Goal: Task Accomplishment & Management: Complete application form

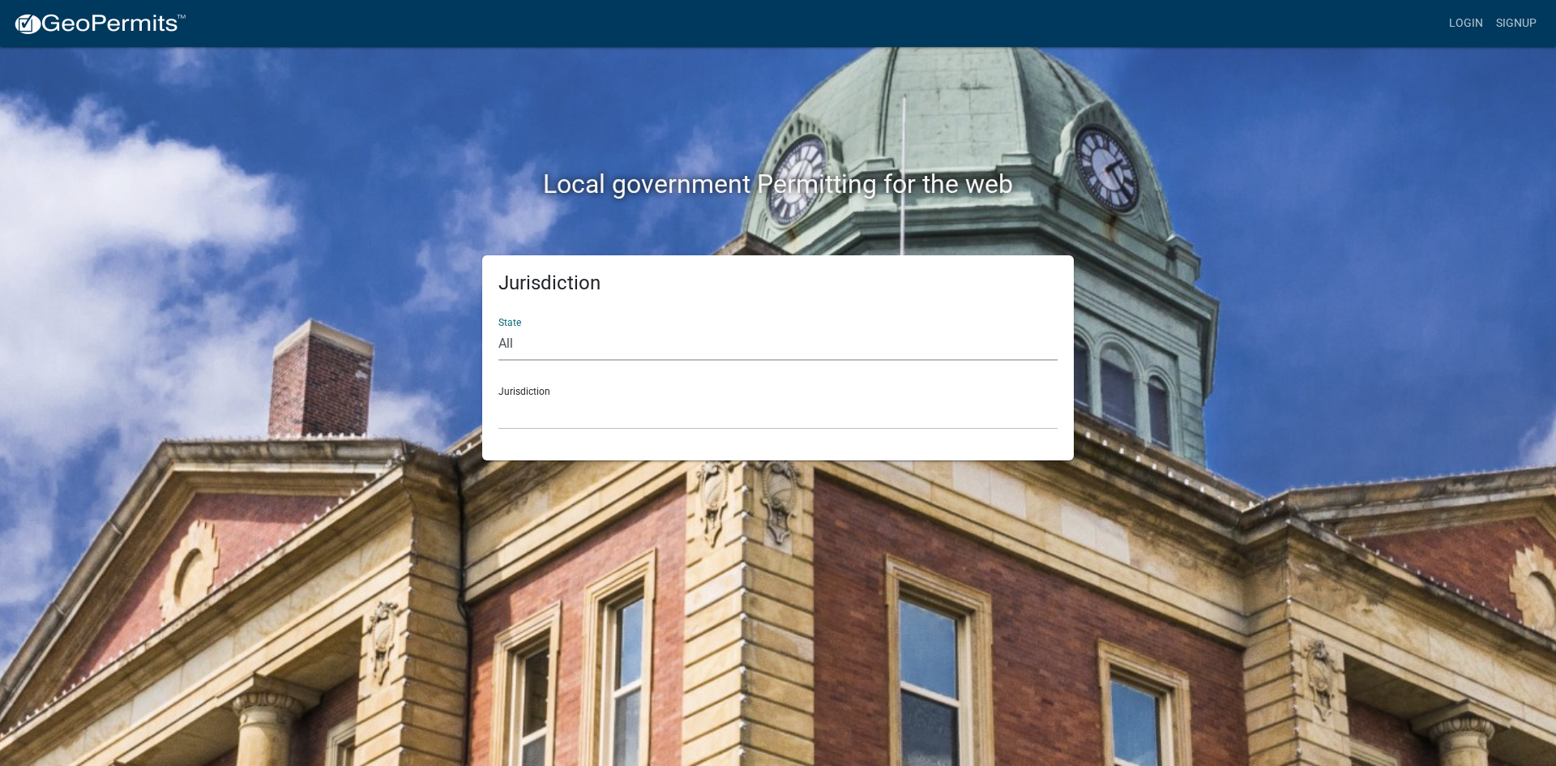
click at [689, 341] on select "All [US_STATE] [US_STATE] [US_STATE] [US_STATE] [US_STATE] [US_STATE] [US_STATE…" at bounding box center [777, 343] width 559 height 33
select select "[US_STATE]"
click at [498, 327] on select "All [US_STATE] [US_STATE] [US_STATE] [US_STATE] [US_STATE] [US_STATE] [US_STATE…" at bounding box center [777, 343] width 559 height 33
click at [666, 417] on select "[GEOGRAPHIC_DATA], [US_STATE] [GEOGRAPHIC_DATA], [US_STATE]" at bounding box center [777, 412] width 559 height 33
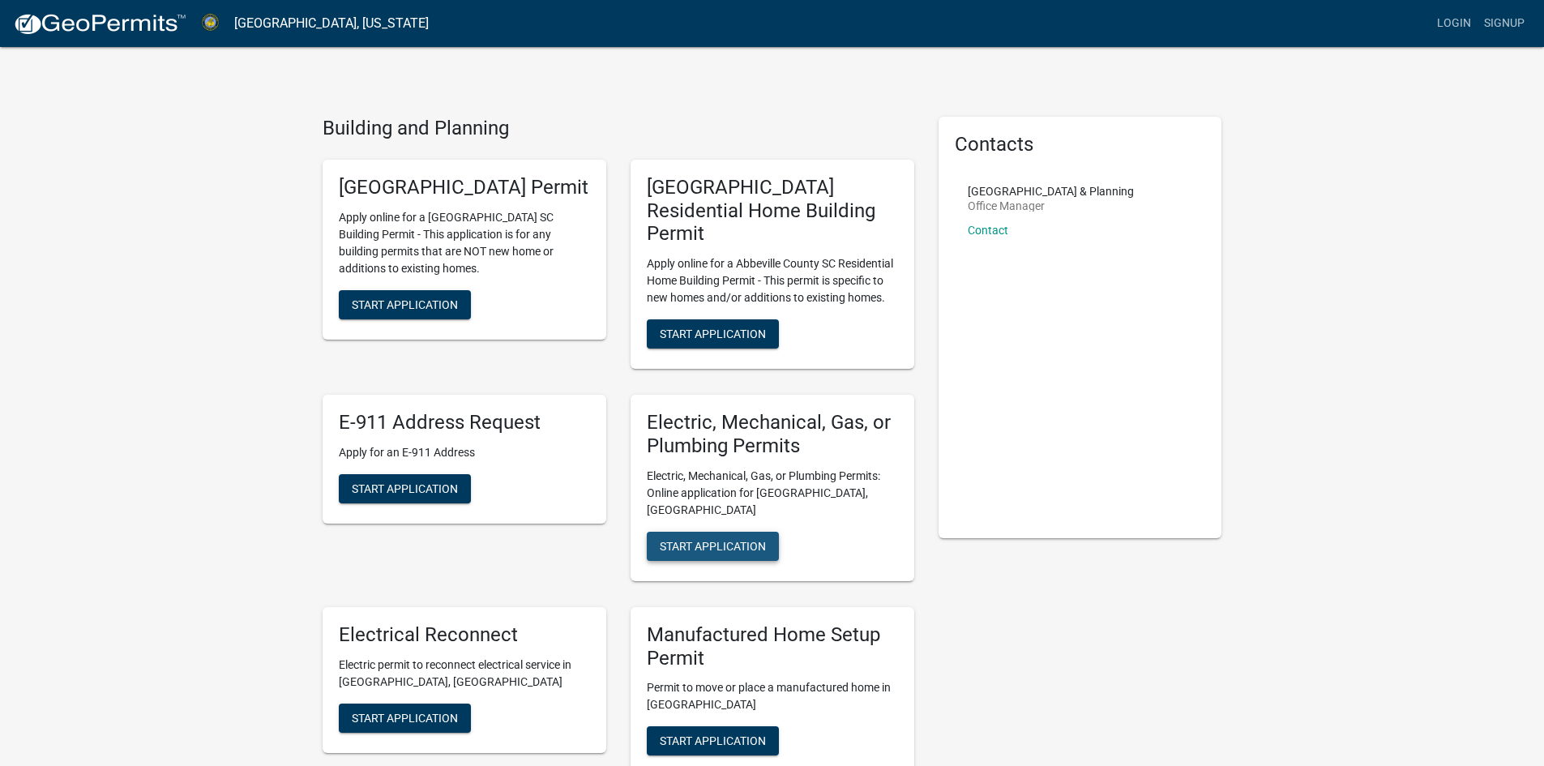
click at [724, 539] on span "Start Application" at bounding box center [713, 545] width 106 height 13
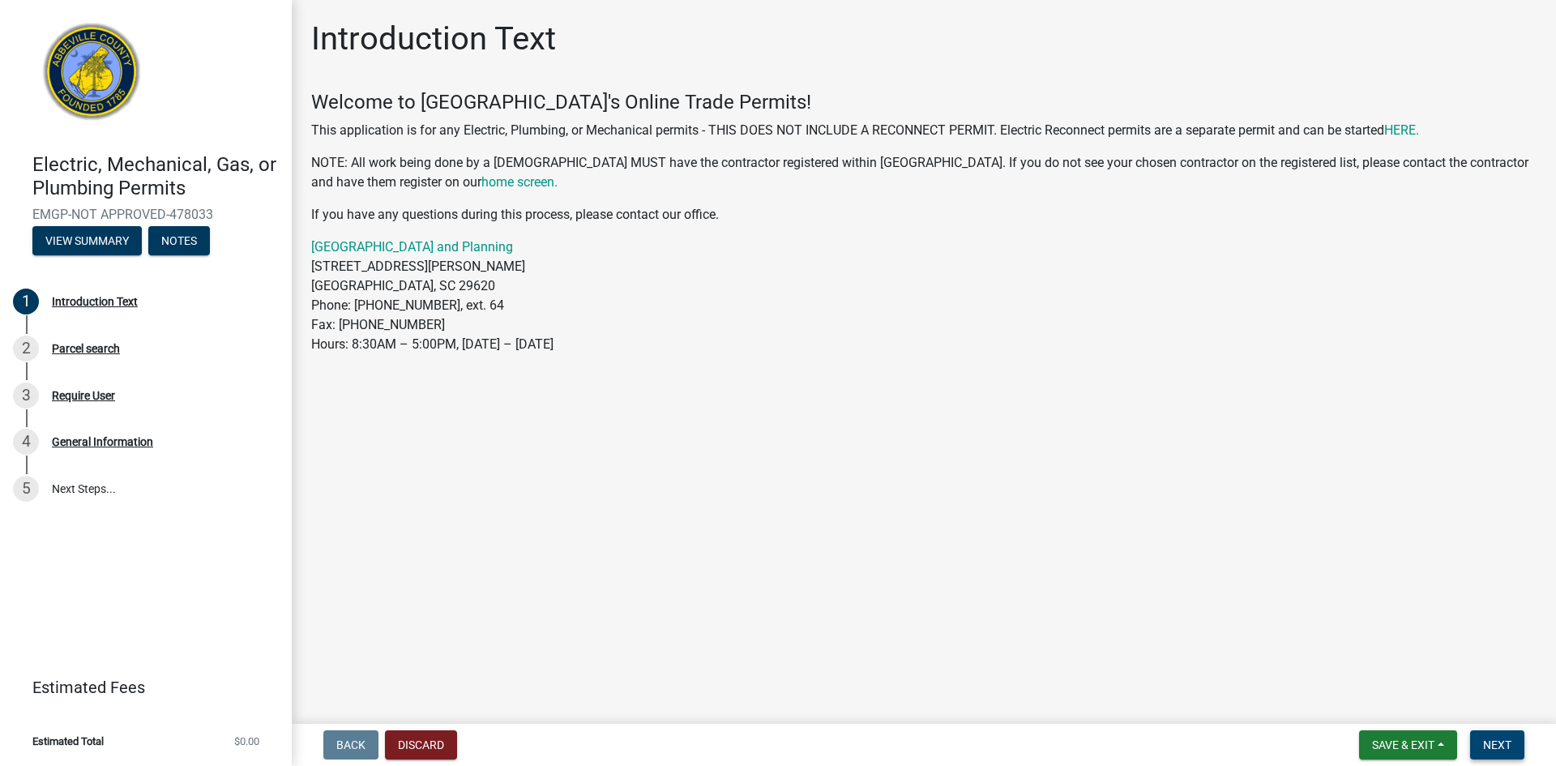
click at [1499, 748] on span "Next" at bounding box center [1497, 744] width 28 height 13
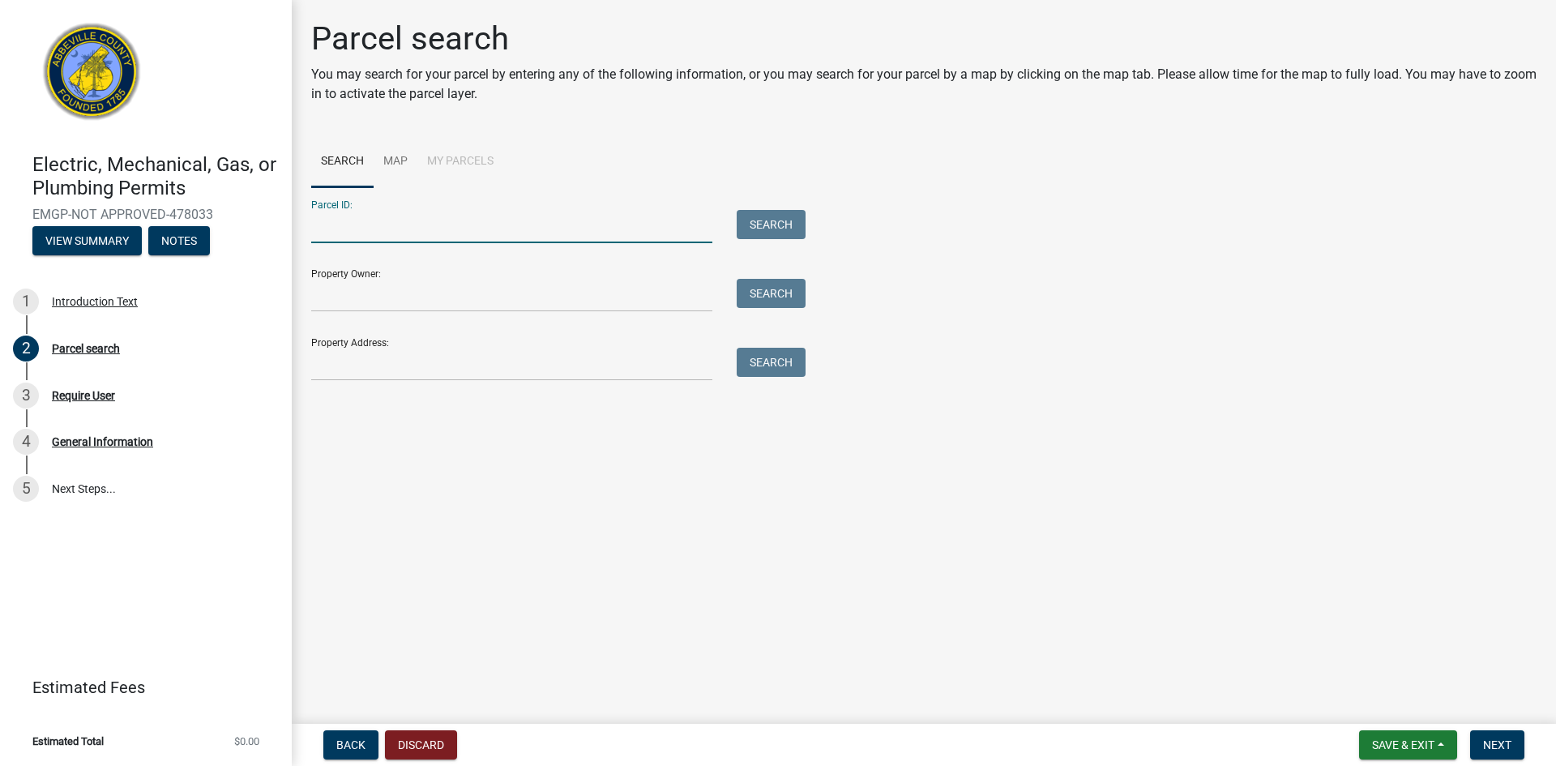
click at [559, 230] on input "Parcel ID:" at bounding box center [511, 226] width 401 height 33
click at [566, 298] on input "Property Owner:" at bounding box center [511, 295] width 401 height 33
type input "price"
click at [759, 284] on button "Search" at bounding box center [771, 293] width 69 height 29
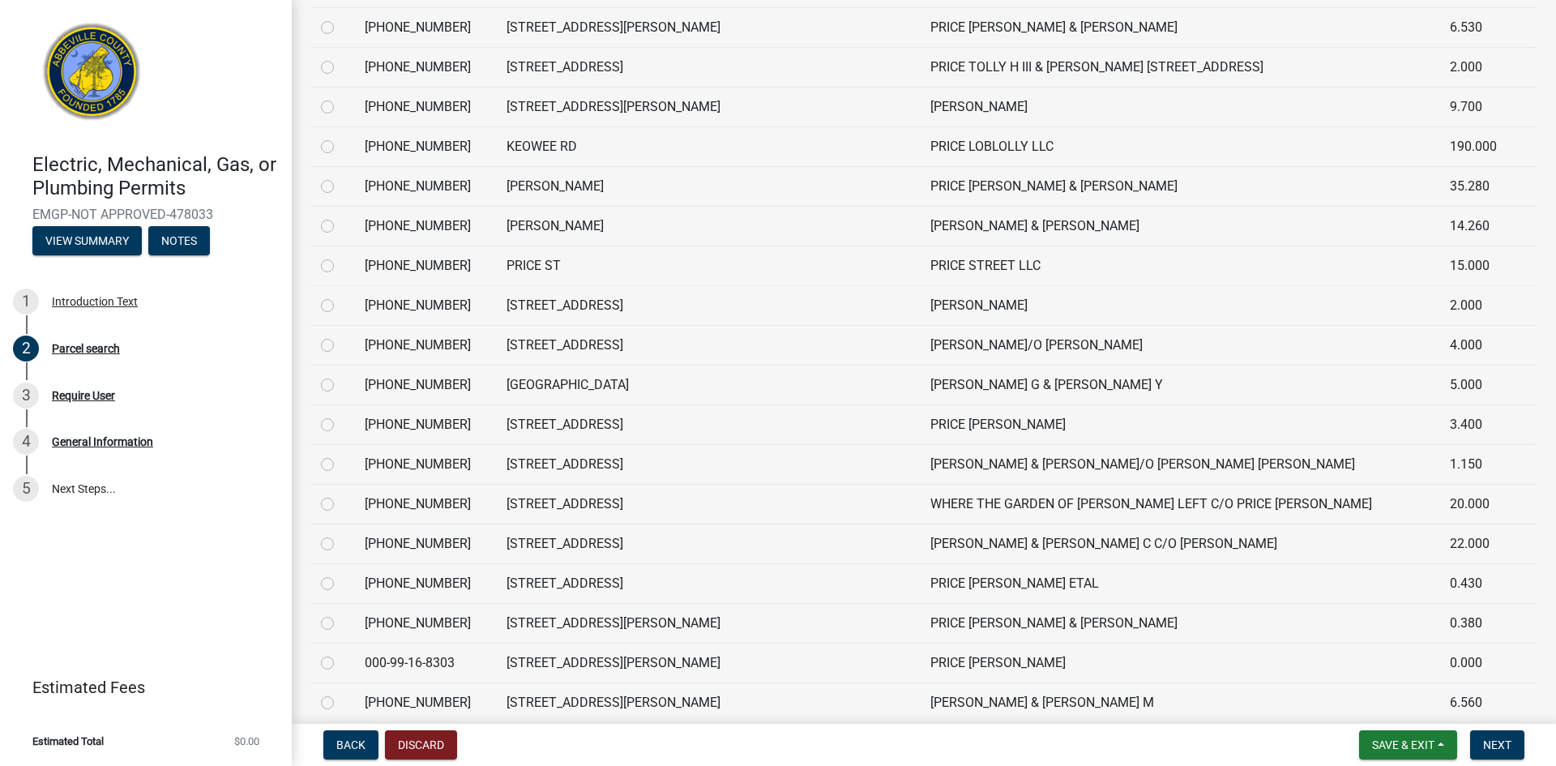
scroll to position [2659, 0]
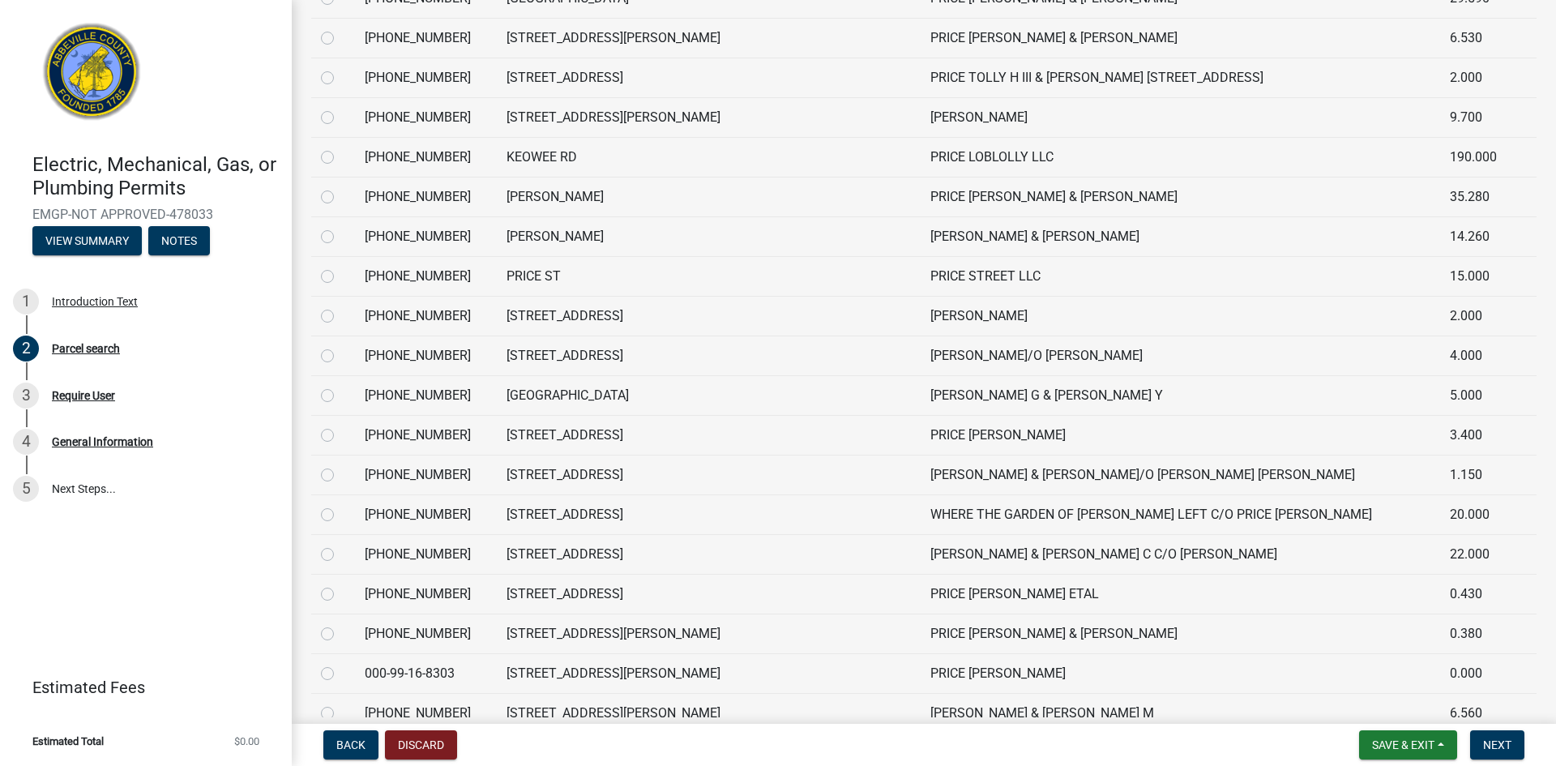
click at [340, 425] on label at bounding box center [340, 425] width 0 height 0
click at [340, 434] on input "radio" at bounding box center [345, 430] width 11 height 11
radio input "true"
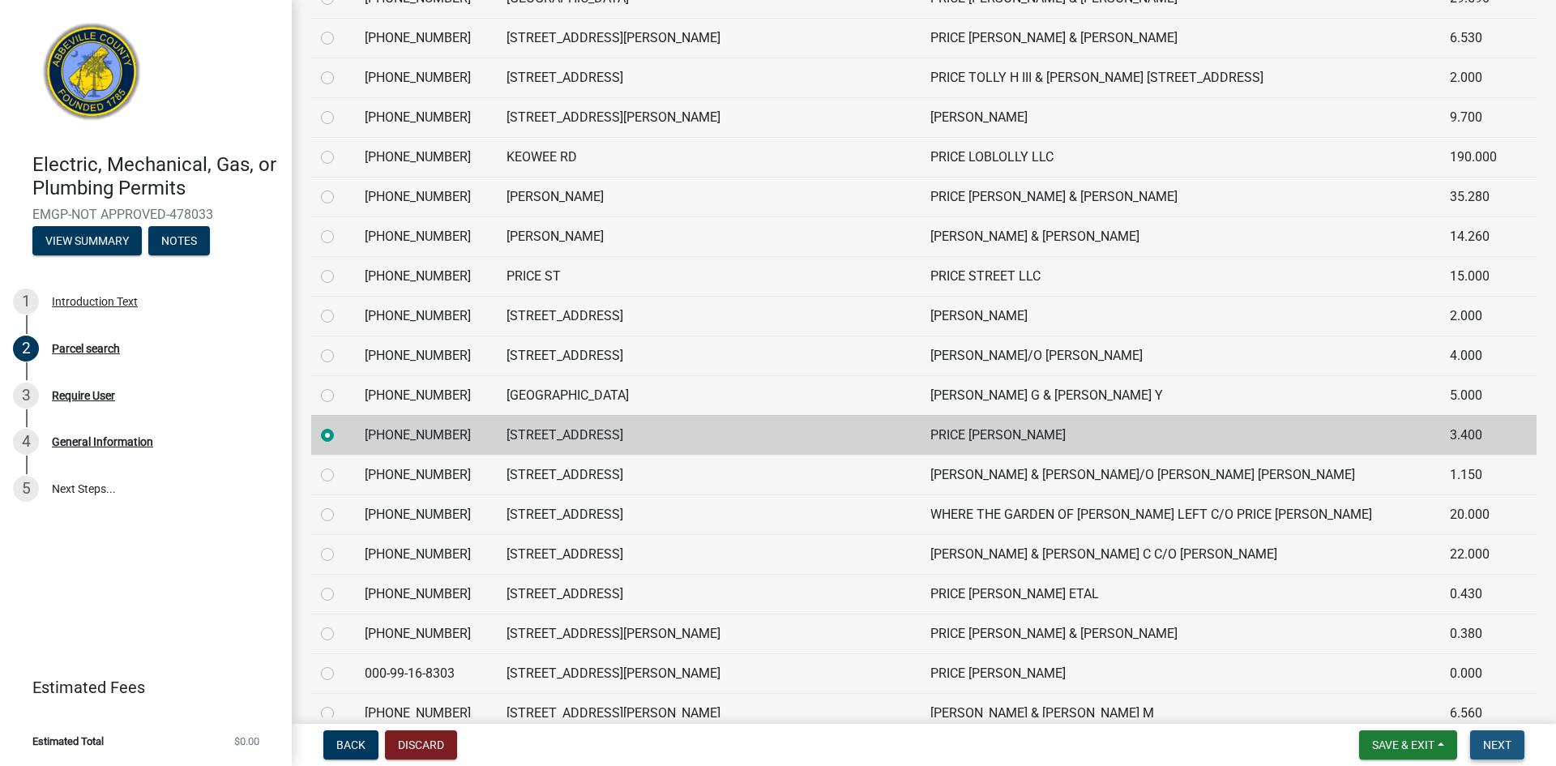
click at [1498, 745] on span "Next" at bounding box center [1497, 744] width 28 height 13
click at [1494, 744] on span "Next" at bounding box center [1497, 744] width 28 height 13
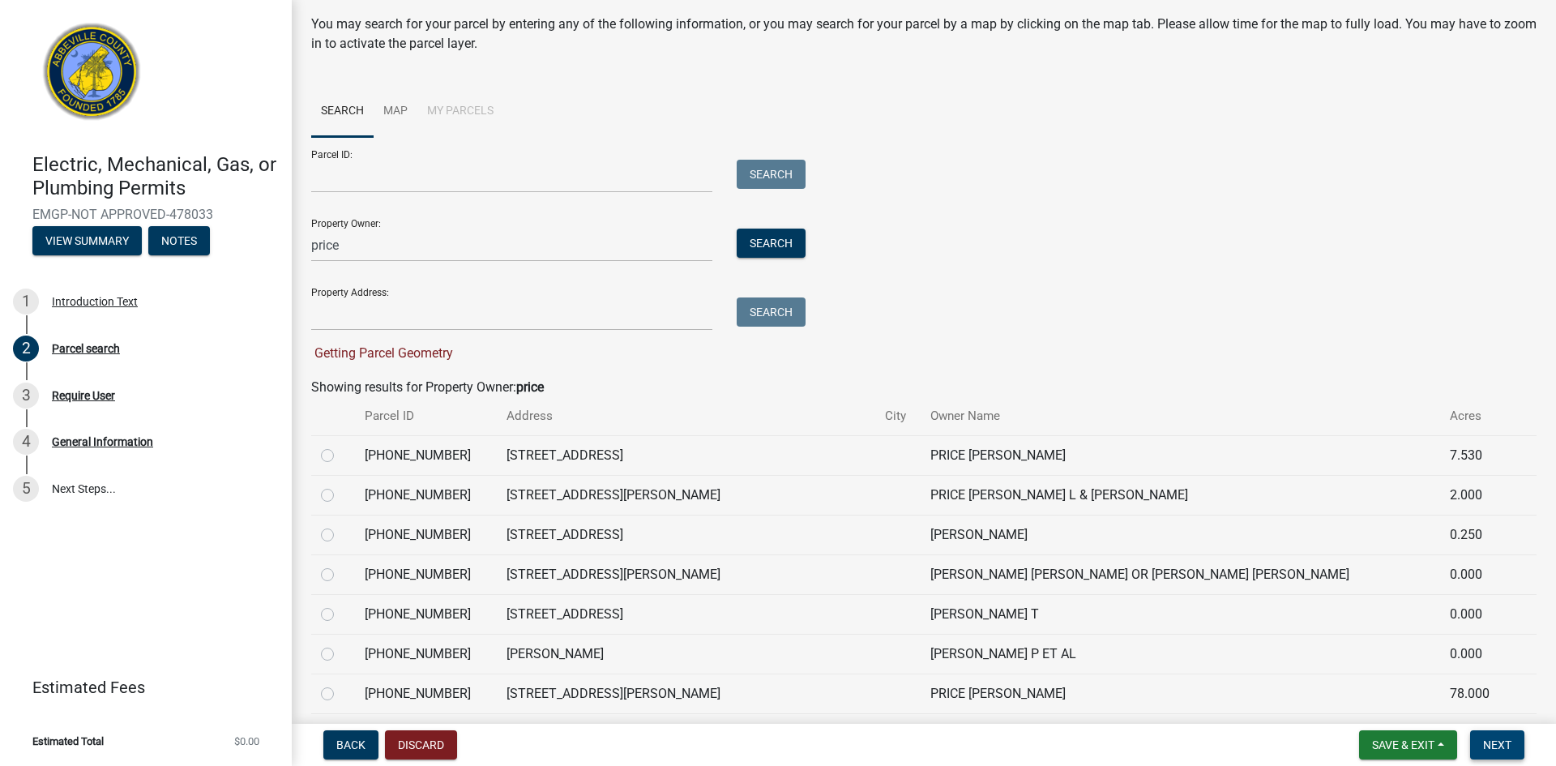
scroll to position [0, 0]
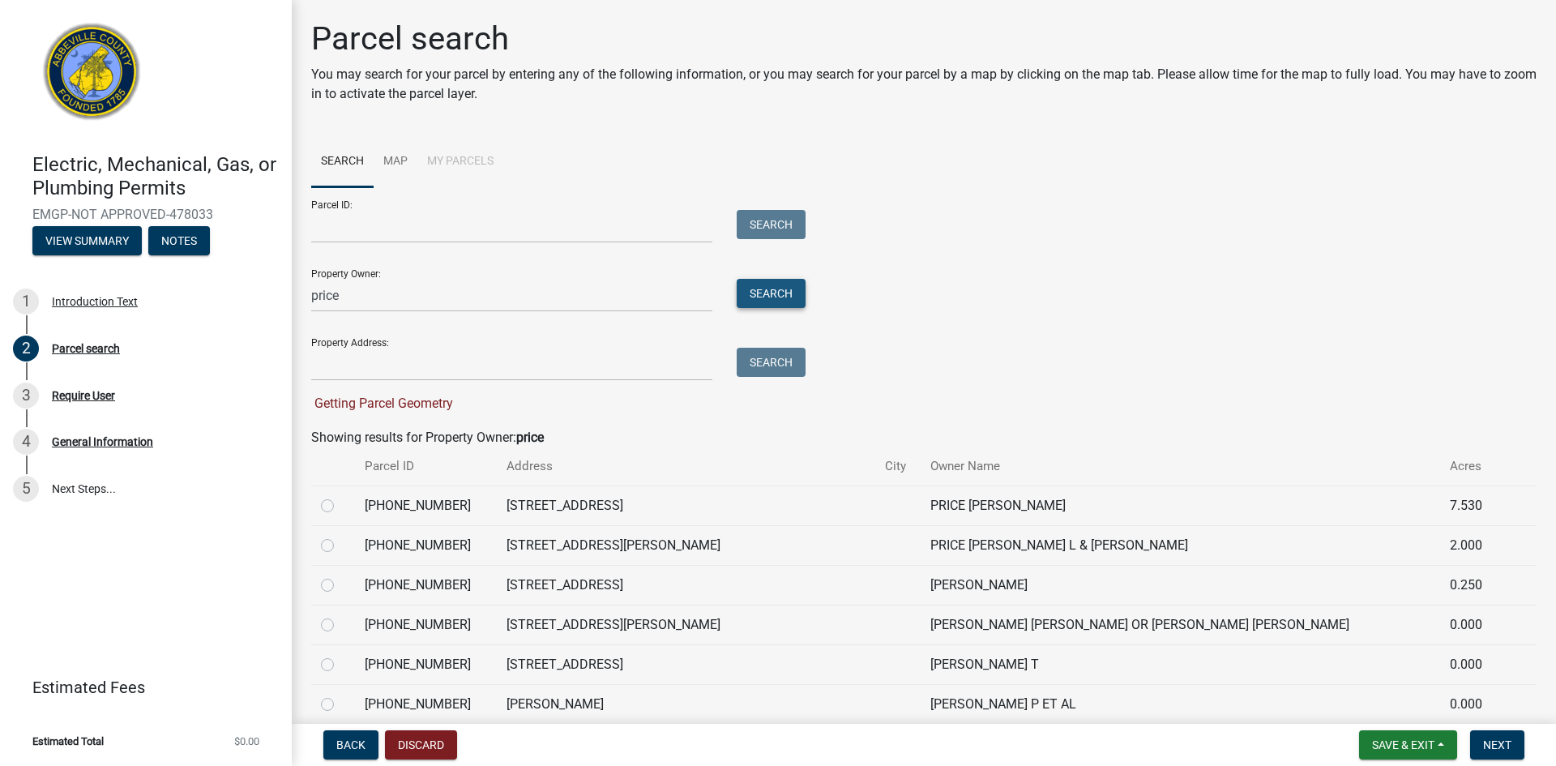
click at [769, 296] on button "Search" at bounding box center [771, 293] width 69 height 29
click at [605, 379] on input "Property Address:" at bounding box center [511, 364] width 401 height 33
type input "123 beltline"
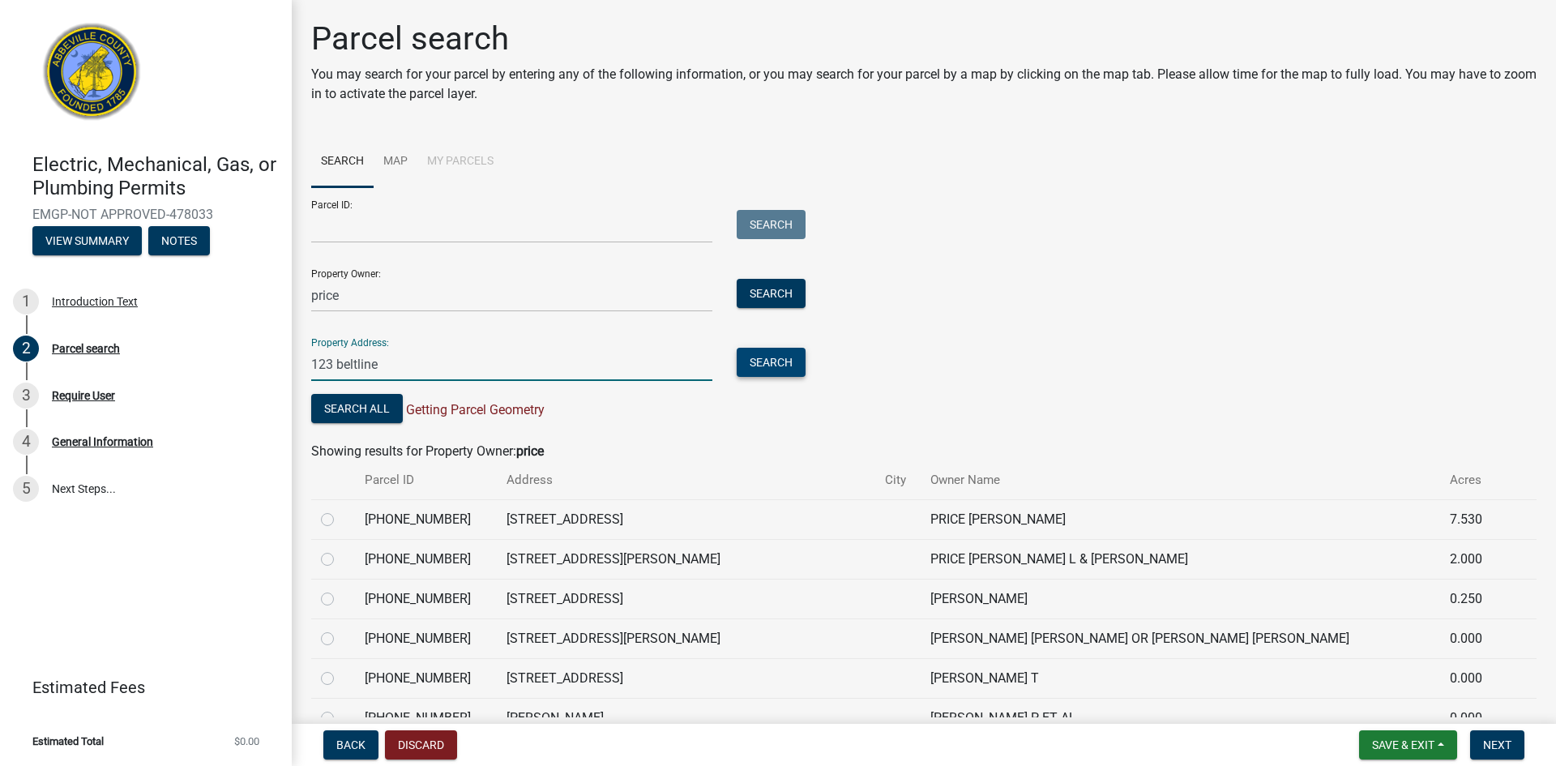
click at [791, 361] on button "Search" at bounding box center [771, 362] width 69 height 29
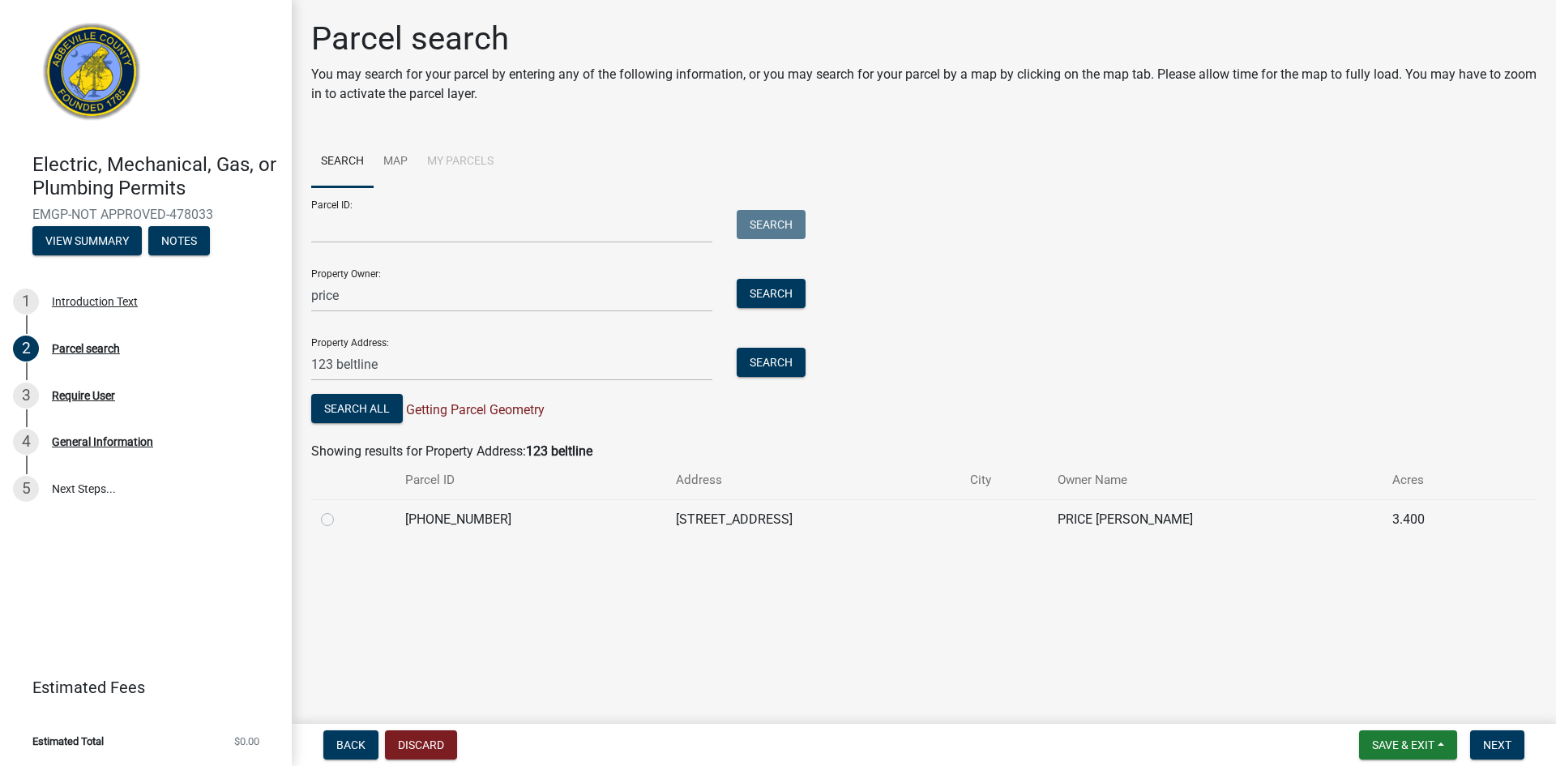
click at [340, 510] on label at bounding box center [340, 510] width 0 height 0
click at [340, 519] on input "radio" at bounding box center [345, 515] width 11 height 11
radio input "true"
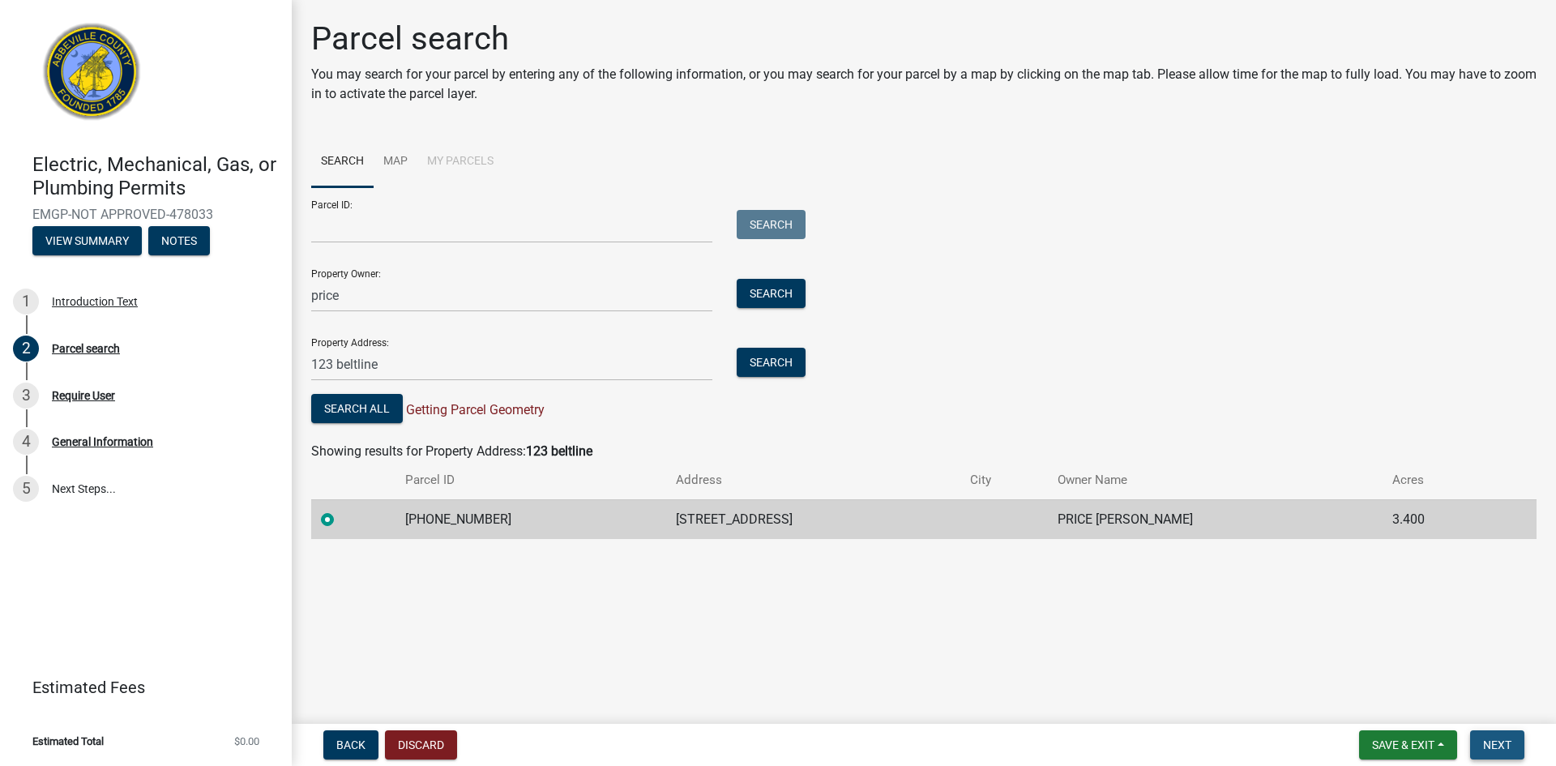
click at [1493, 748] on span "Next" at bounding box center [1497, 744] width 28 height 13
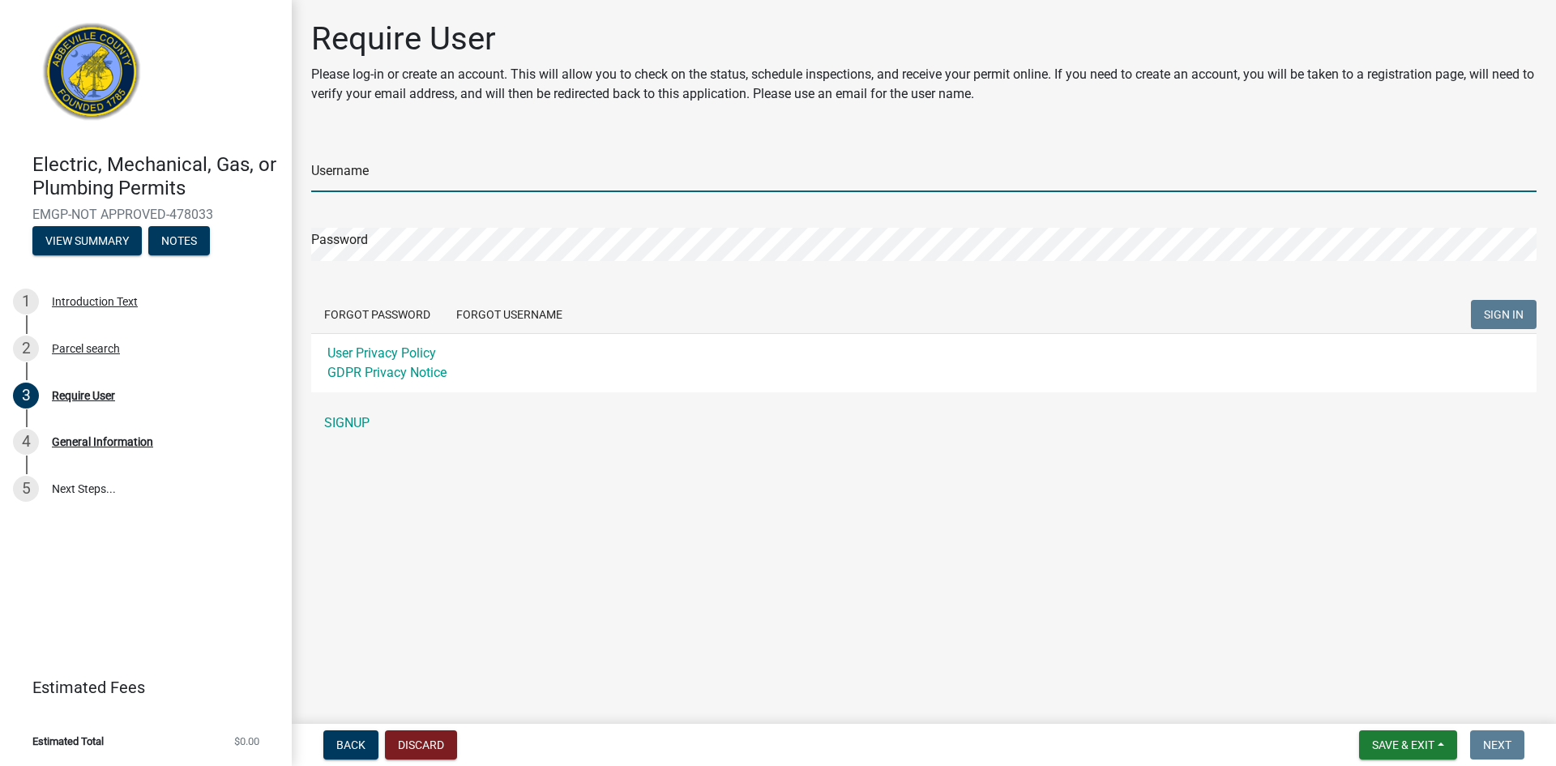
type input "pricemb"
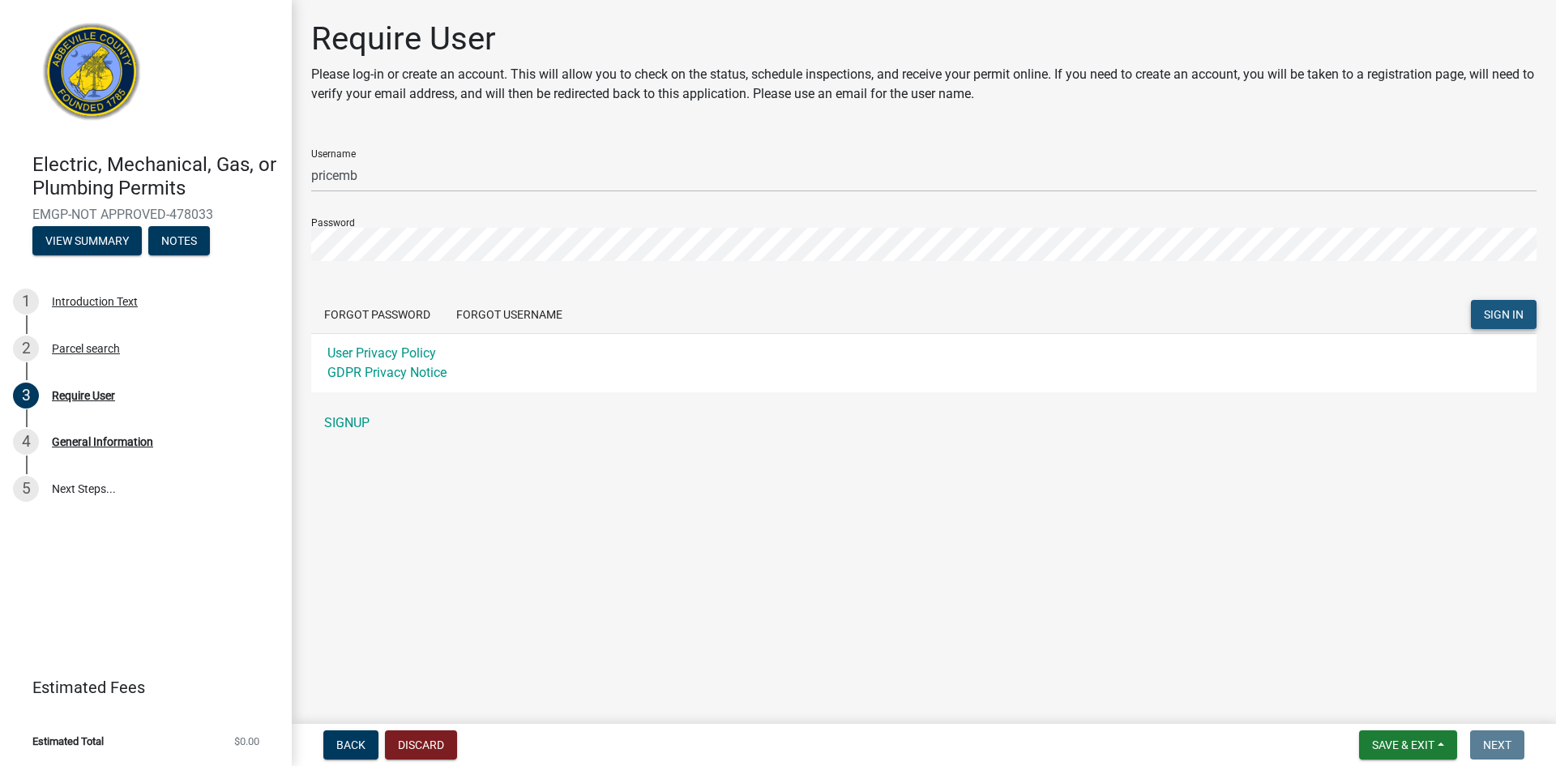
click at [1506, 312] on span "SIGN IN" at bounding box center [1504, 314] width 40 height 13
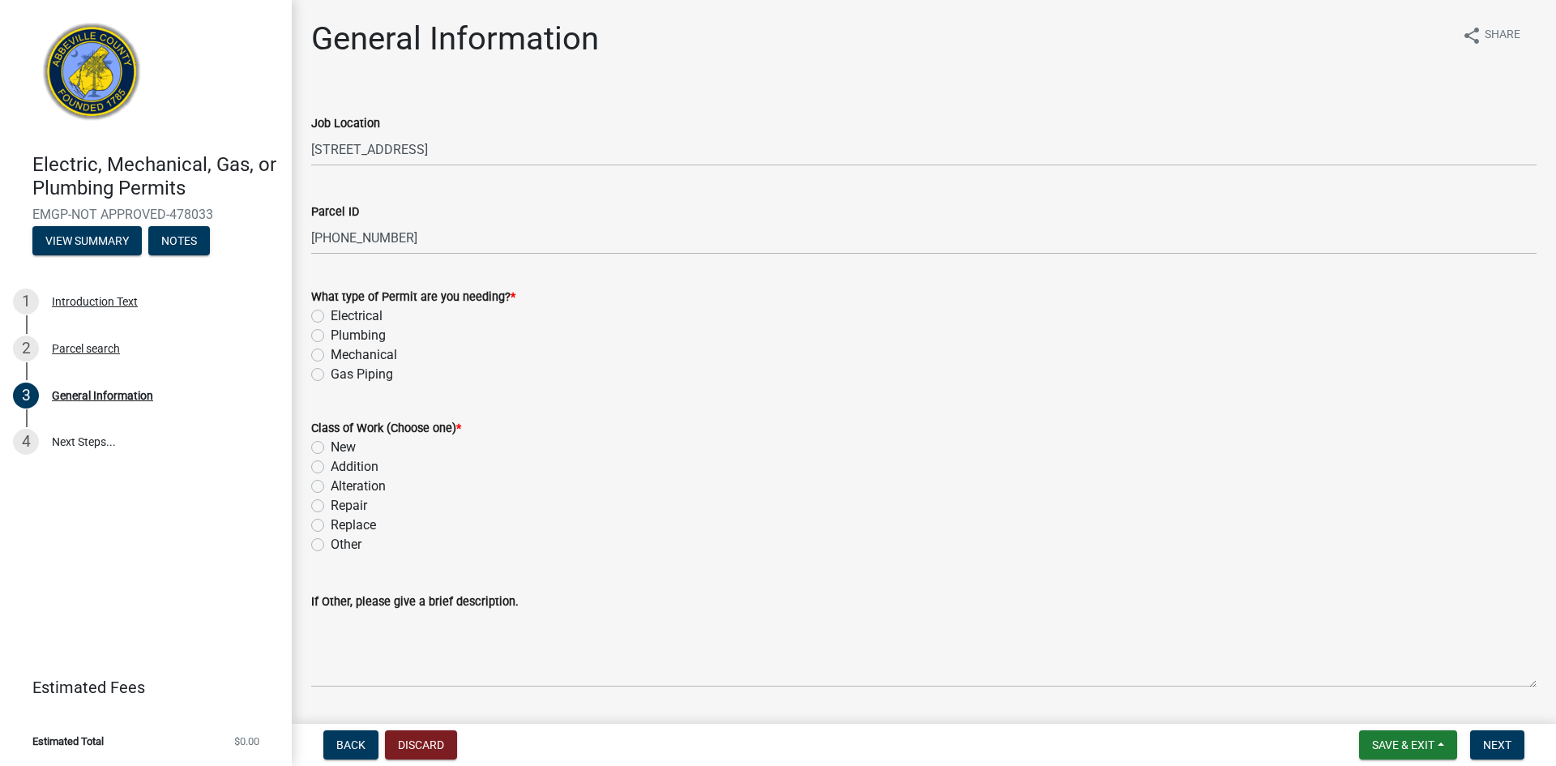
click at [331, 311] on label "Electrical" at bounding box center [357, 315] width 52 height 19
click at [331, 311] on input "Electrical" at bounding box center [336, 311] width 11 height 11
radio input "true"
click at [331, 447] on label "New" at bounding box center [343, 447] width 25 height 19
click at [331, 447] on input "New" at bounding box center [336, 443] width 11 height 11
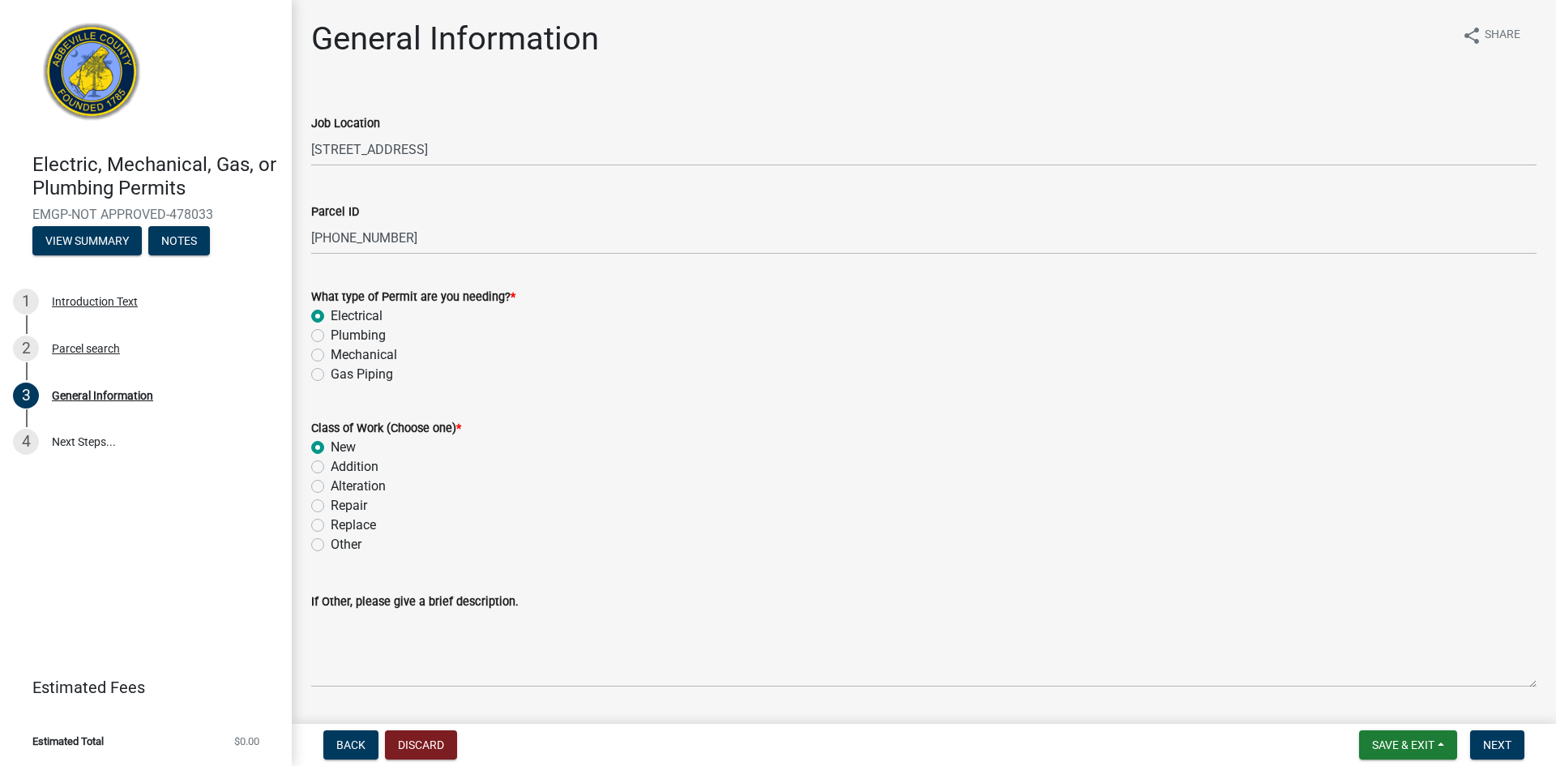
radio input "true"
click at [1494, 739] on span "Next" at bounding box center [1497, 744] width 28 height 13
click at [1507, 746] on span "Next" at bounding box center [1497, 744] width 28 height 13
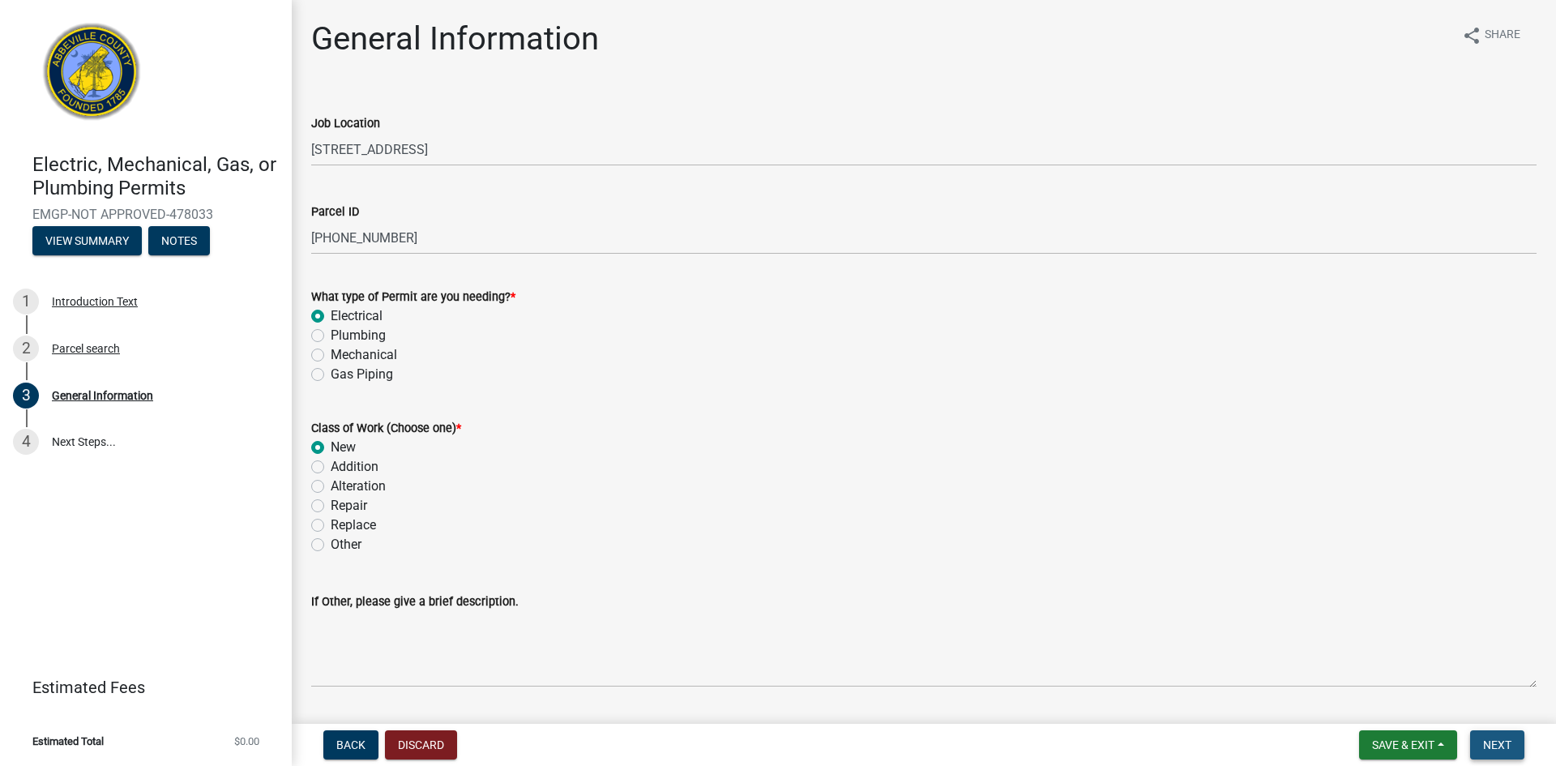
click at [1496, 749] on span "Next" at bounding box center [1497, 744] width 28 height 13
click at [1493, 736] on button "Next" at bounding box center [1497, 744] width 54 height 29
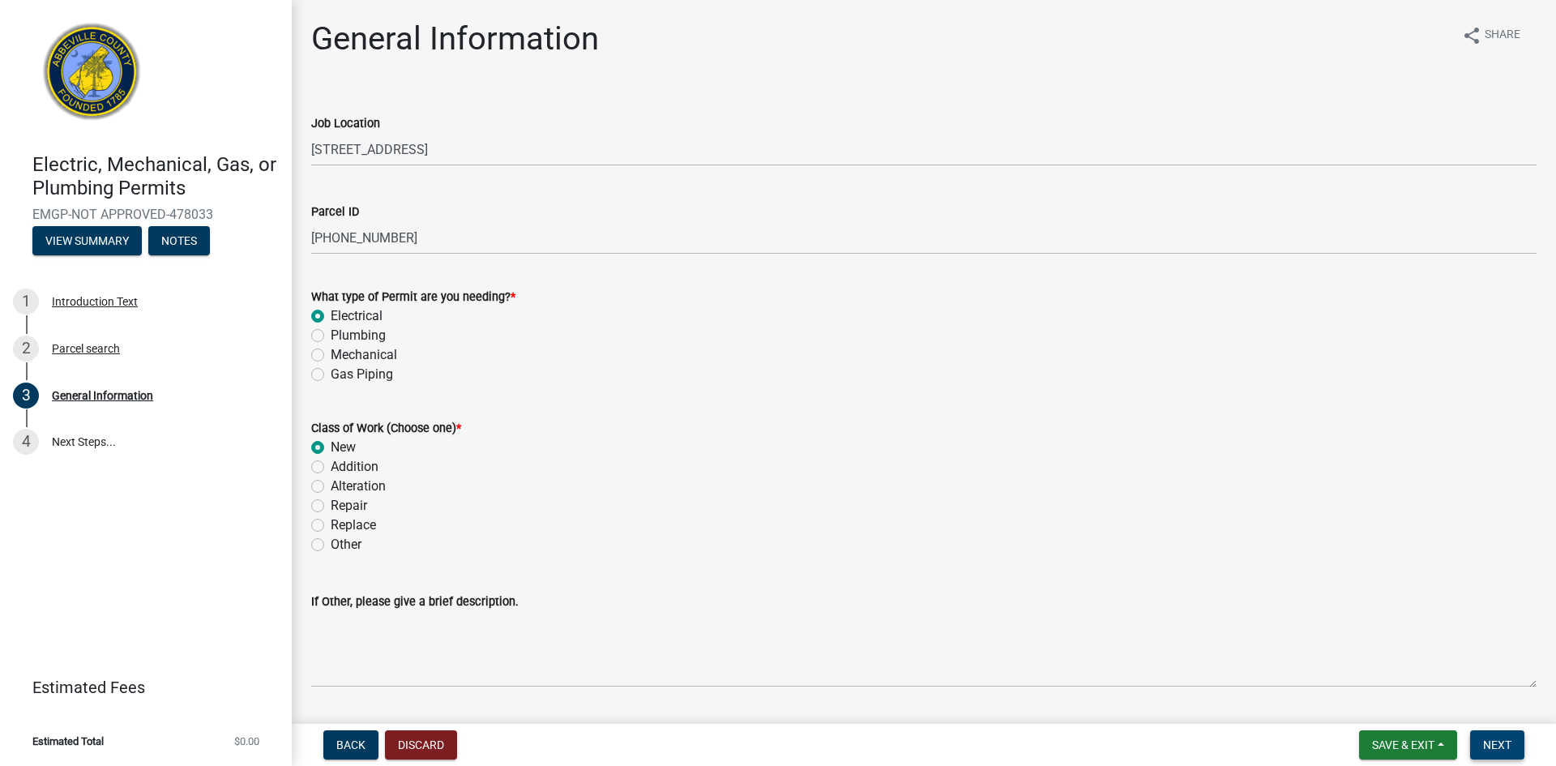
click at [1481, 754] on button "Next" at bounding box center [1497, 744] width 54 height 29
click at [331, 503] on label "Repair" at bounding box center [349, 505] width 36 height 19
click at [331, 503] on input "Repair" at bounding box center [336, 501] width 11 height 11
radio input "true"
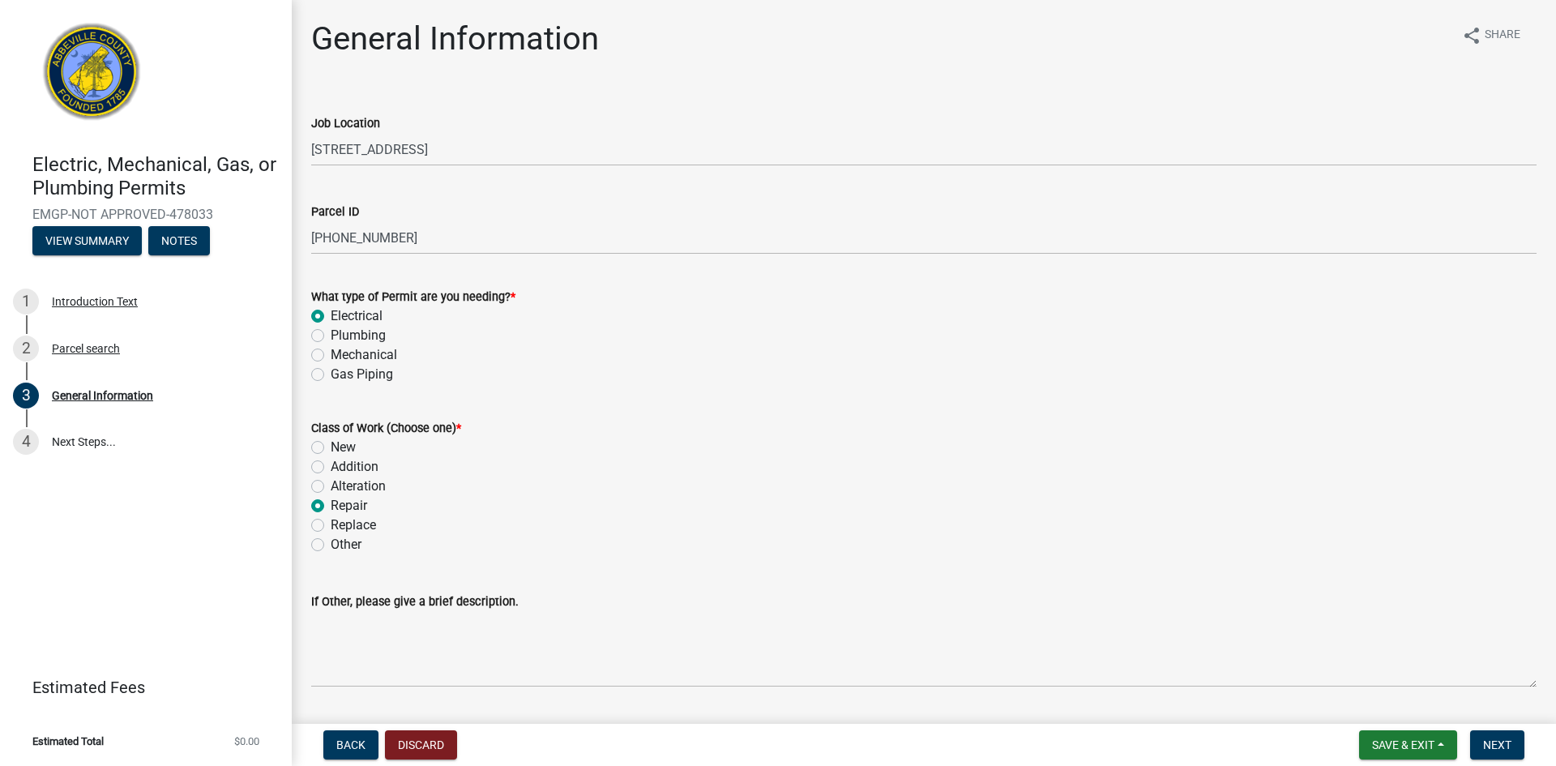
click at [331, 444] on label "New" at bounding box center [343, 447] width 25 height 19
click at [331, 444] on input "New" at bounding box center [336, 443] width 11 height 11
radio input "true"
click at [1502, 745] on span "Next" at bounding box center [1497, 744] width 28 height 13
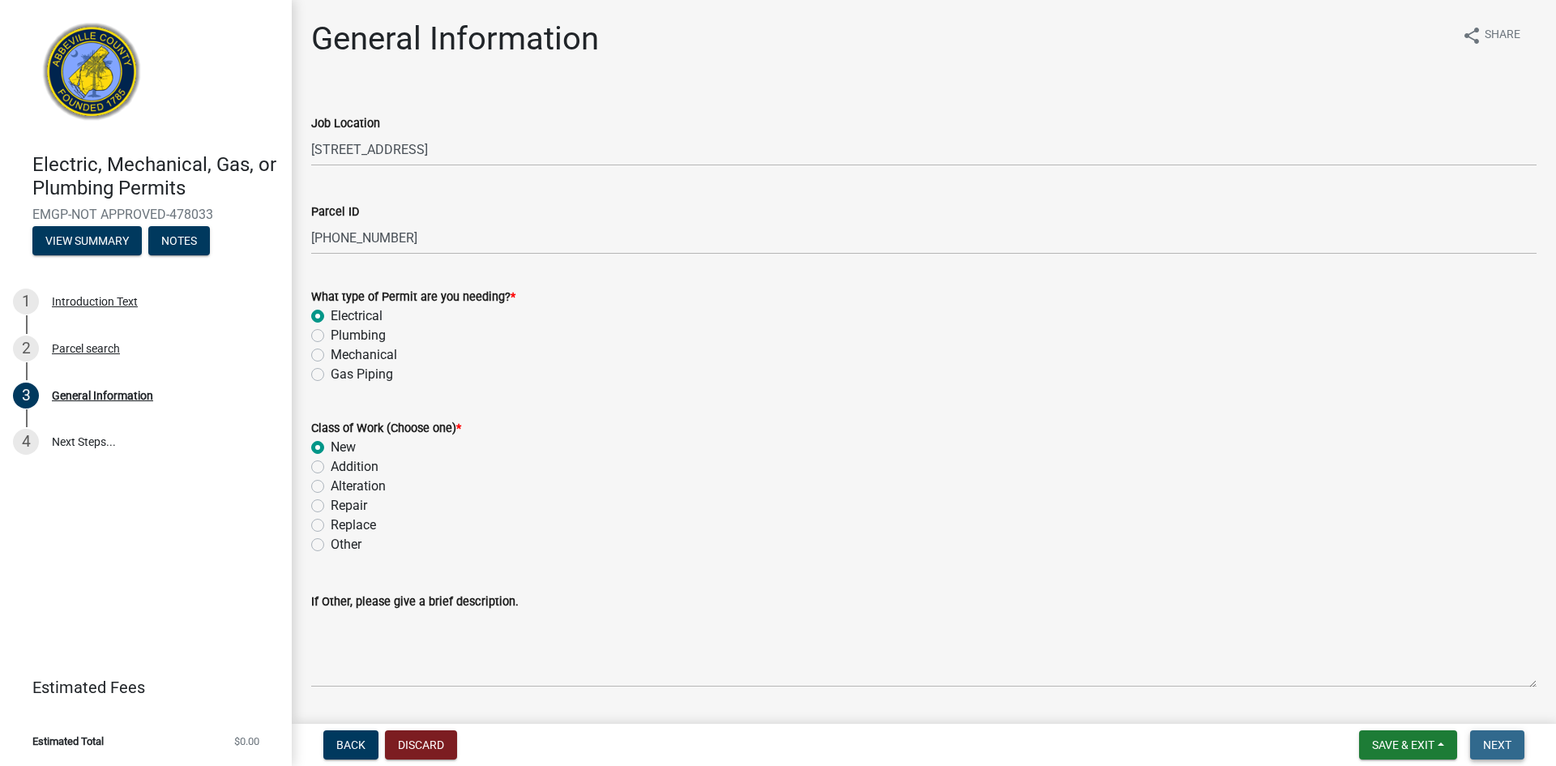
click at [1502, 745] on span "Next" at bounding box center [1497, 744] width 28 height 13
click at [1494, 745] on span "Next" at bounding box center [1497, 744] width 28 height 13
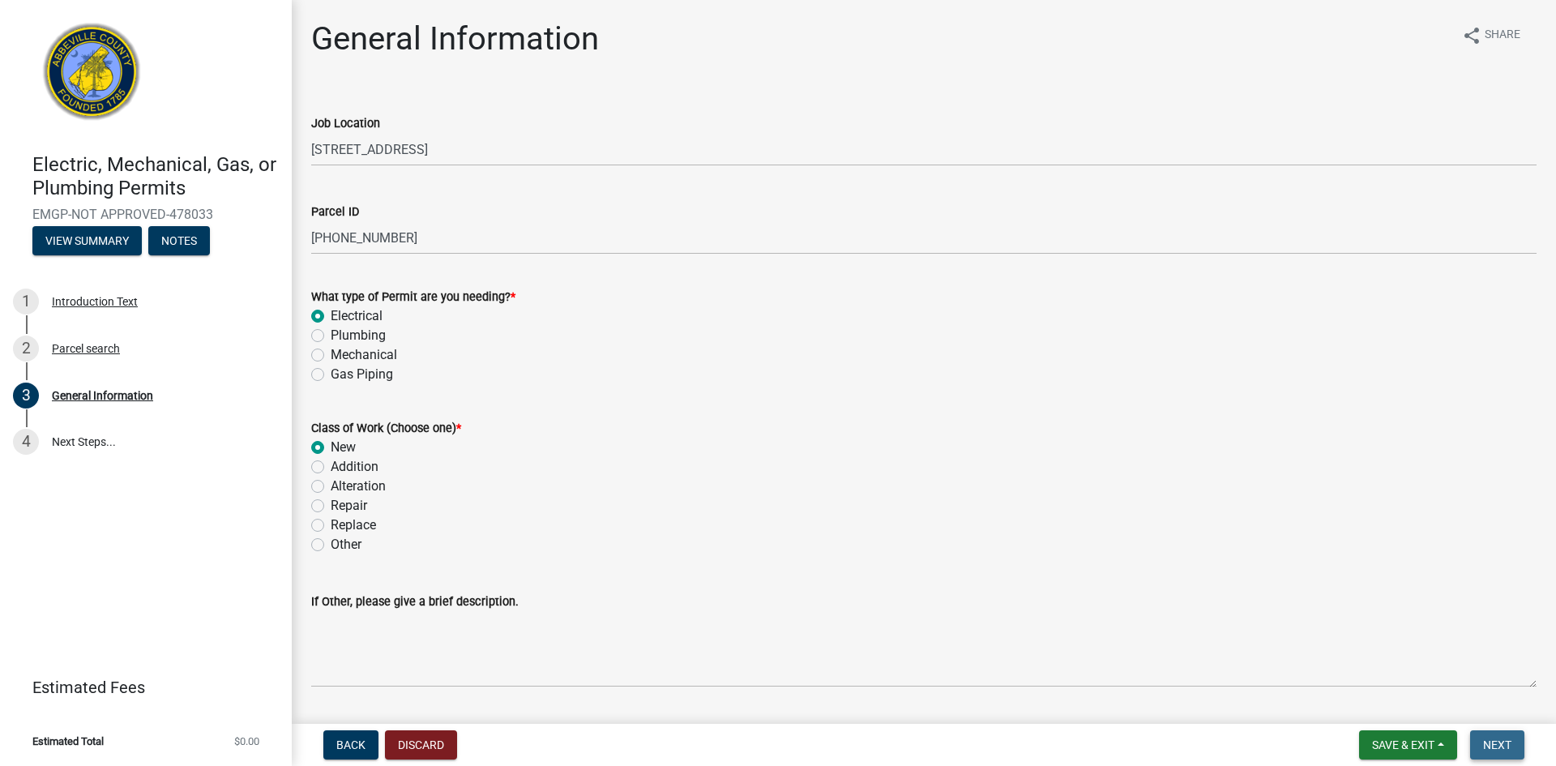
click at [1494, 745] on span "Next" at bounding box center [1497, 744] width 28 height 13
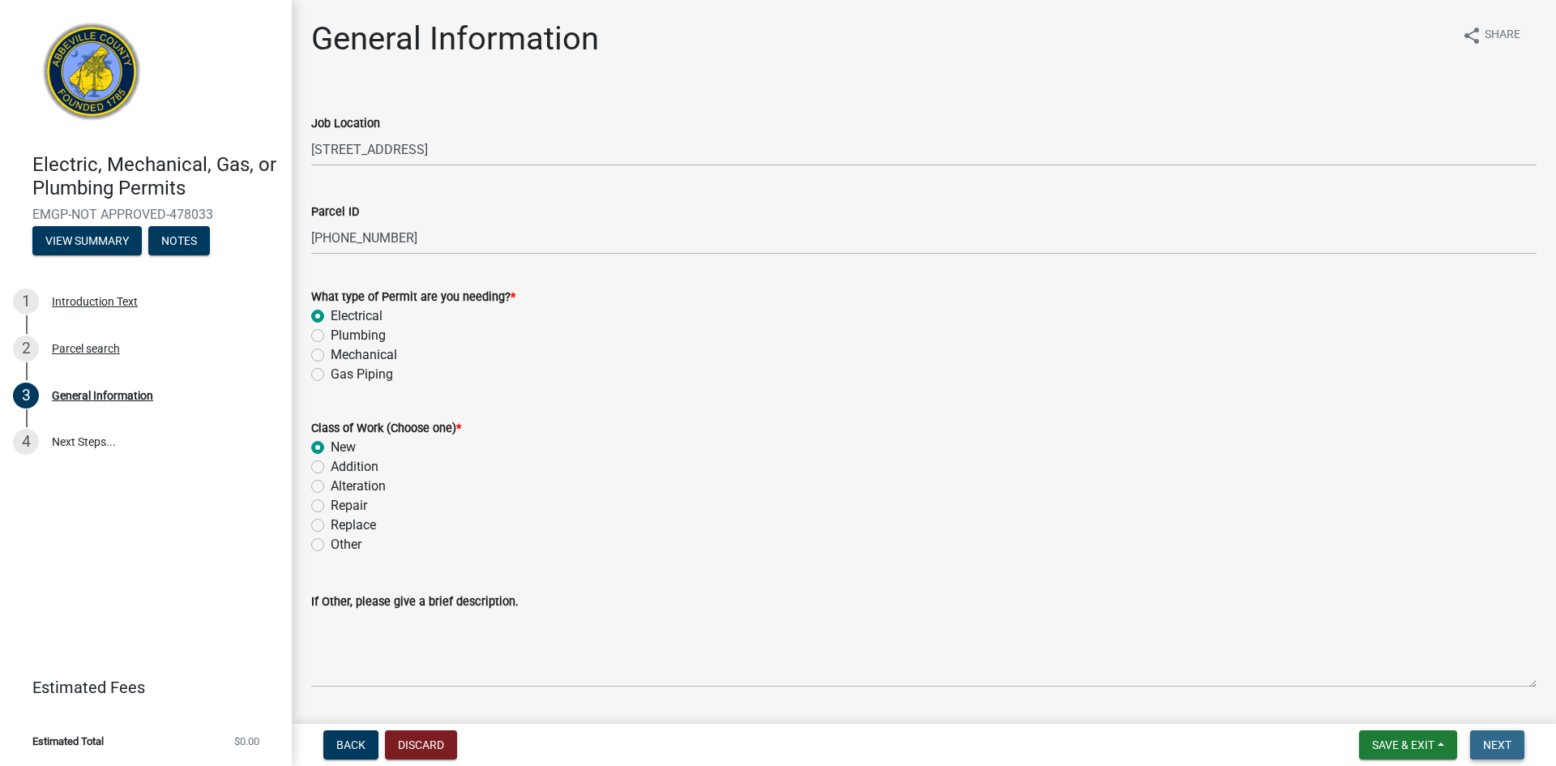
click at [1494, 745] on span "Next" at bounding box center [1497, 744] width 28 height 13
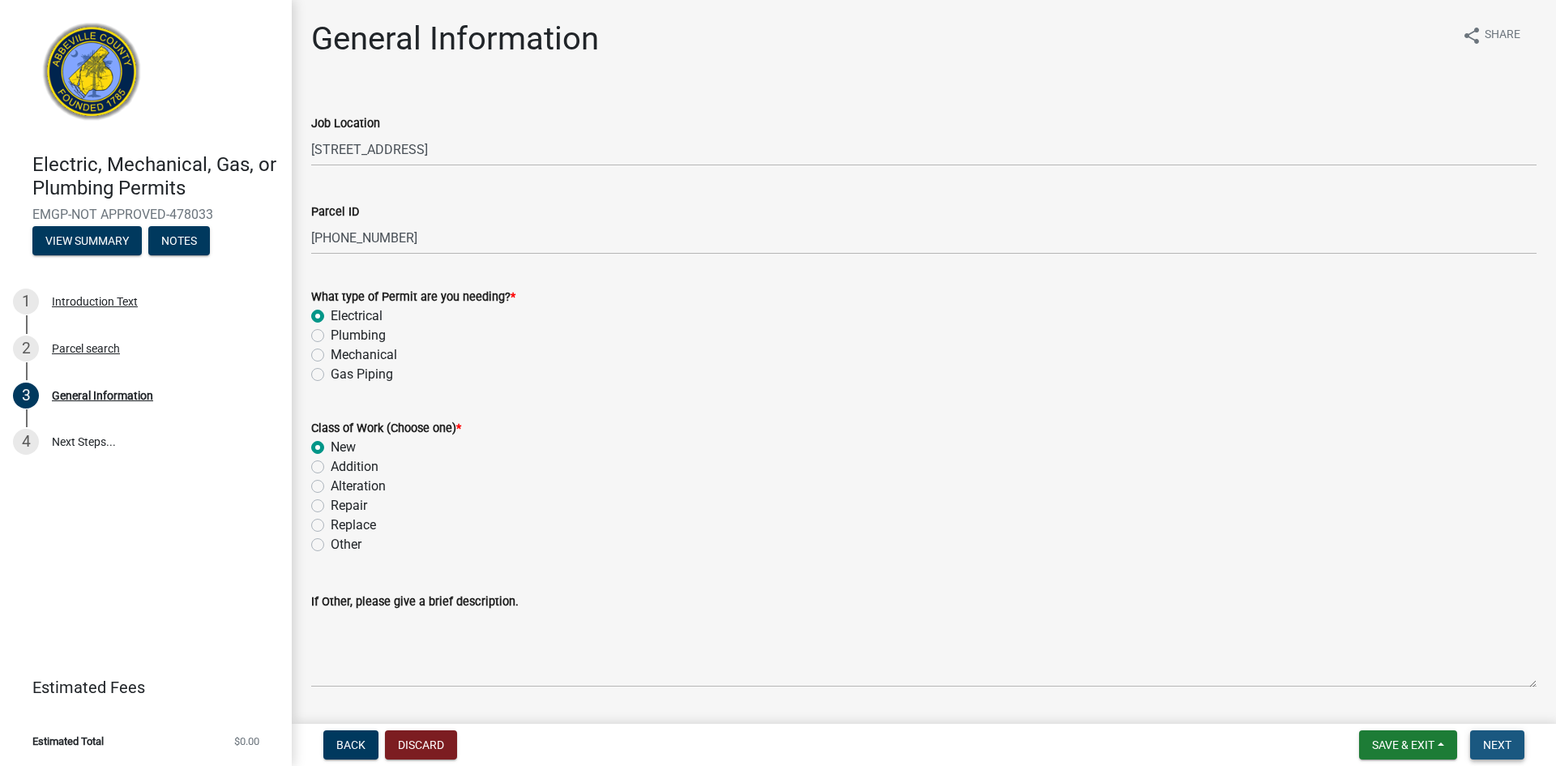
click at [1494, 745] on span "Next" at bounding box center [1497, 744] width 28 height 13
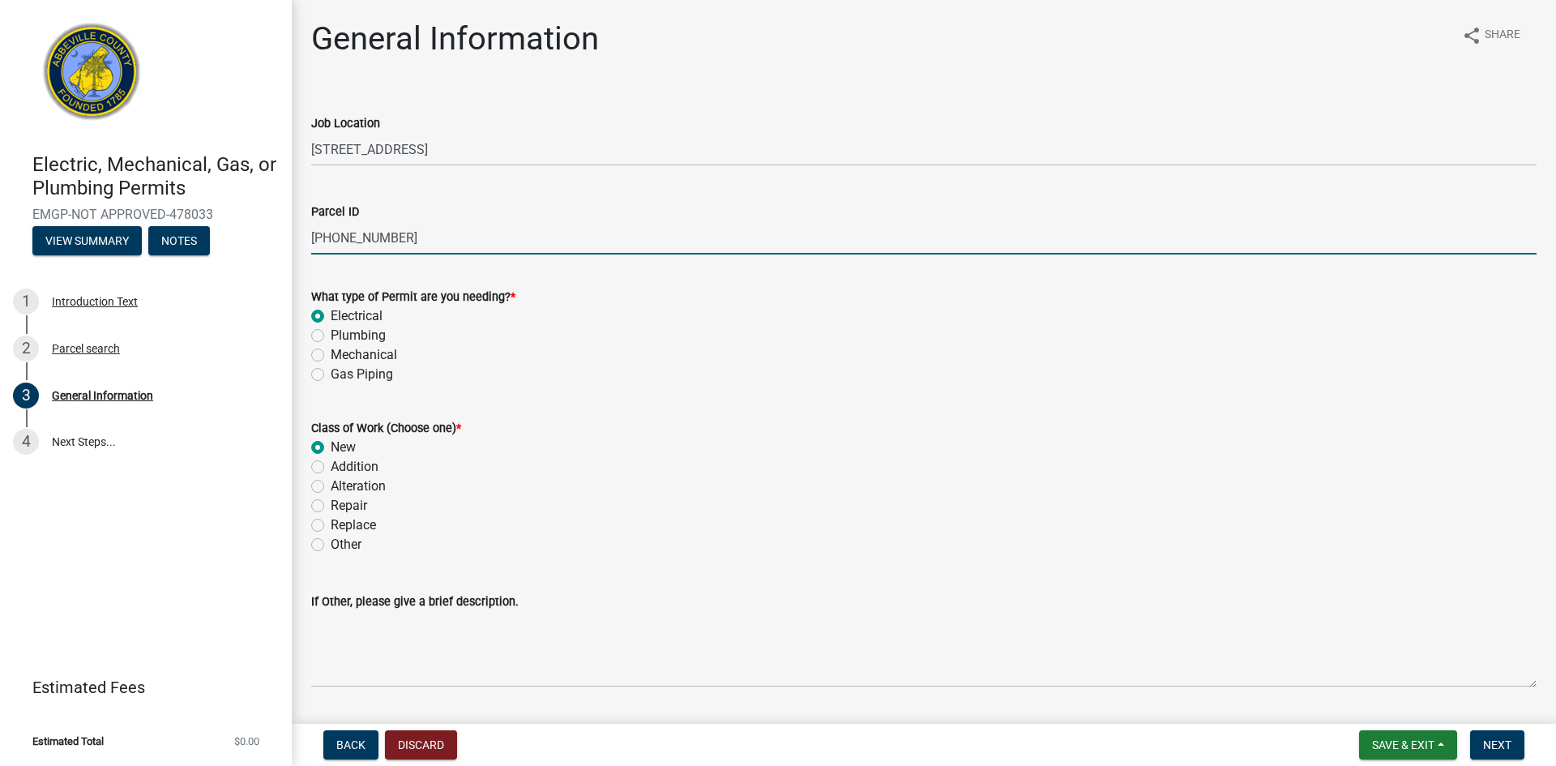
click at [458, 234] on input "[PHONE_NUMBER]" at bounding box center [923, 237] width 1225 height 33
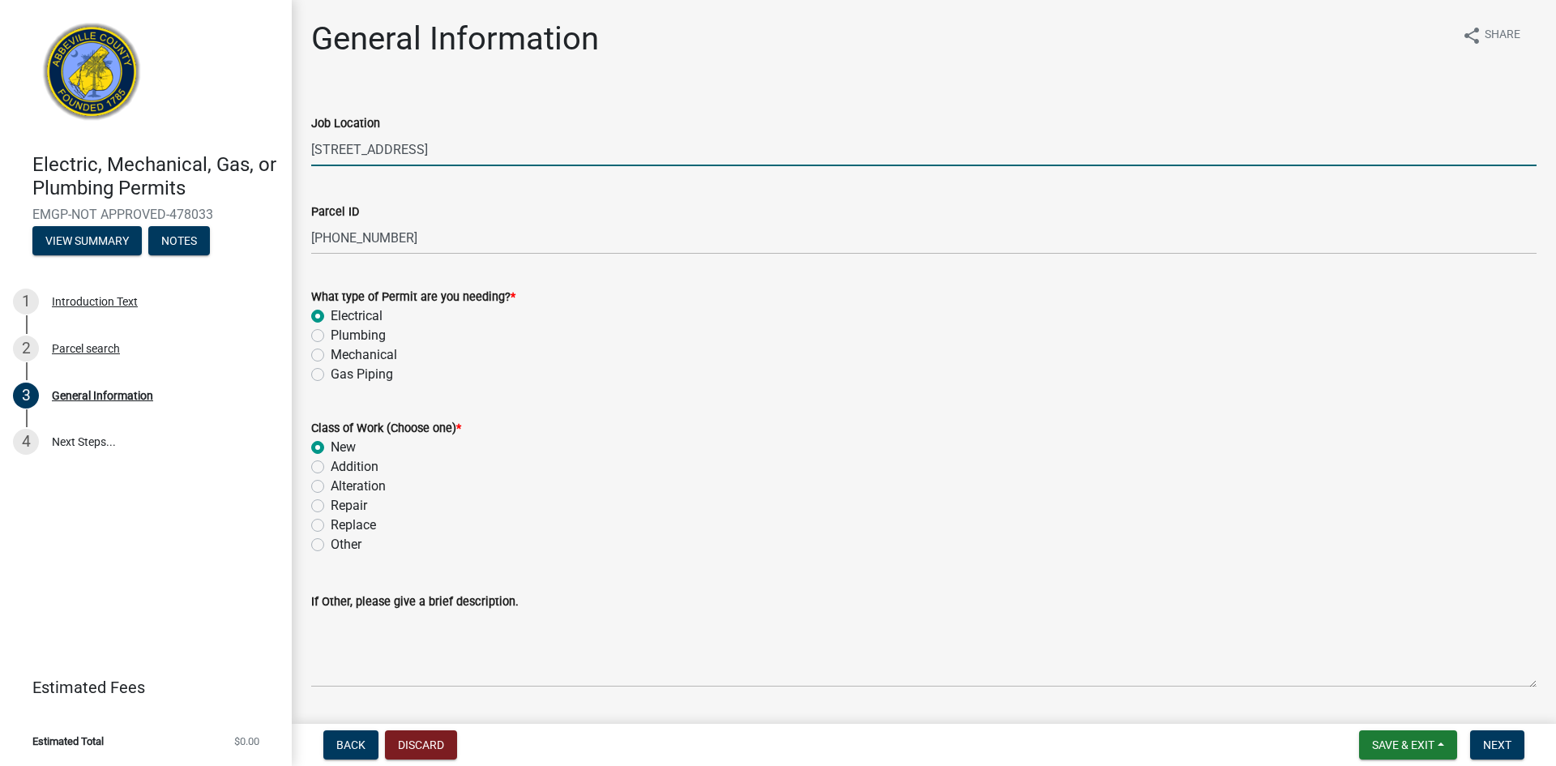
click at [450, 154] on input "[STREET_ADDRESS]" at bounding box center [923, 149] width 1225 height 33
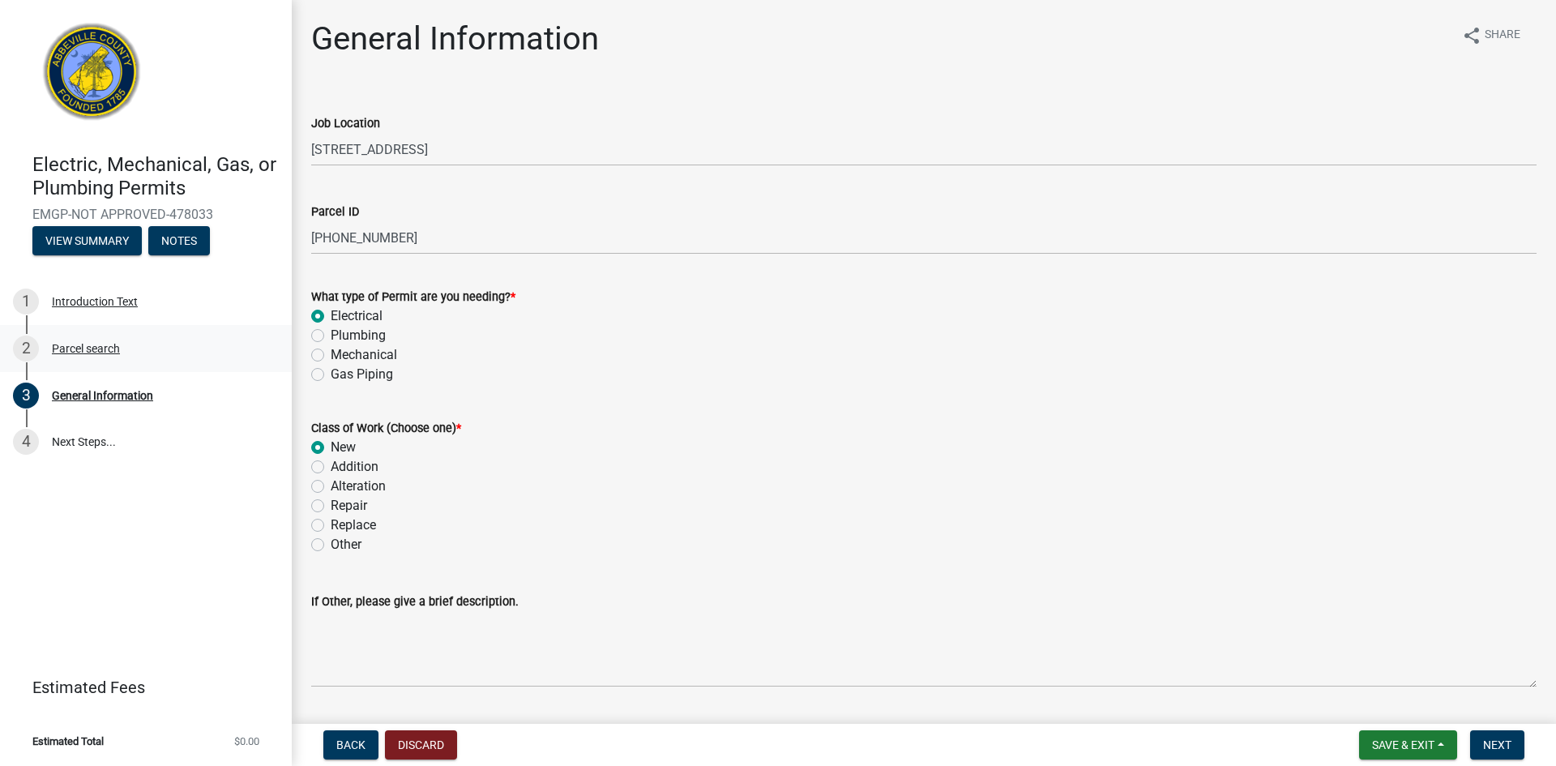
click at [88, 350] on div "Parcel search" at bounding box center [86, 348] width 68 height 11
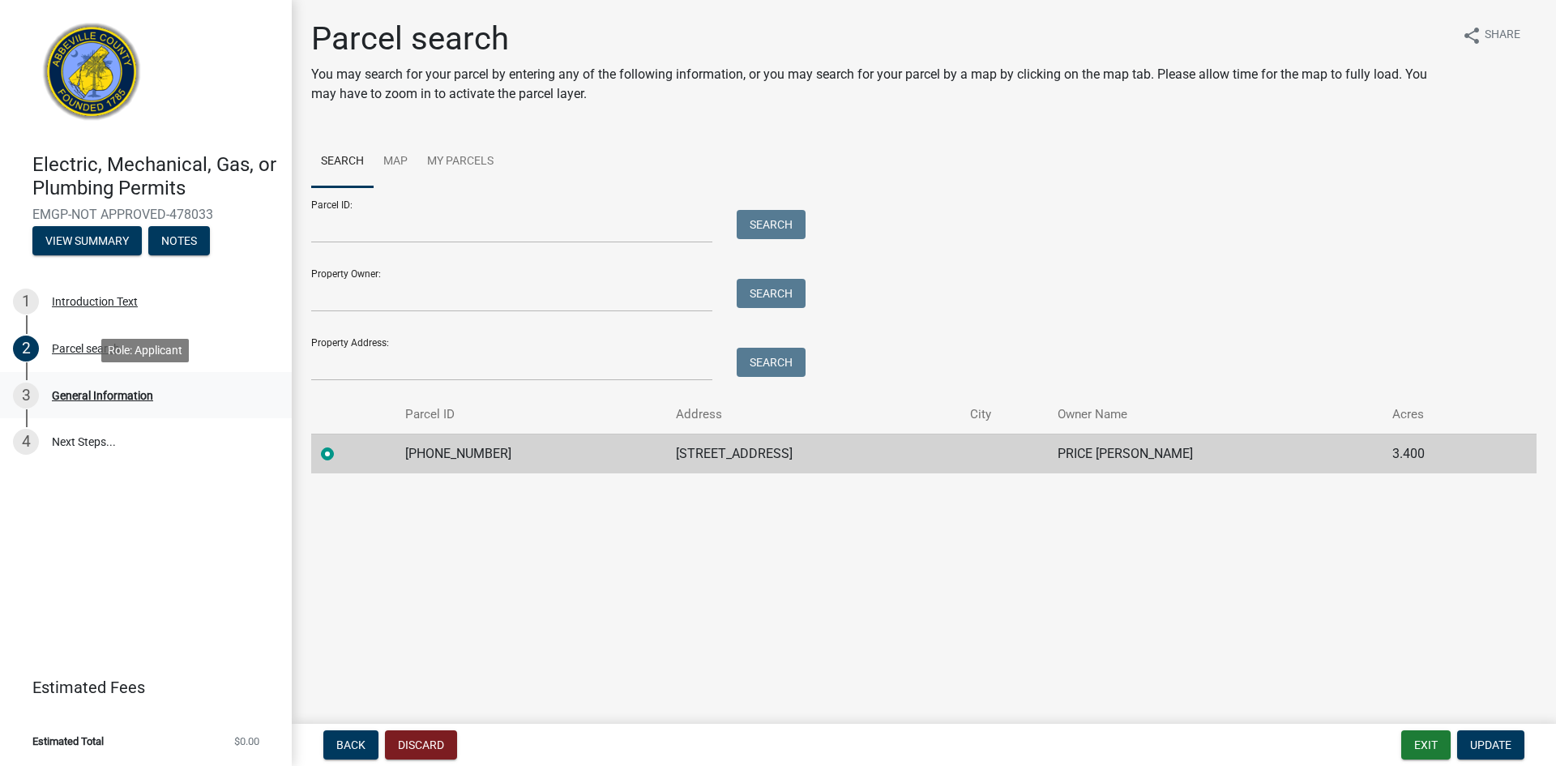
click at [87, 395] on div "General Information" at bounding box center [102, 395] width 101 height 11
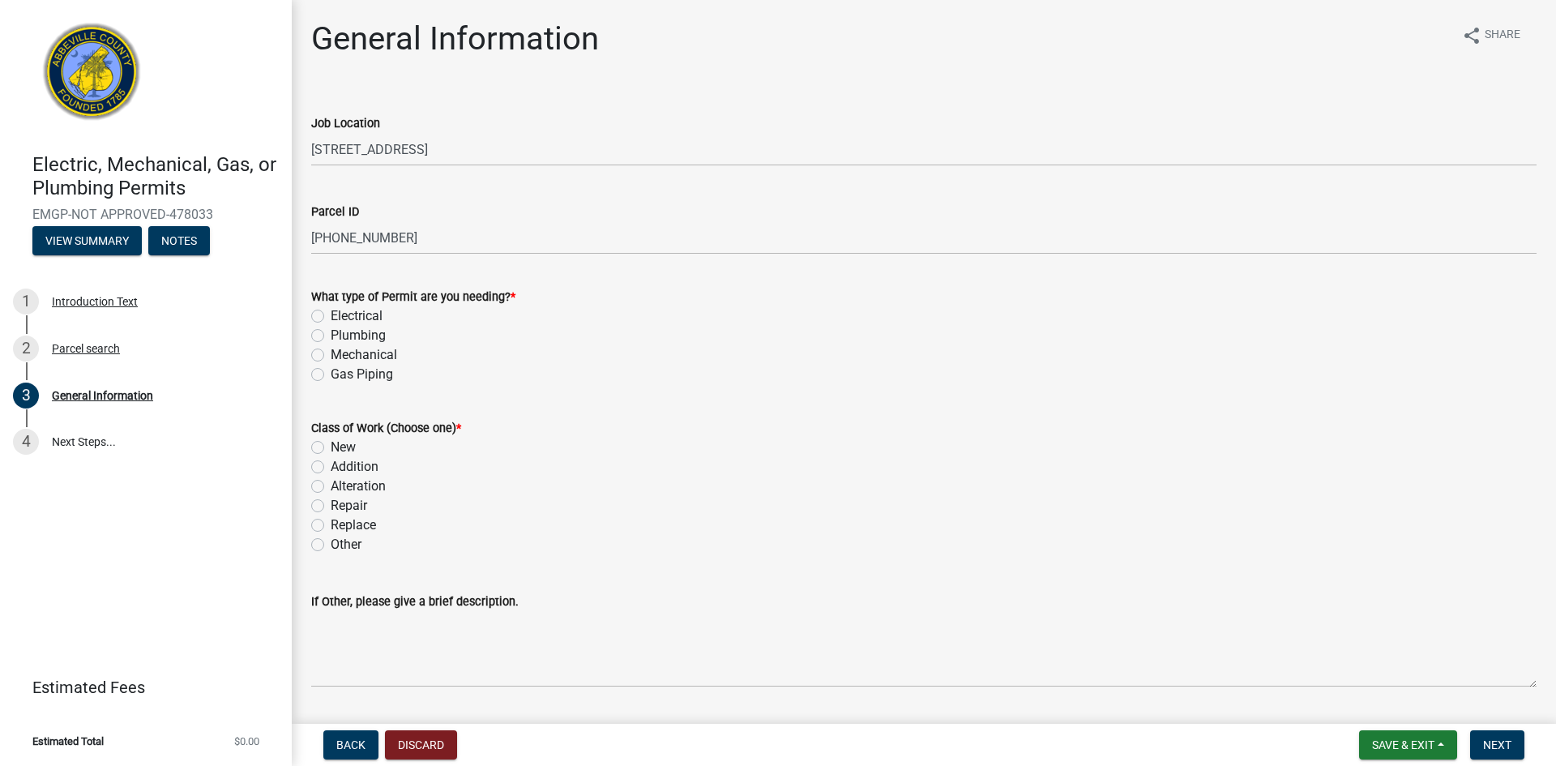
click at [331, 318] on label "Electrical" at bounding box center [357, 315] width 52 height 19
click at [331, 317] on input "Electrical" at bounding box center [336, 311] width 11 height 11
radio input "true"
click at [331, 448] on label "New" at bounding box center [343, 447] width 25 height 19
click at [331, 448] on input "New" at bounding box center [336, 443] width 11 height 11
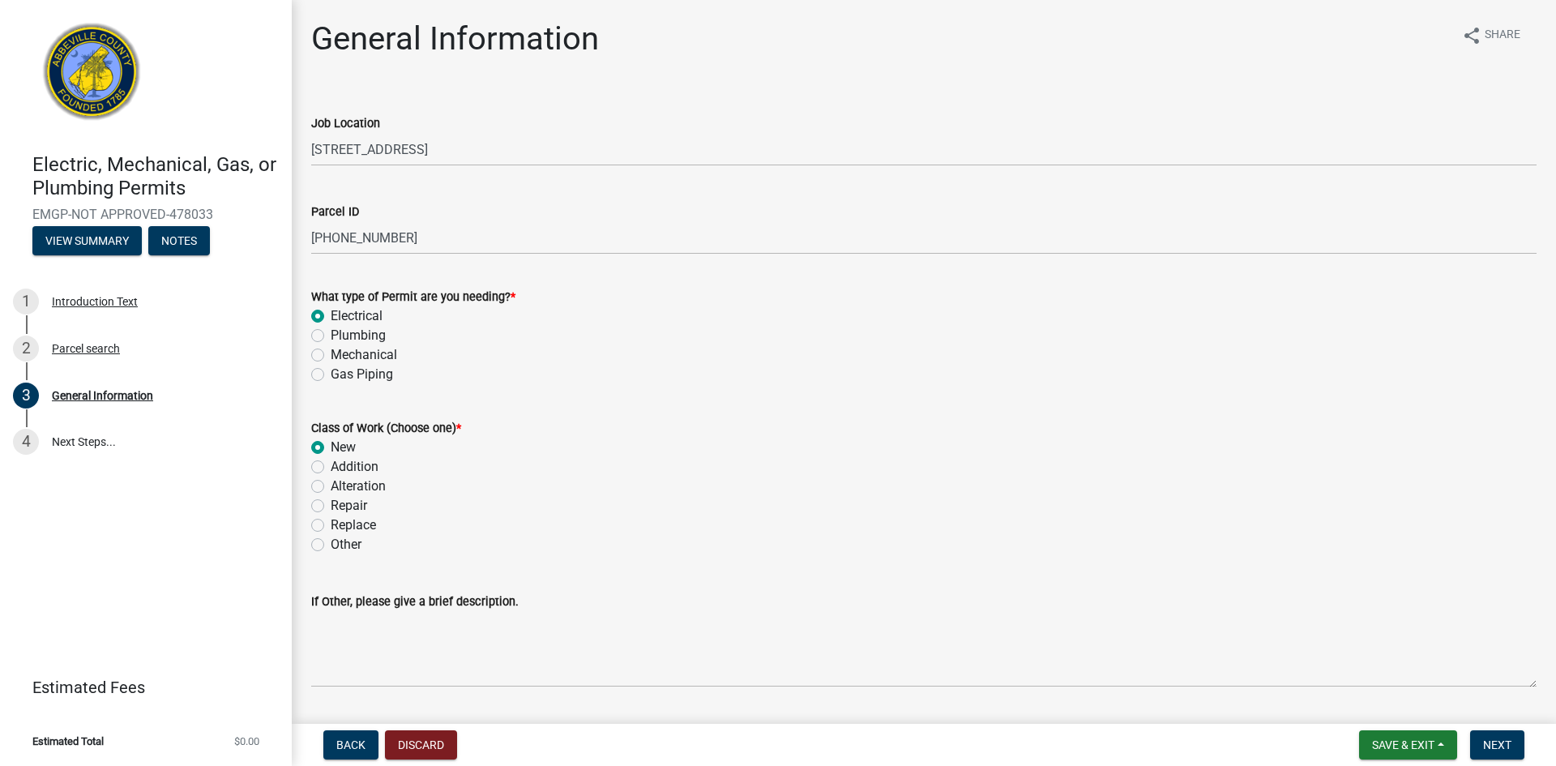
radio input "true"
click at [1492, 745] on span "Next" at bounding box center [1497, 744] width 28 height 13
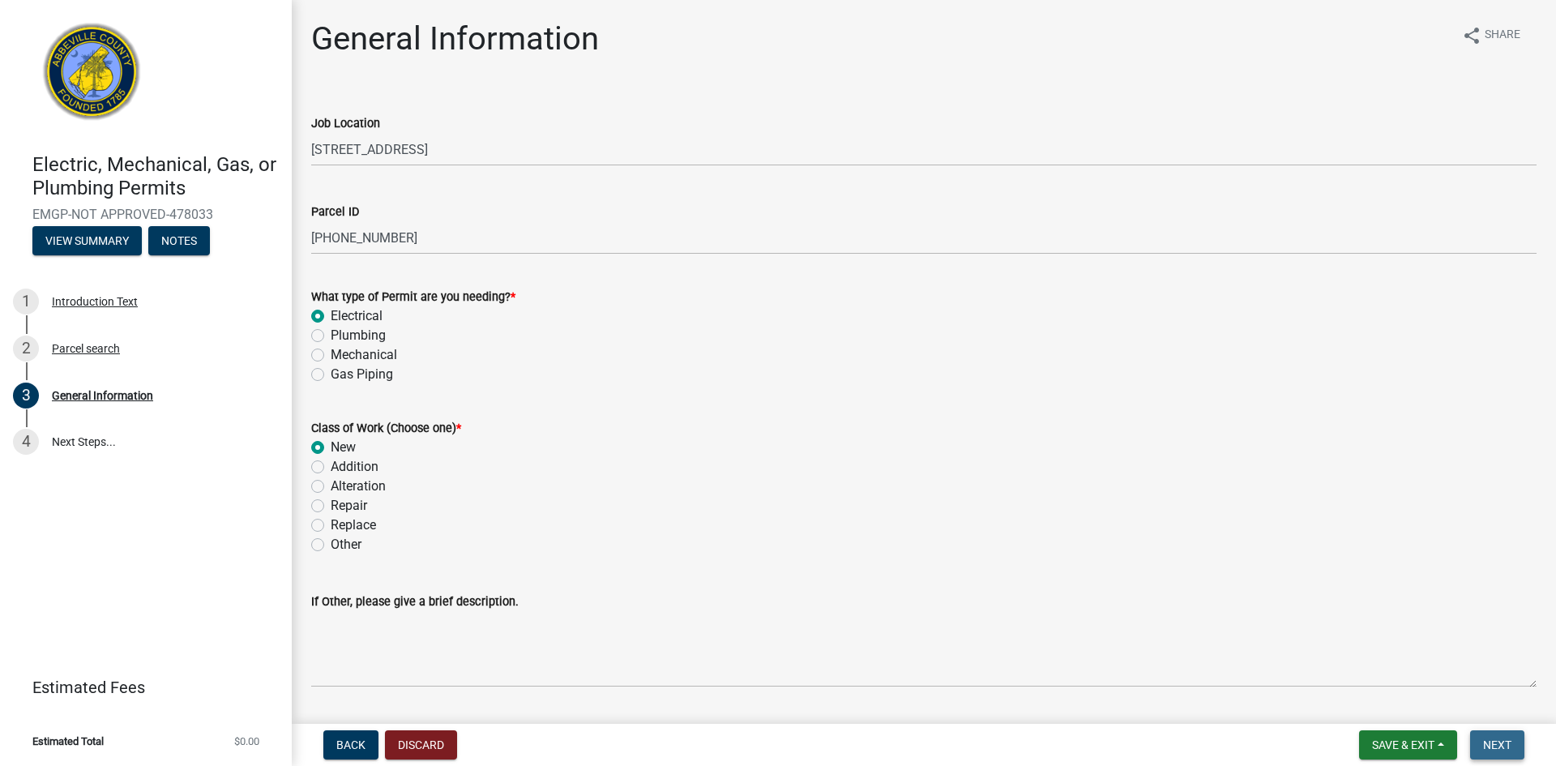
click at [1492, 745] on span "Next" at bounding box center [1497, 744] width 28 height 13
click at [90, 437] on link "4 Next Steps..." at bounding box center [146, 441] width 292 height 47
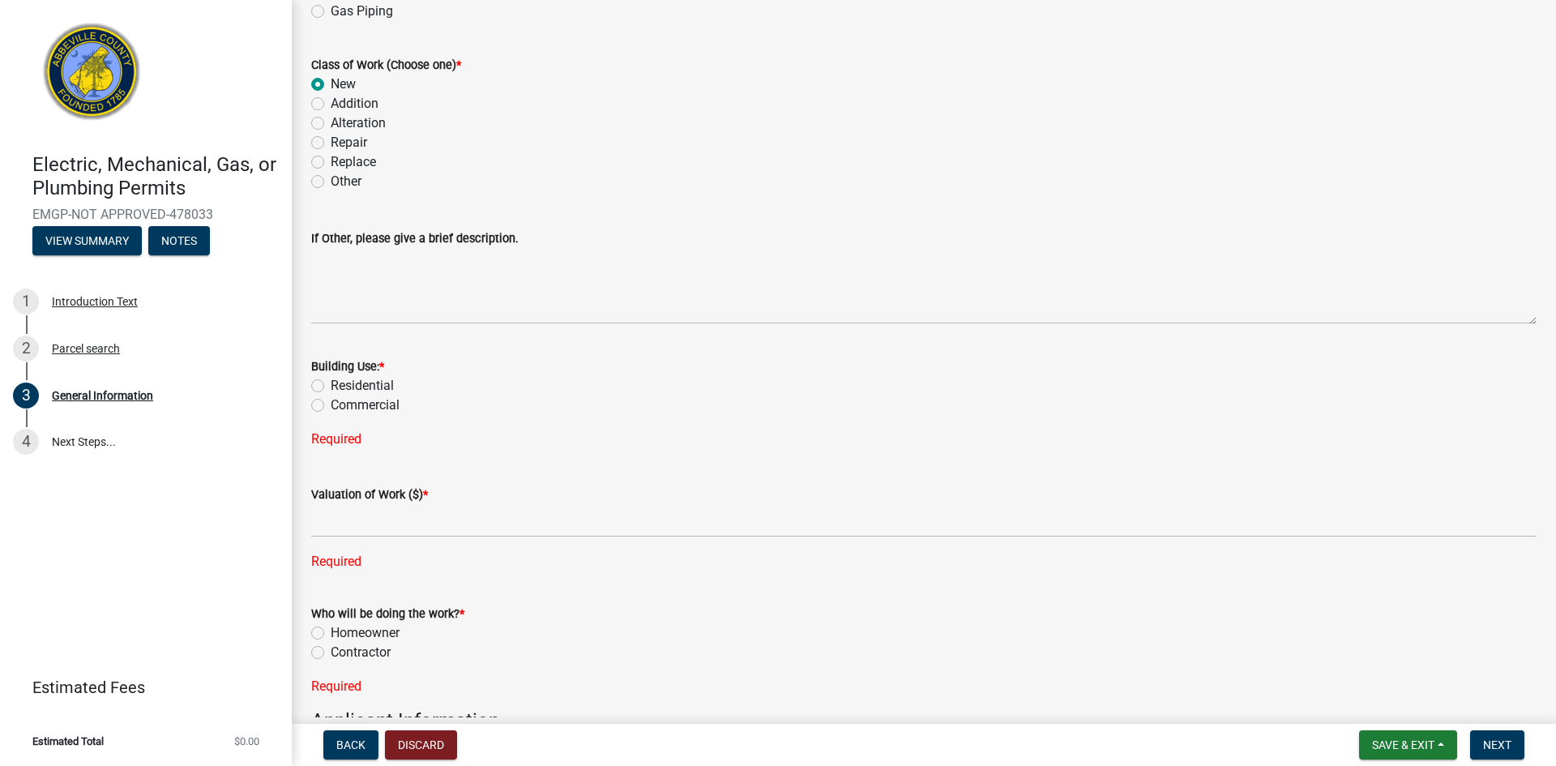
scroll to position [370, 0]
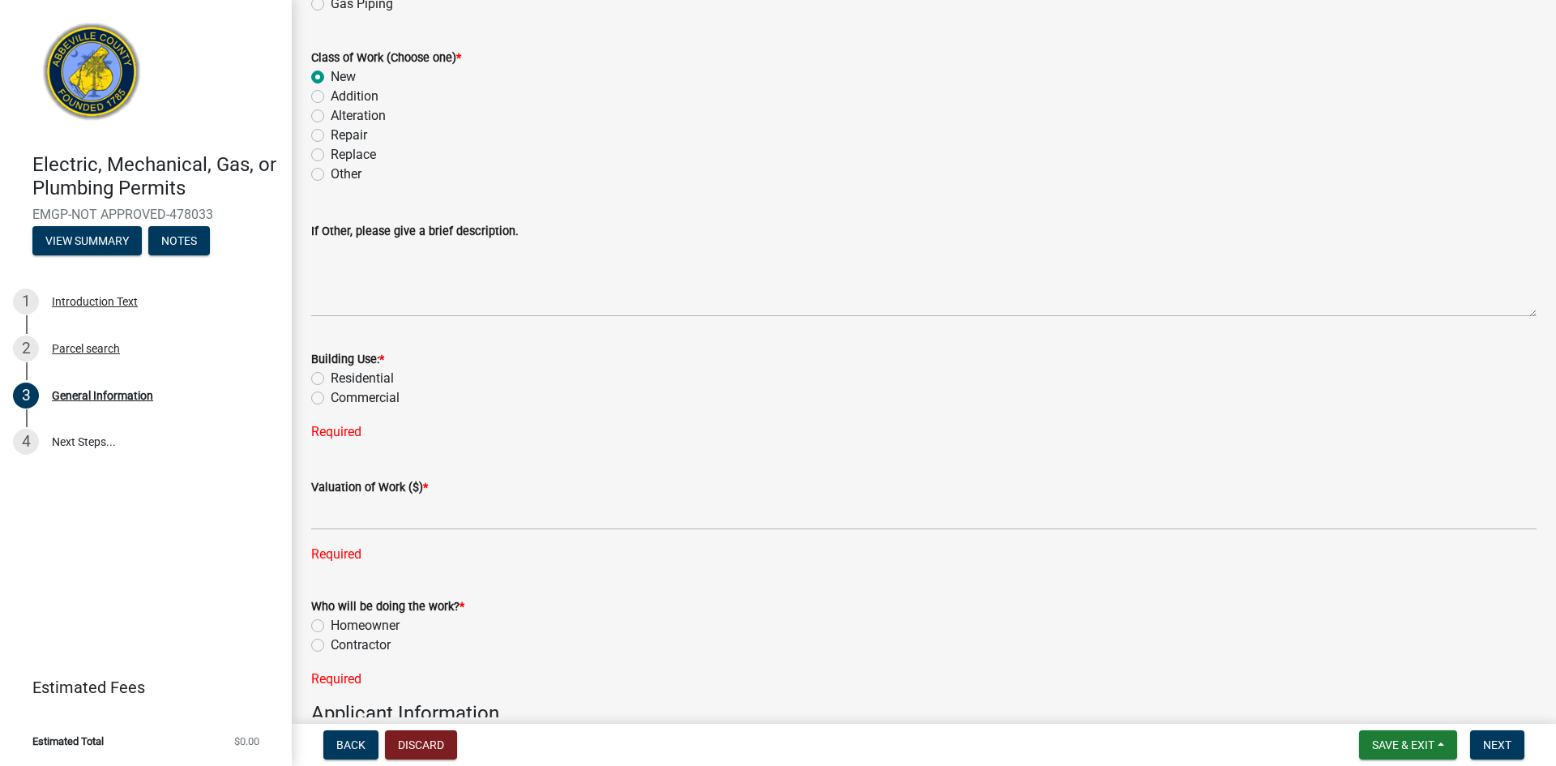
click at [331, 376] on label "Residential" at bounding box center [362, 378] width 63 height 19
click at [331, 376] on input "Residential" at bounding box center [336, 374] width 11 height 11
radio input "true"
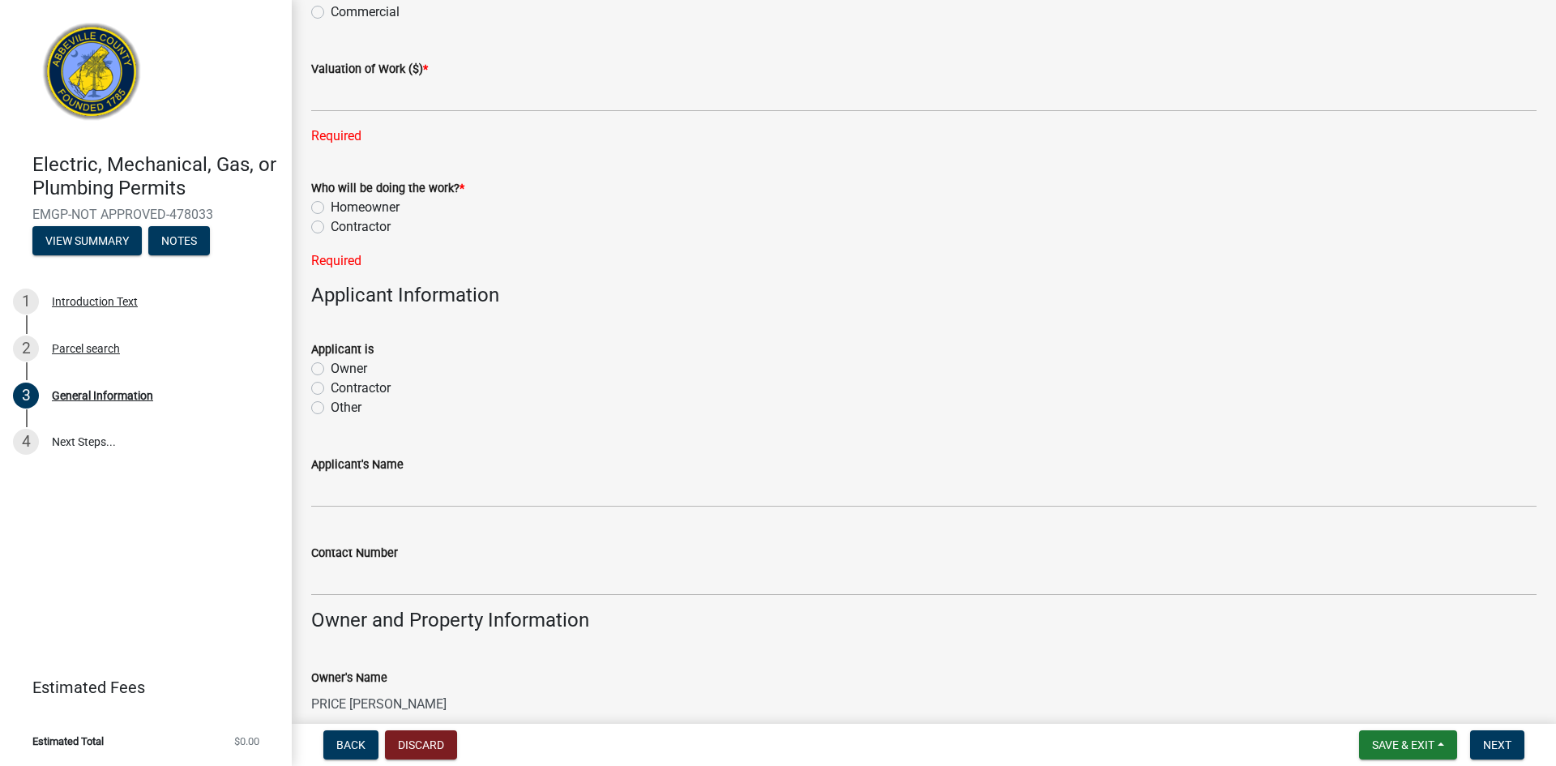
scroll to position [758, 0]
click at [308, 369] on div "Applicant is Owner Contractor Other" at bounding box center [924, 366] width 1250 height 97
click at [331, 362] on label "Owner" at bounding box center [349, 366] width 36 height 19
click at [331, 362] on input "Owner" at bounding box center [336, 362] width 11 height 11
radio input "true"
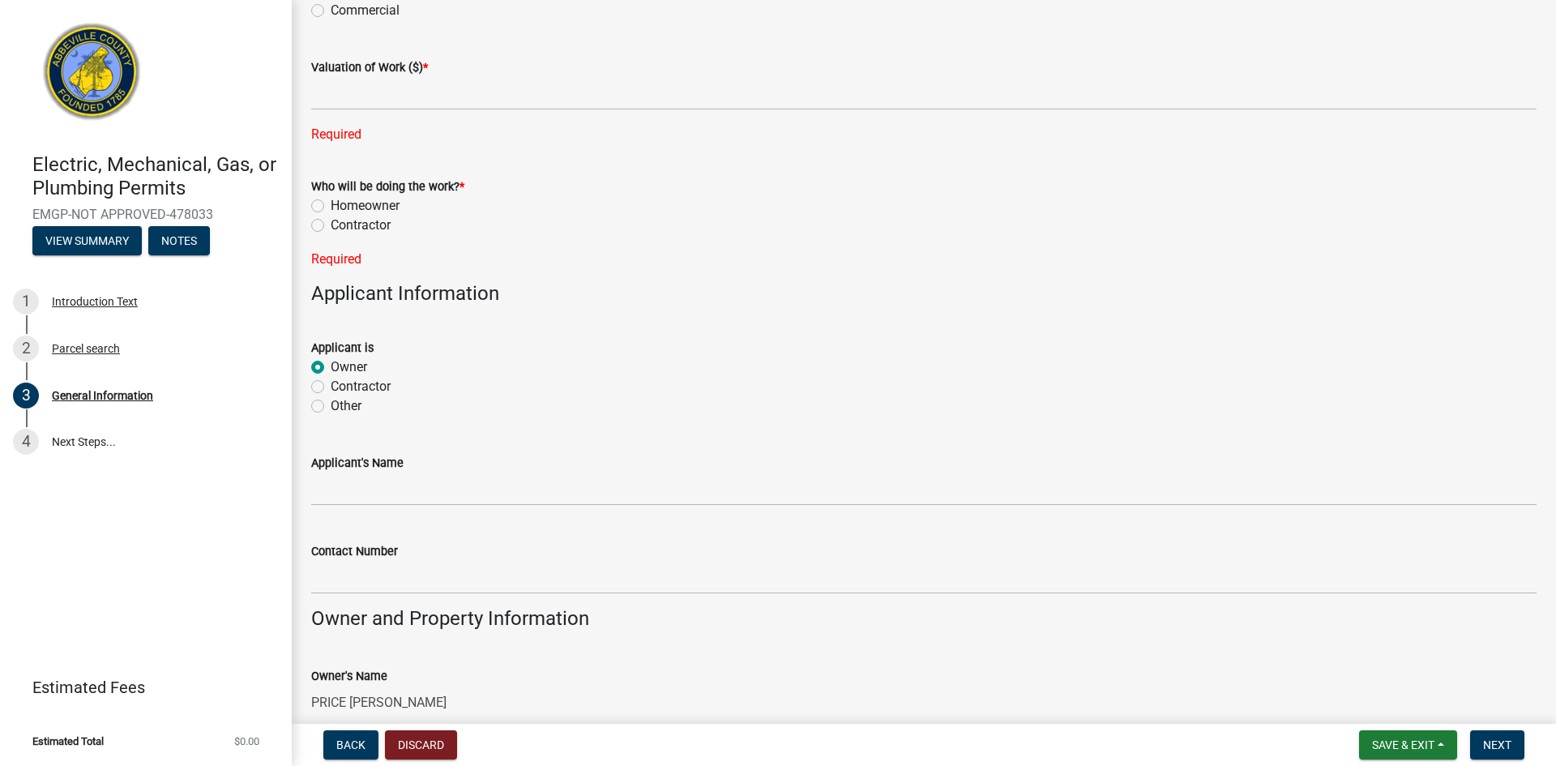
click at [331, 205] on label "Homeowner" at bounding box center [365, 205] width 69 height 19
click at [331, 205] on input "Homeowner" at bounding box center [336, 201] width 11 height 11
radio input "true"
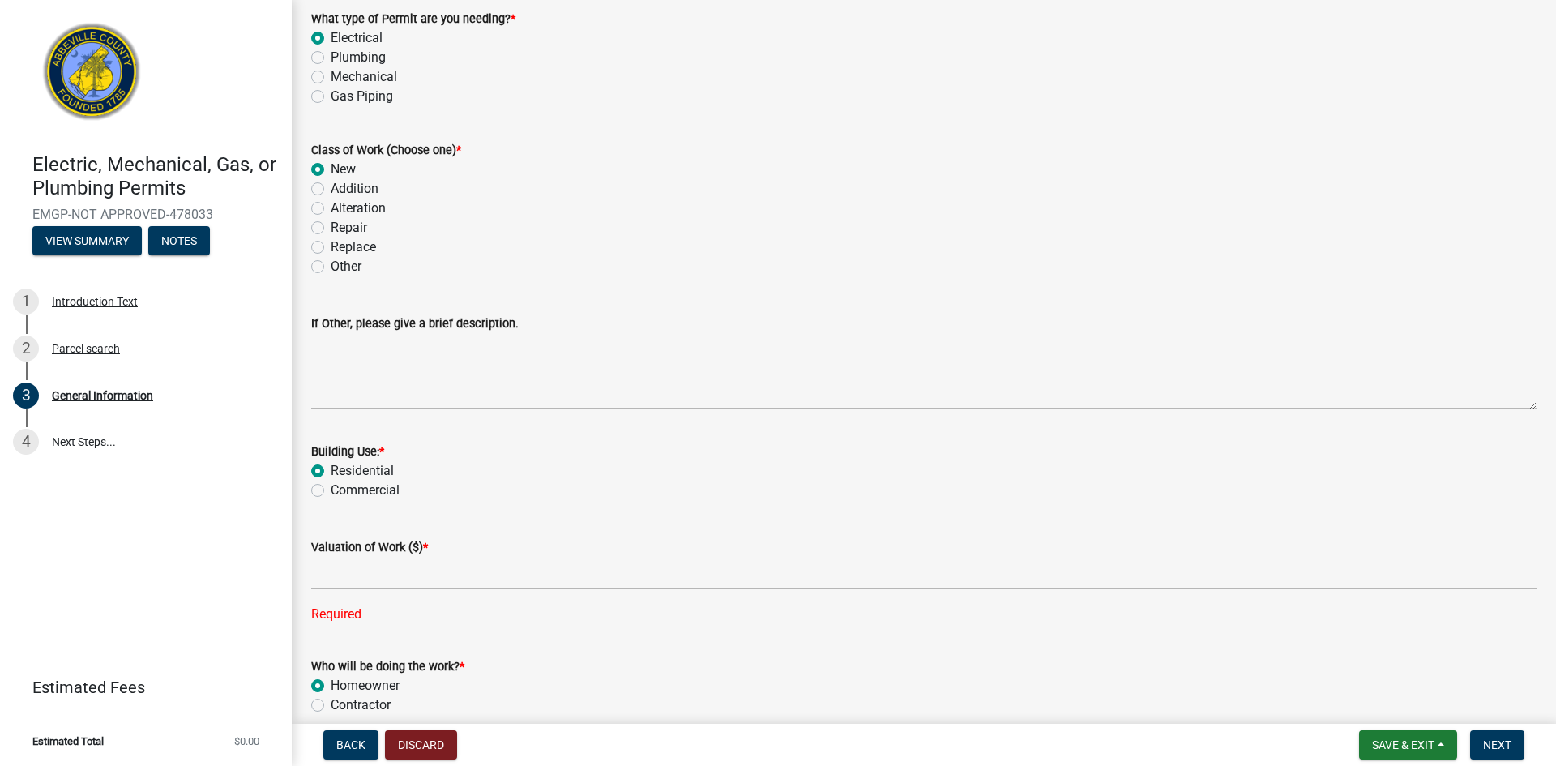
scroll to position [277, 0]
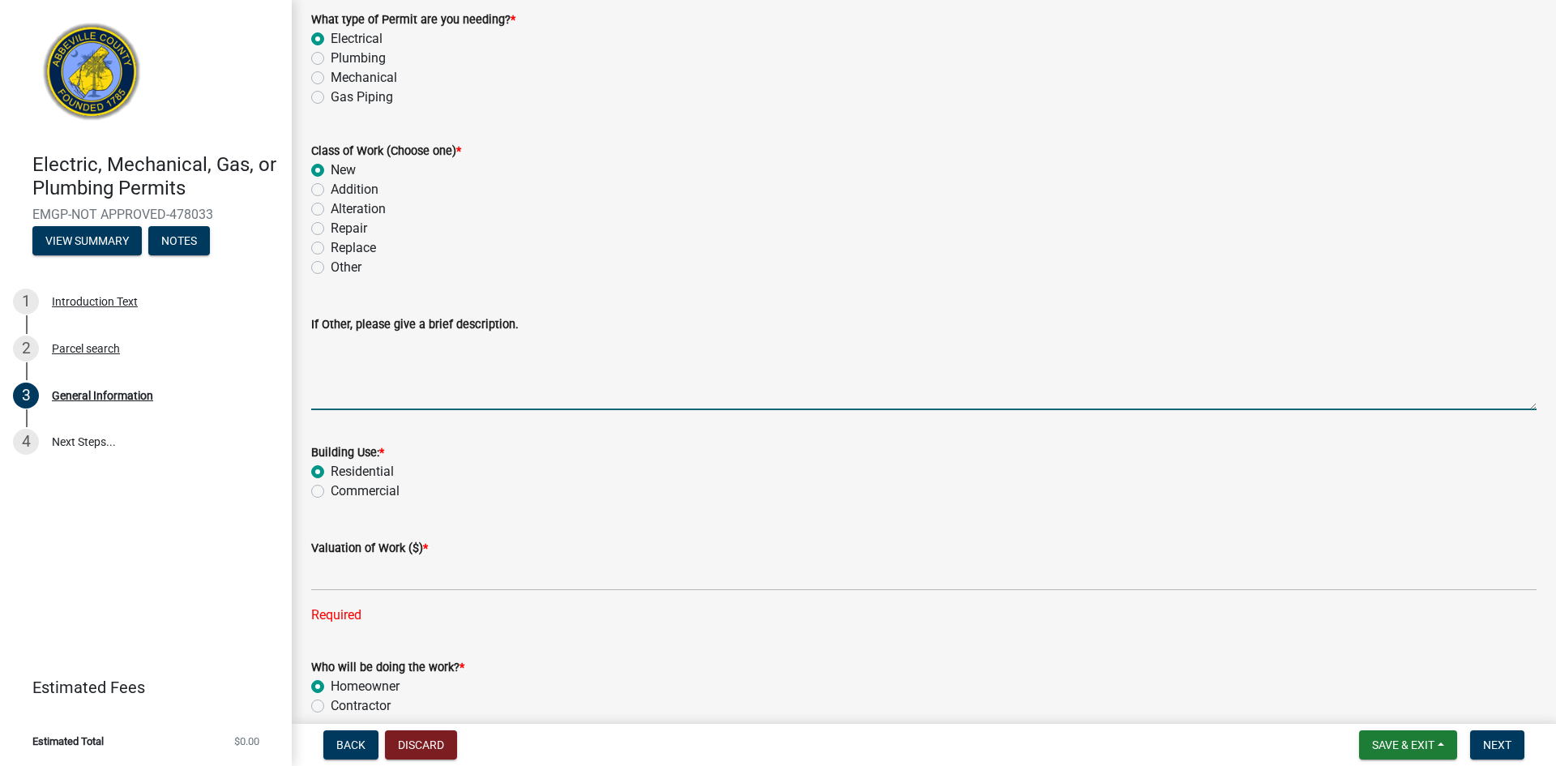
click at [545, 395] on textarea "If Other, please give a brief description." at bounding box center [923, 372] width 1225 height 76
click at [634, 395] on textarea "Running power to new shop on property" at bounding box center [923, 372] width 1225 height 76
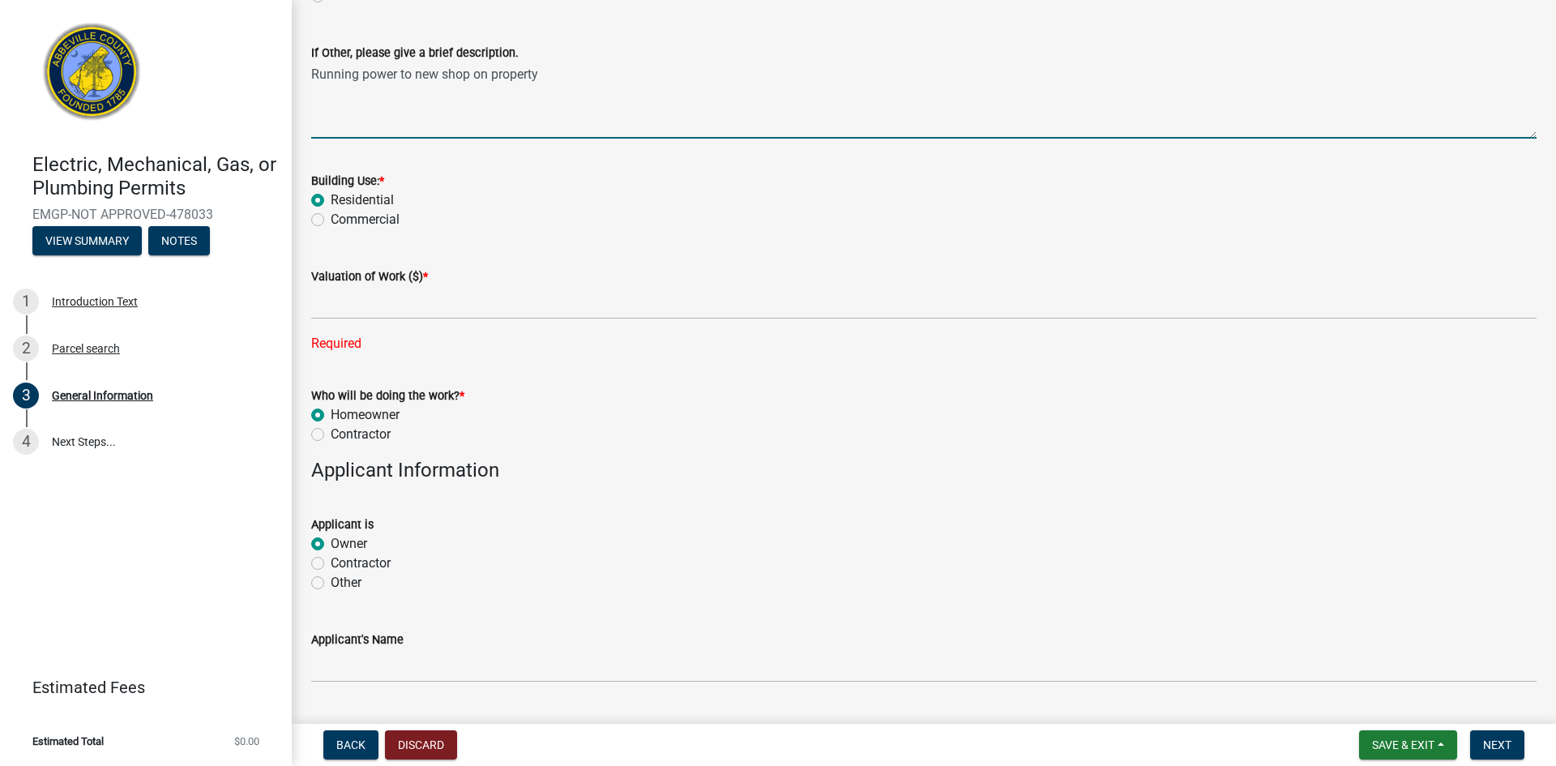
scroll to position [571, 0]
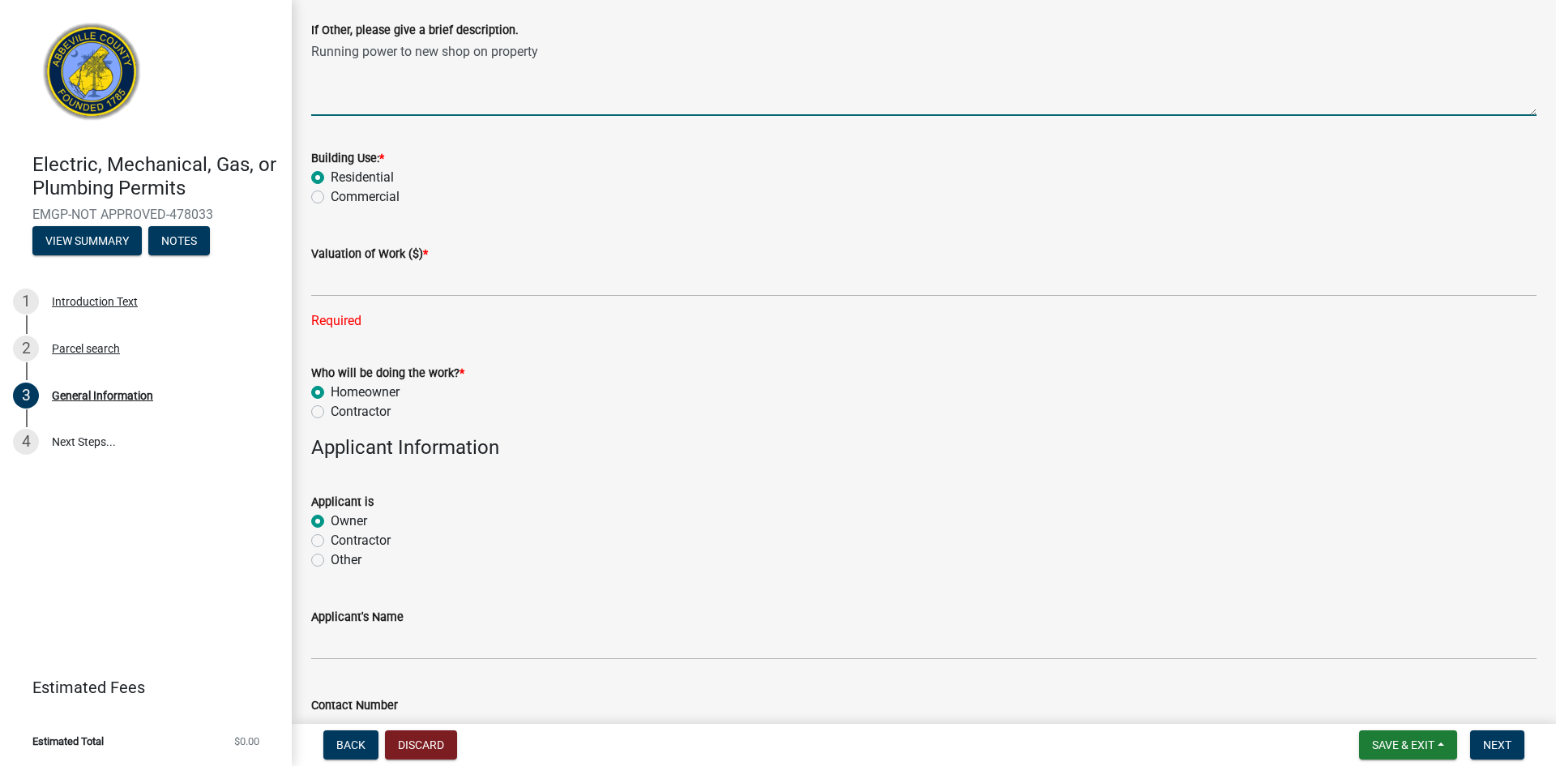
type textarea "Running power to new shop on property"
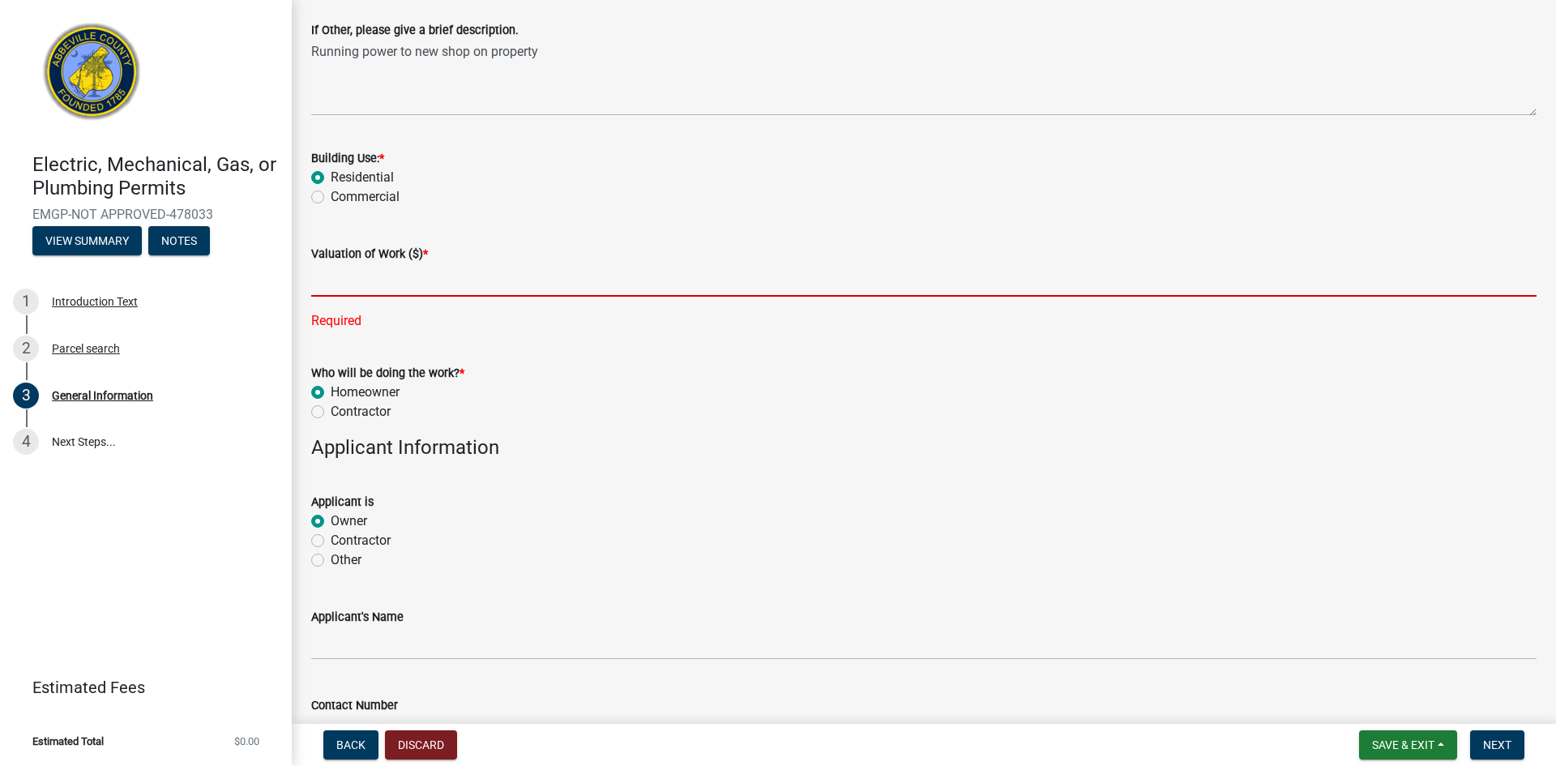
click at [378, 279] on input "text" at bounding box center [923, 279] width 1225 height 33
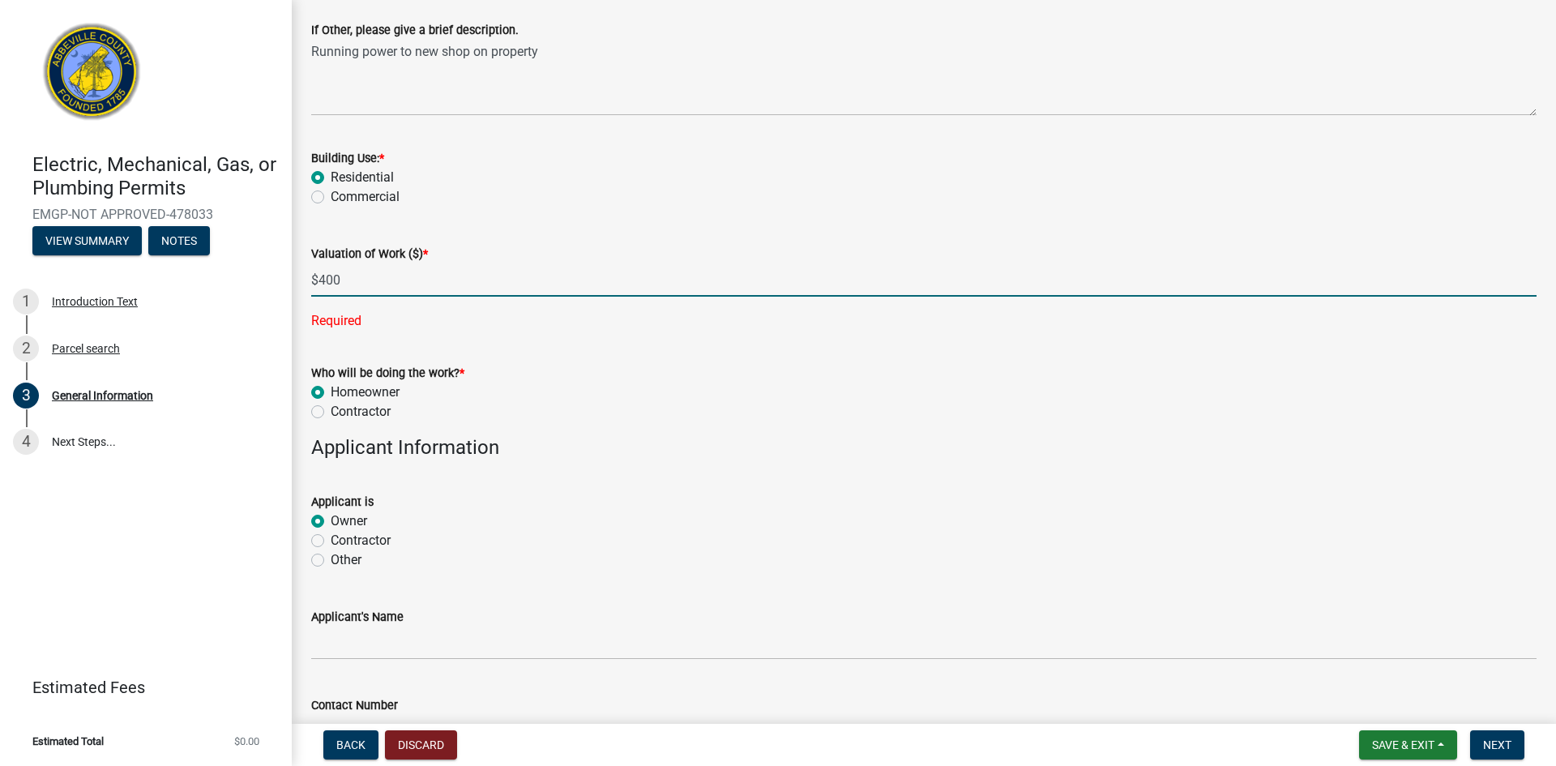
type input "400"
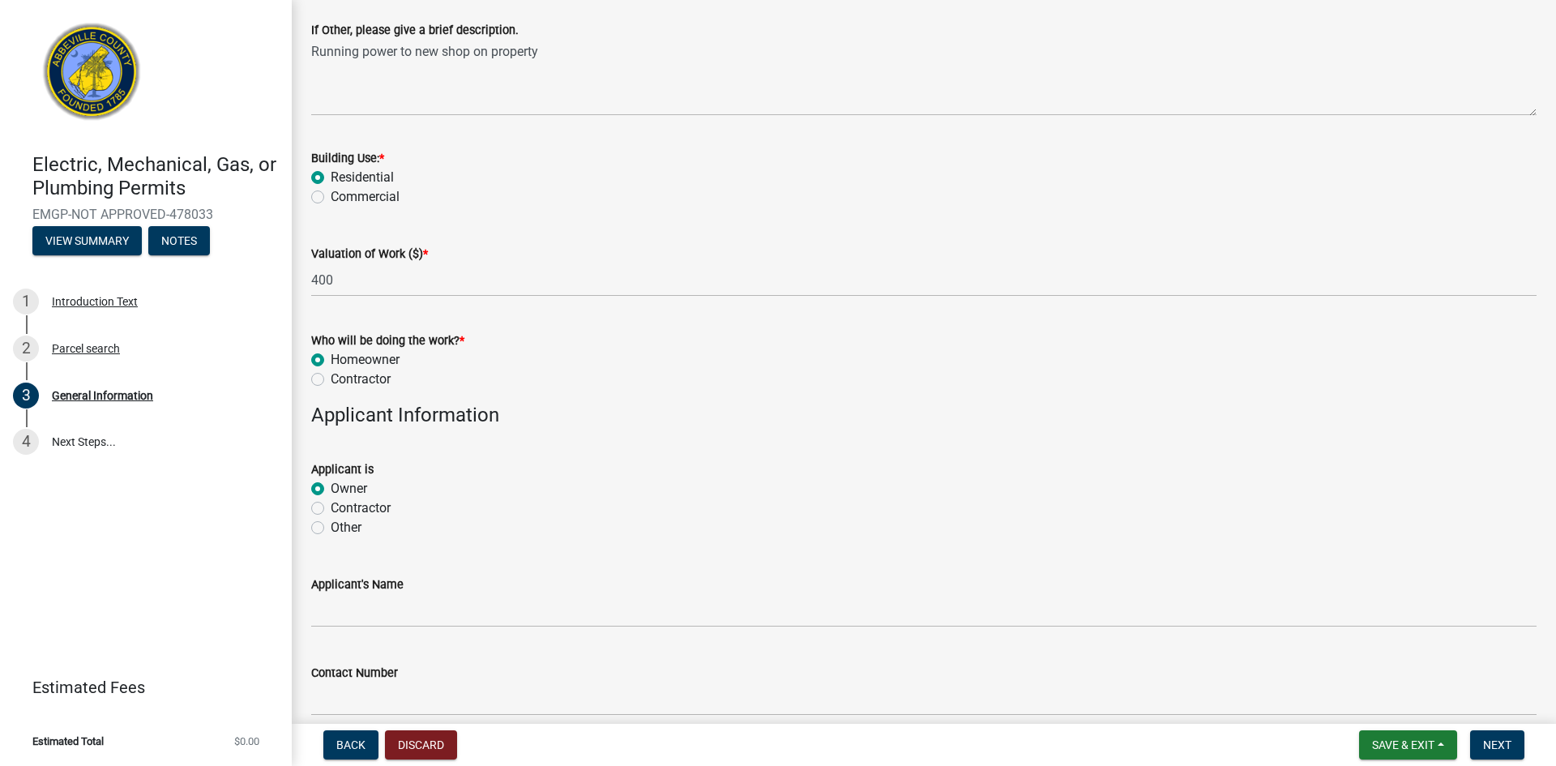
click at [318, 409] on wm-data-entity-input-list "Job Location [STREET_ADDRESS] [PHONE_NUMBER] What type of Permit are you needin…" at bounding box center [923, 289] width 1225 height 1541
click at [331, 381] on label "Contractor" at bounding box center [361, 379] width 60 height 19
click at [331, 380] on input "Contractor" at bounding box center [336, 375] width 11 height 11
radio input "true"
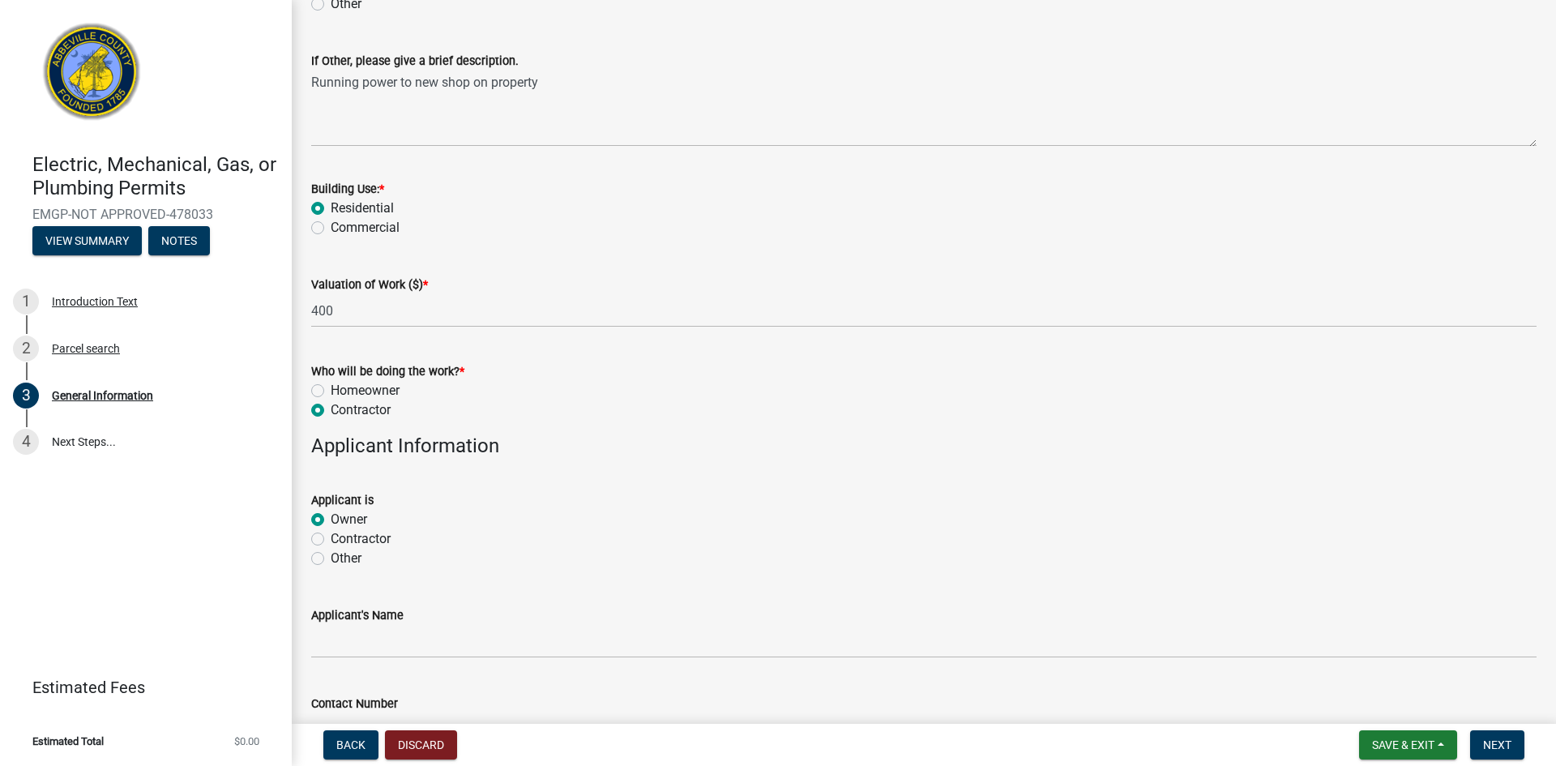
scroll to position [538, 0]
click at [331, 390] on label "Homeowner" at bounding box center [365, 392] width 69 height 19
click at [331, 390] on input "Homeowner" at bounding box center [336, 388] width 11 height 11
radio input "true"
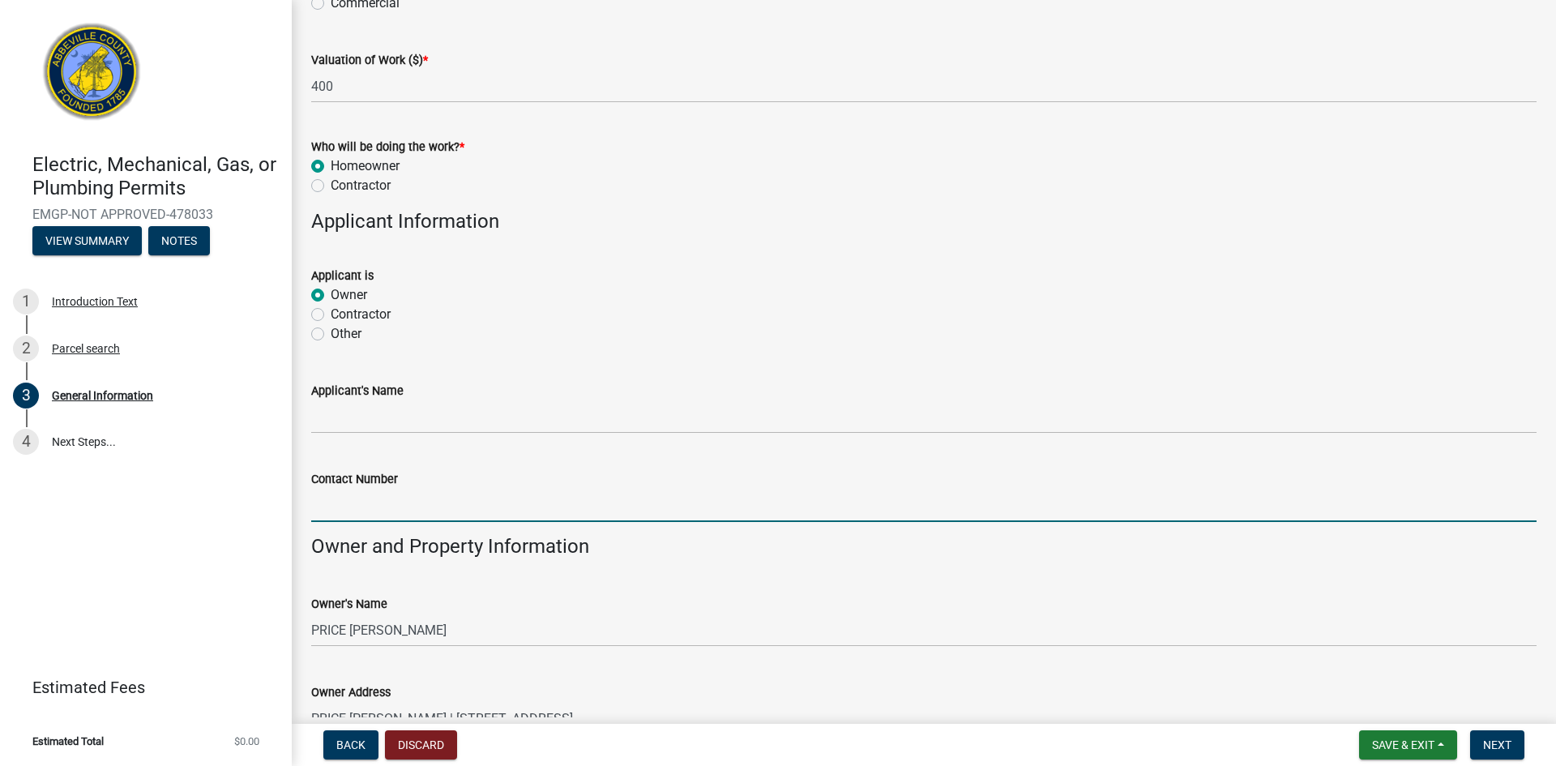
click at [589, 510] on input "Contact Number" at bounding box center [923, 505] width 1225 height 33
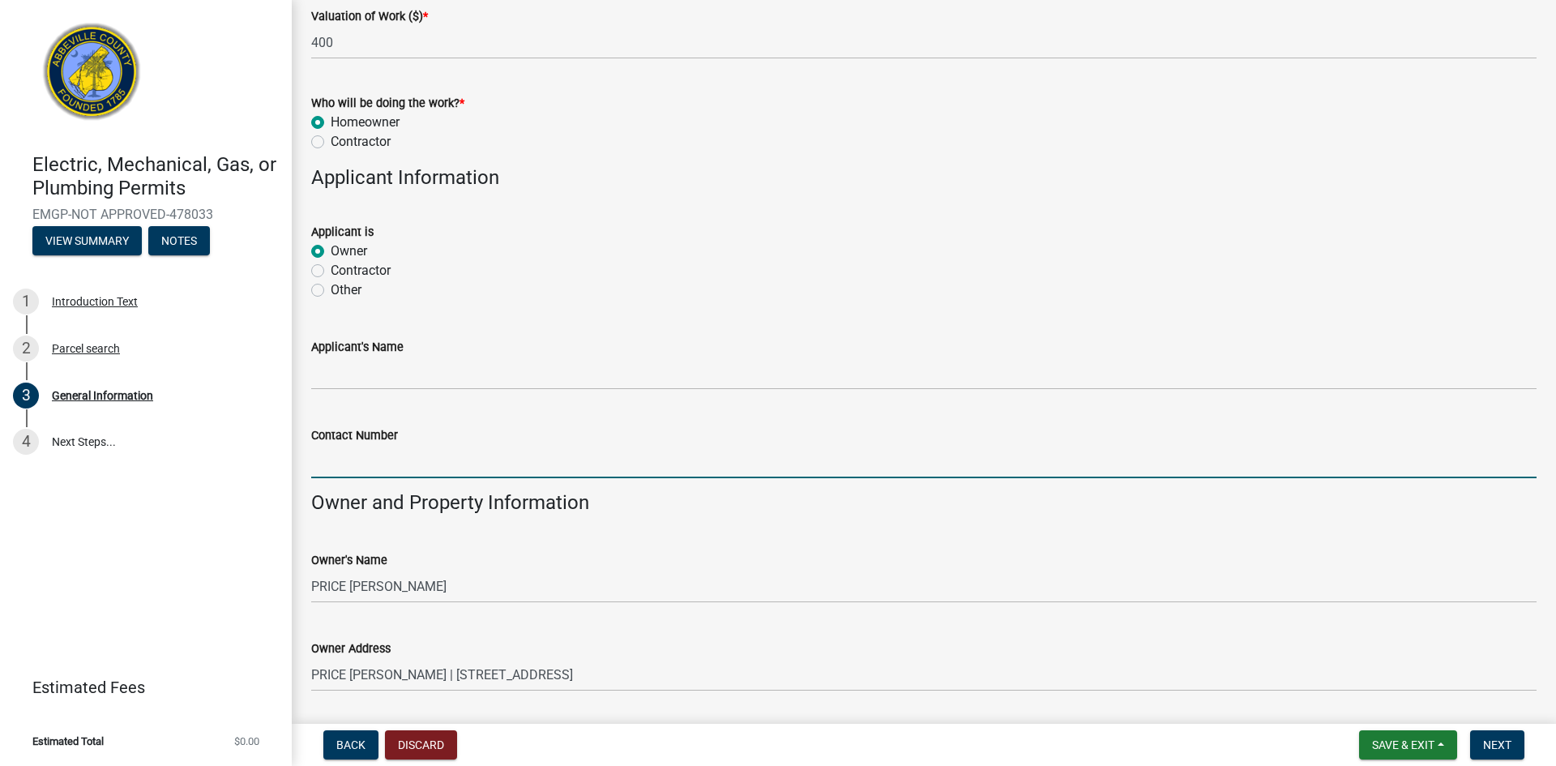
scroll to position [810, 0]
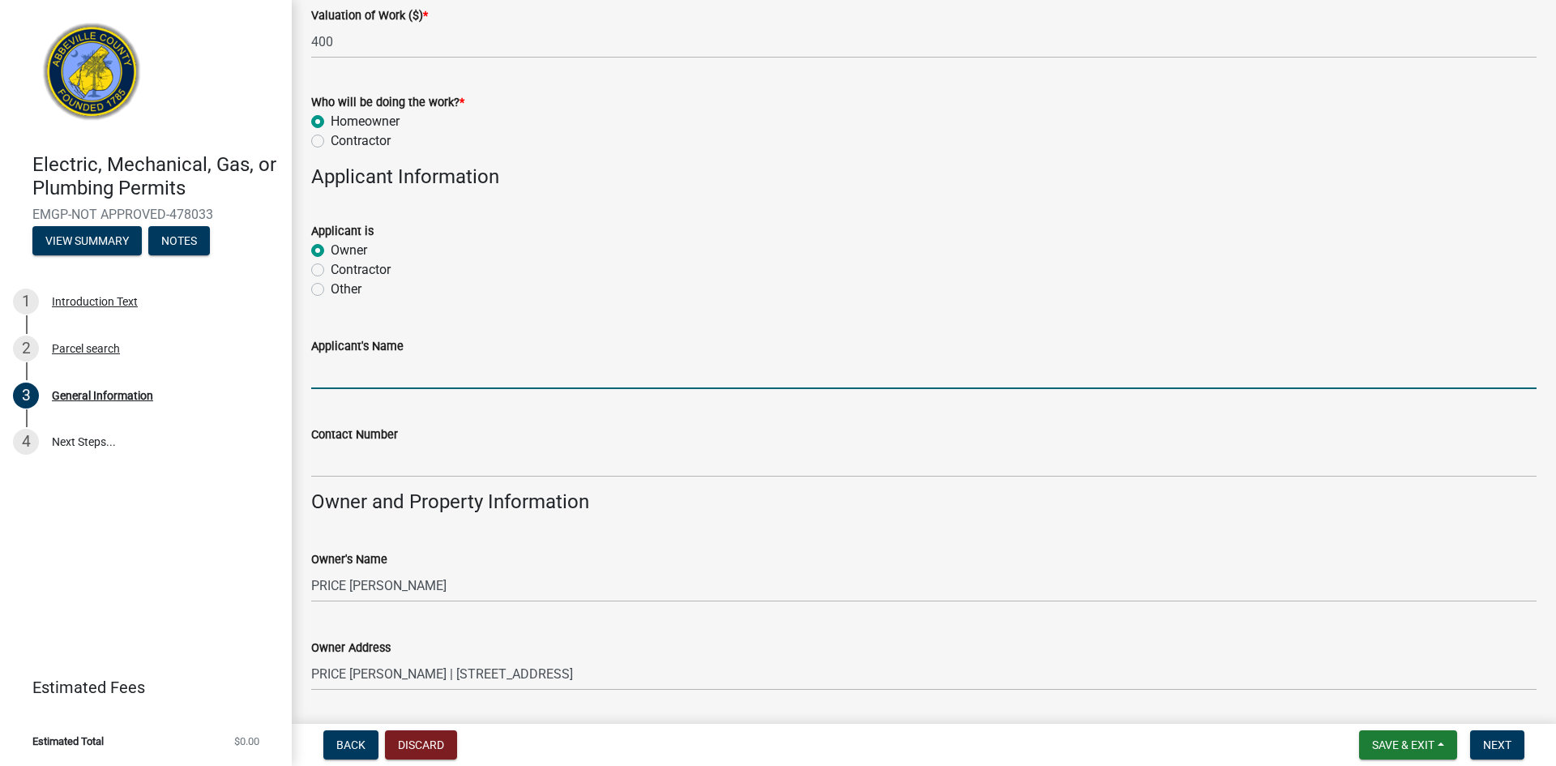
click at [559, 363] on input "Applicant's Name" at bounding box center [923, 372] width 1225 height 33
type input "[PERSON_NAME]"
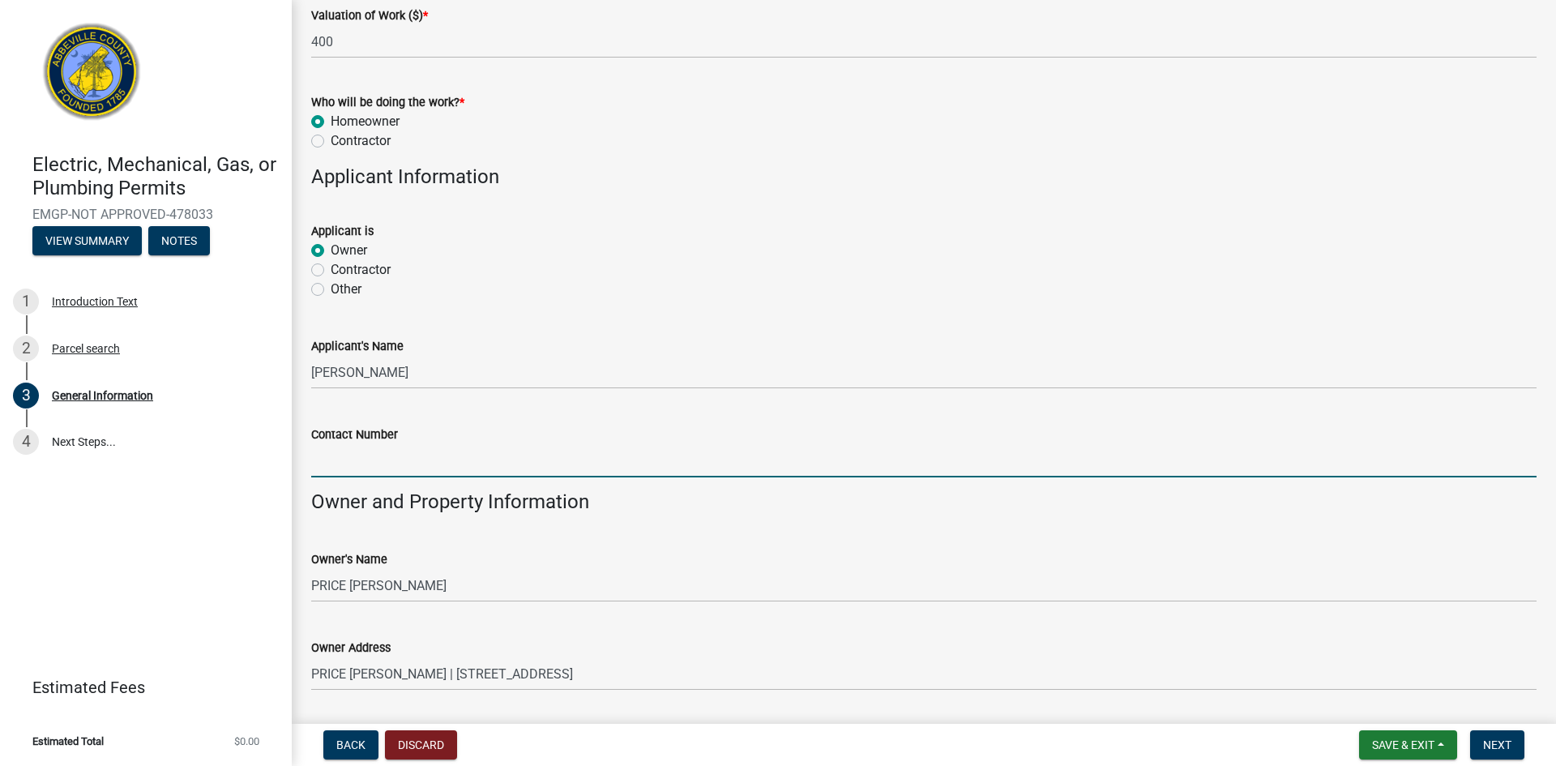
click at [437, 465] on input "Contact Number" at bounding box center [923, 460] width 1225 height 33
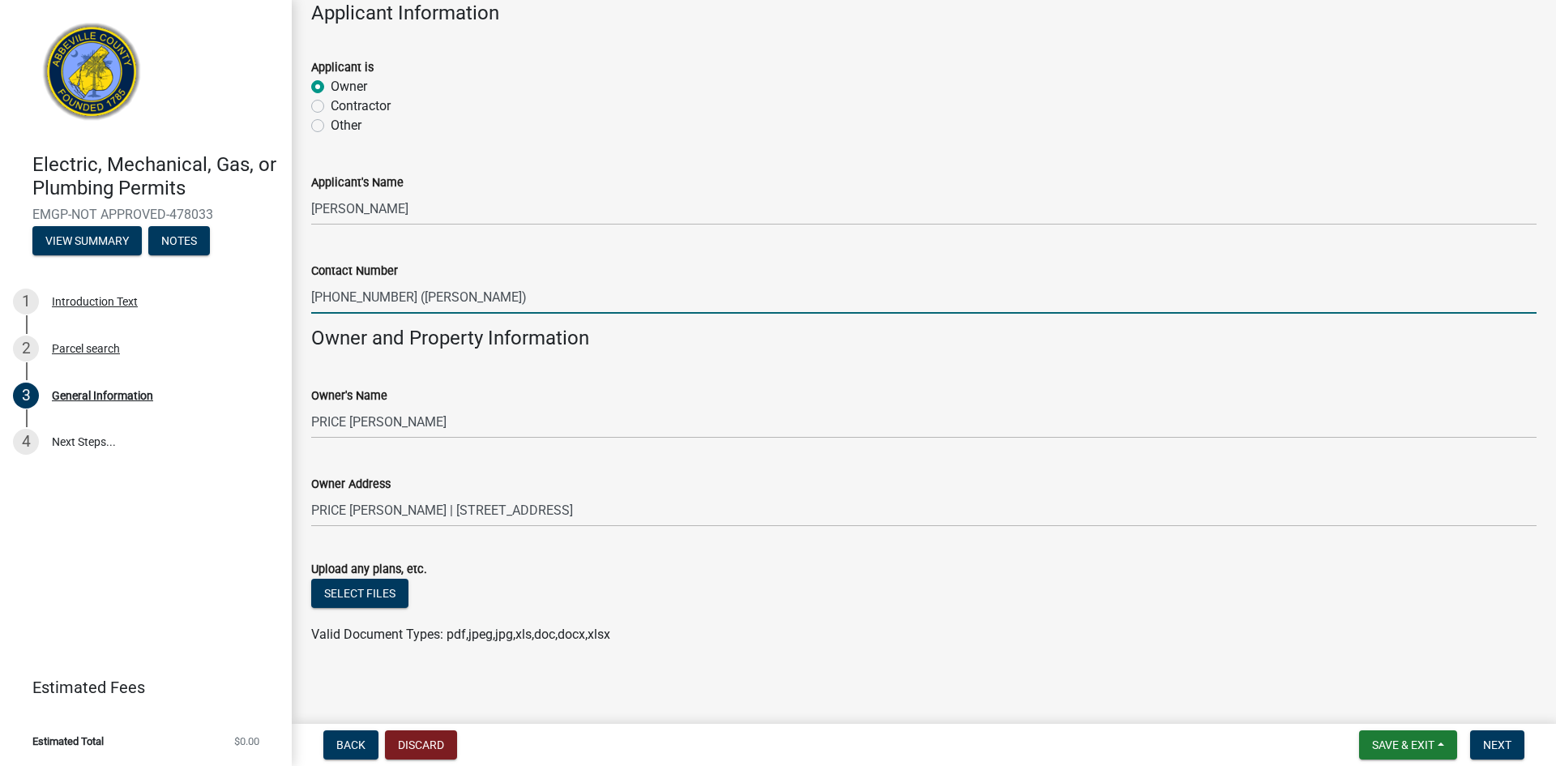
scroll to position [978, 0]
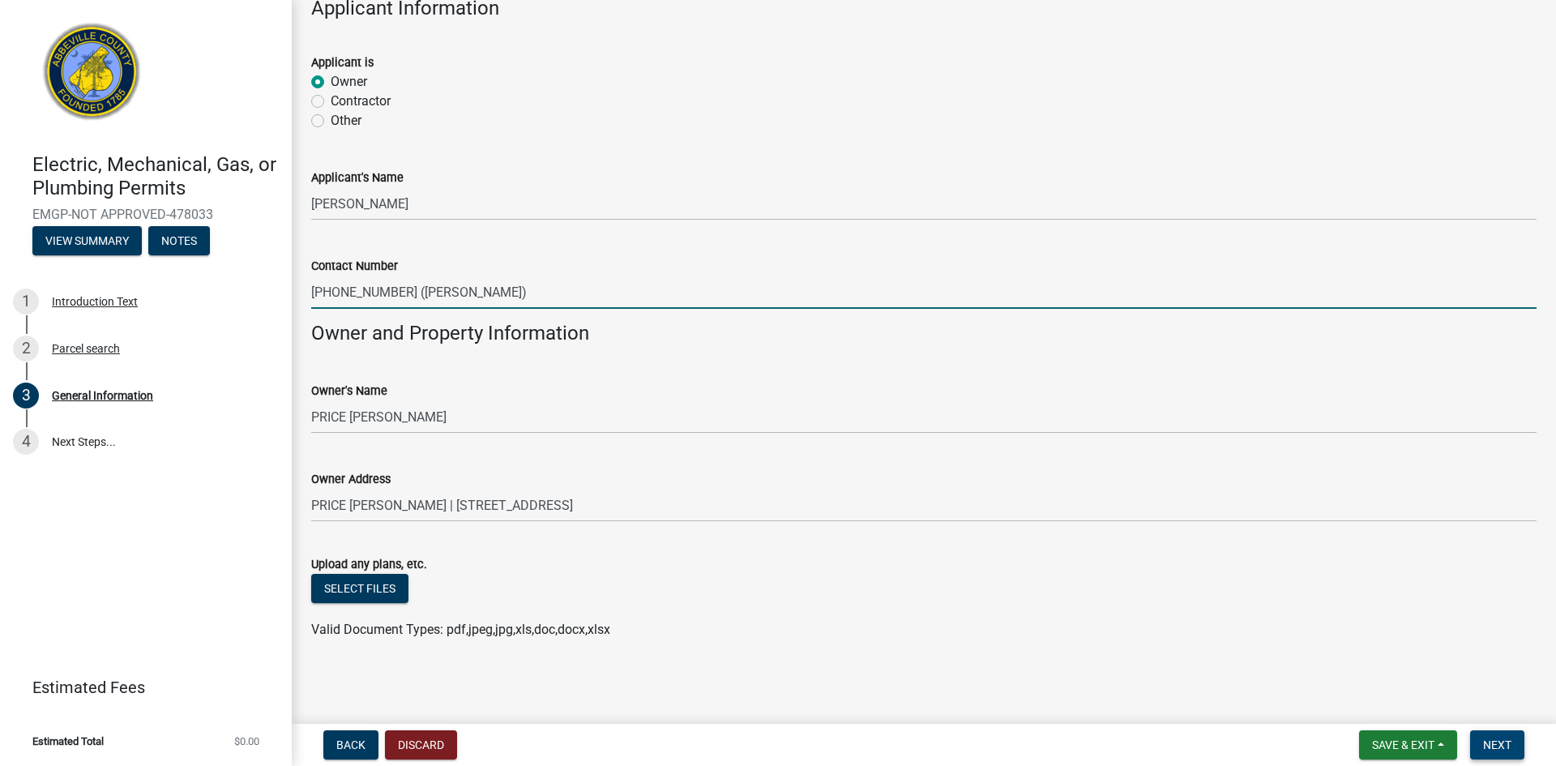
type input "[PHONE_NUMBER] ([PERSON_NAME])"
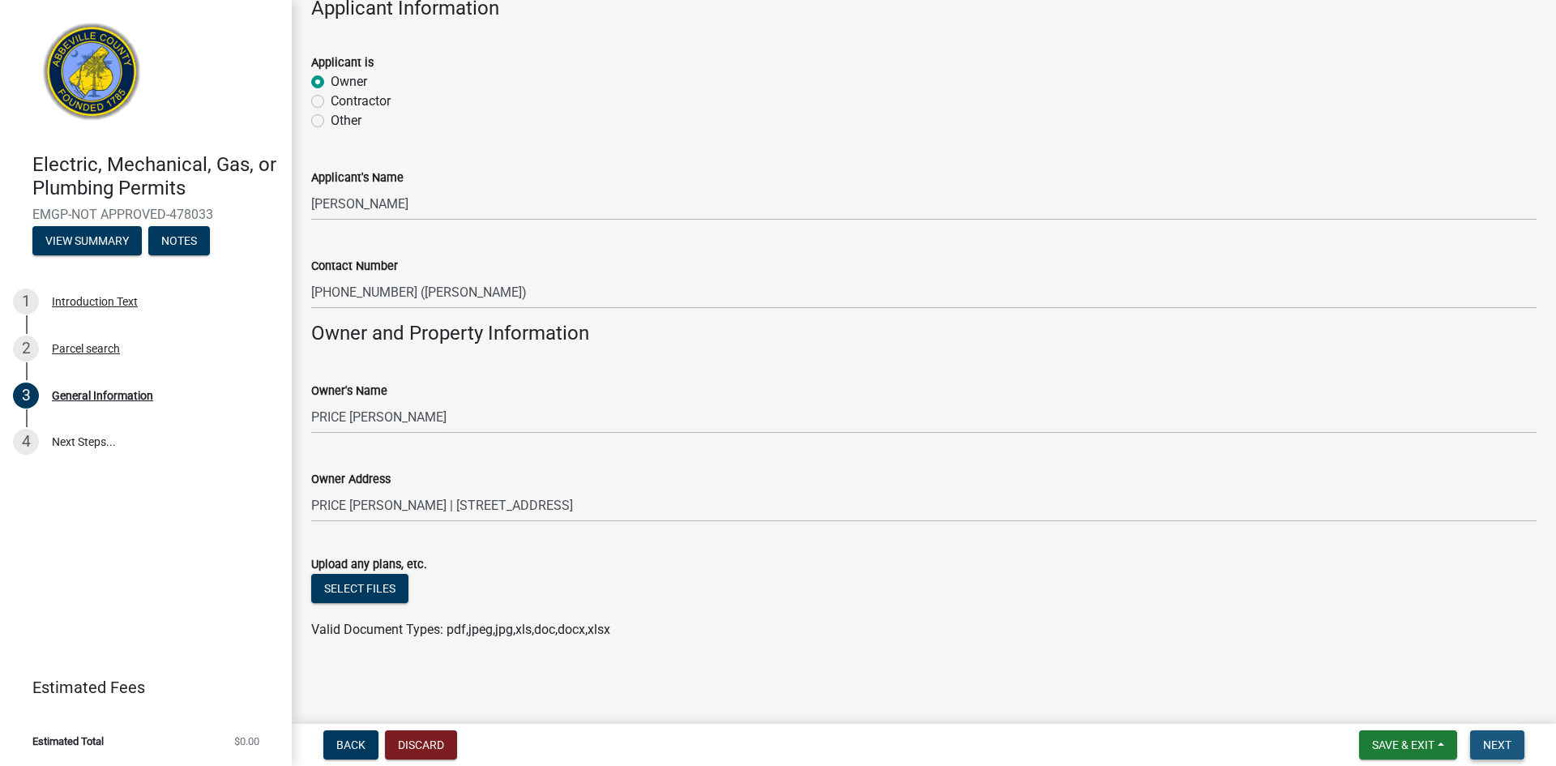
click at [1492, 746] on span "Next" at bounding box center [1497, 744] width 28 height 13
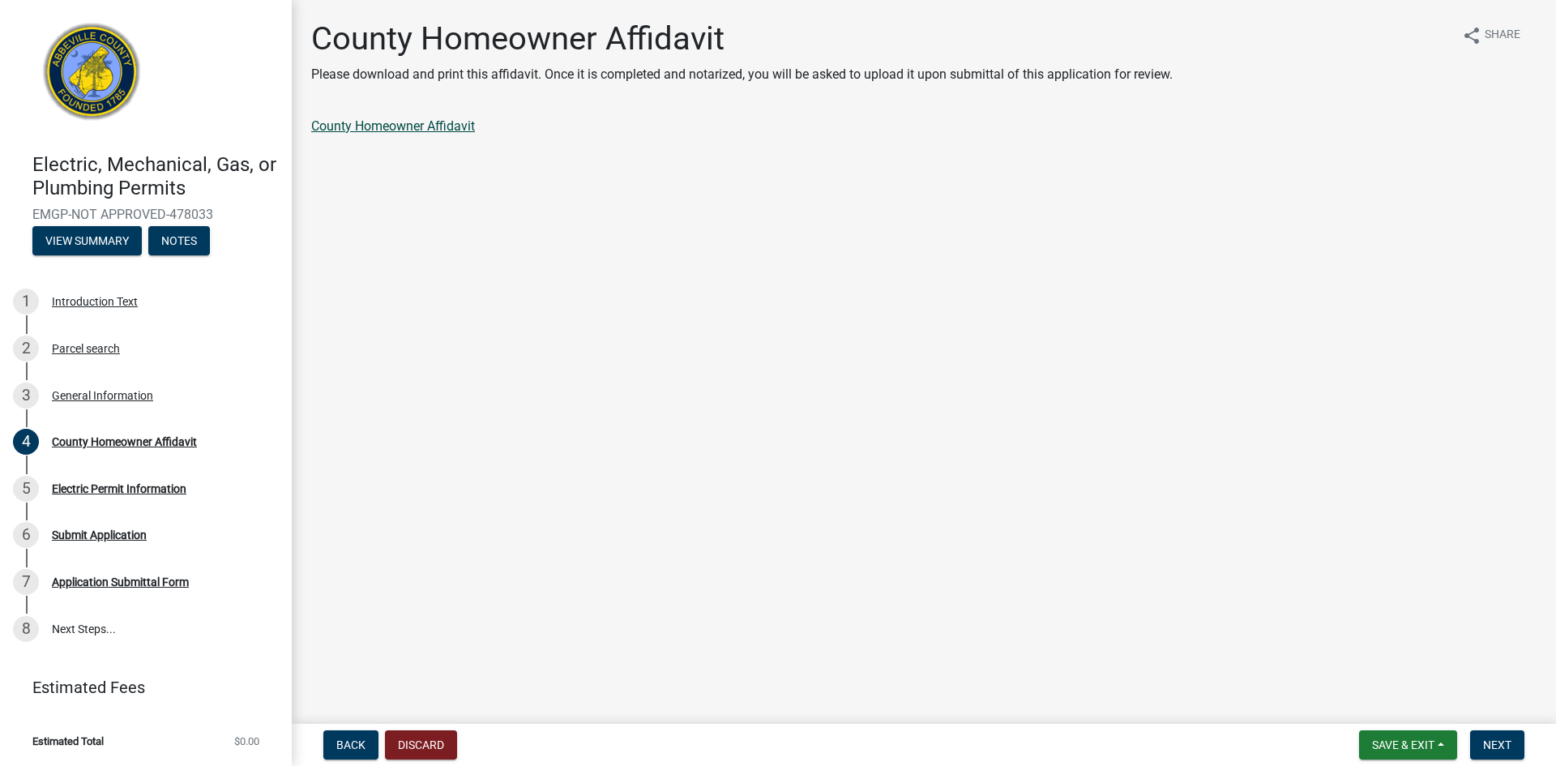
click at [408, 122] on link "County Homeowner Affidavit" at bounding box center [393, 125] width 164 height 15
click at [99, 390] on div "General Information" at bounding box center [102, 395] width 101 height 11
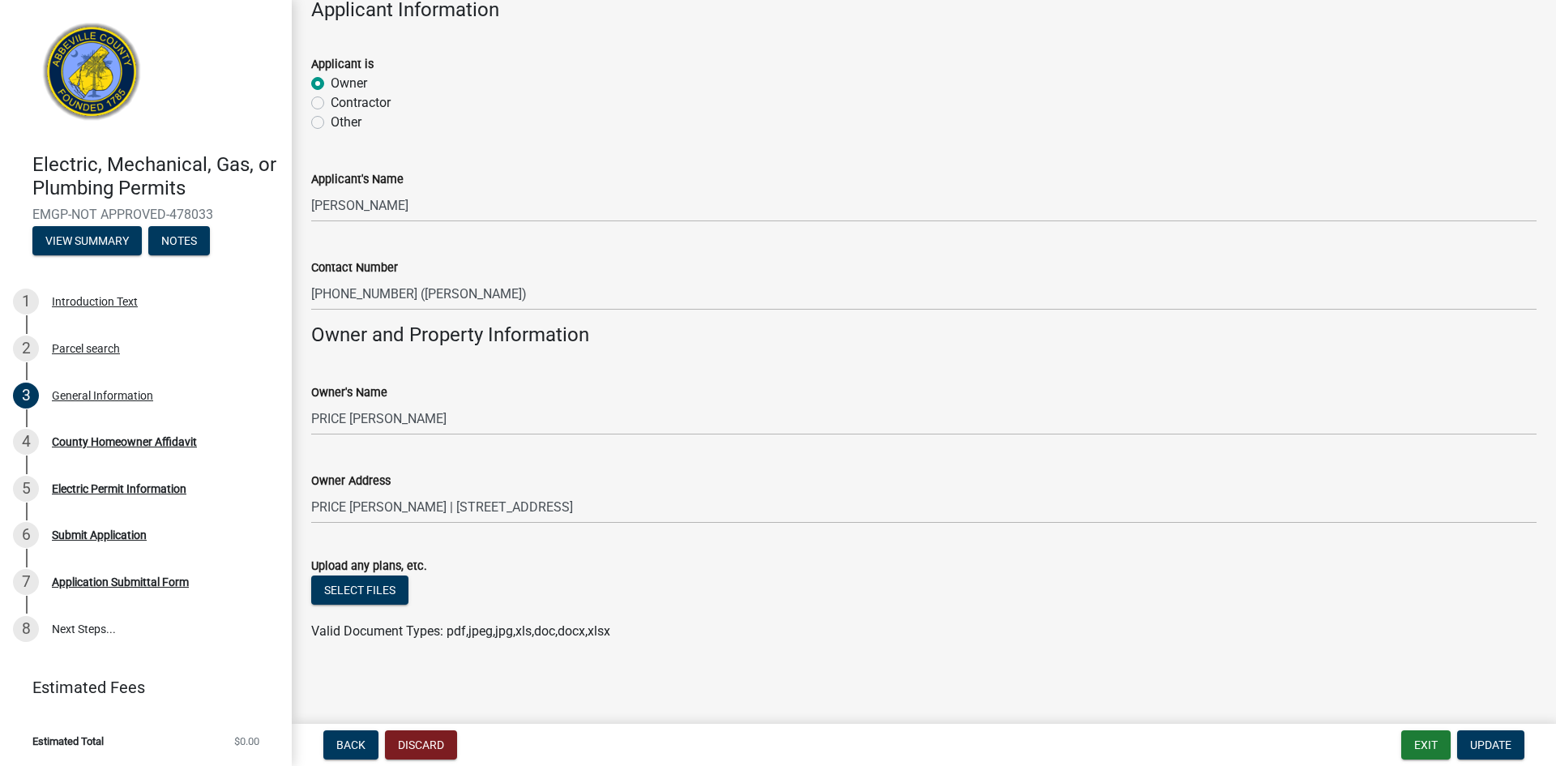
scroll to position [978, 0]
click at [331, 101] on label "Contractor" at bounding box center [361, 101] width 60 height 19
click at [331, 101] on input "Contractor" at bounding box center [336, 97] width 11 height 11
radio input "true"
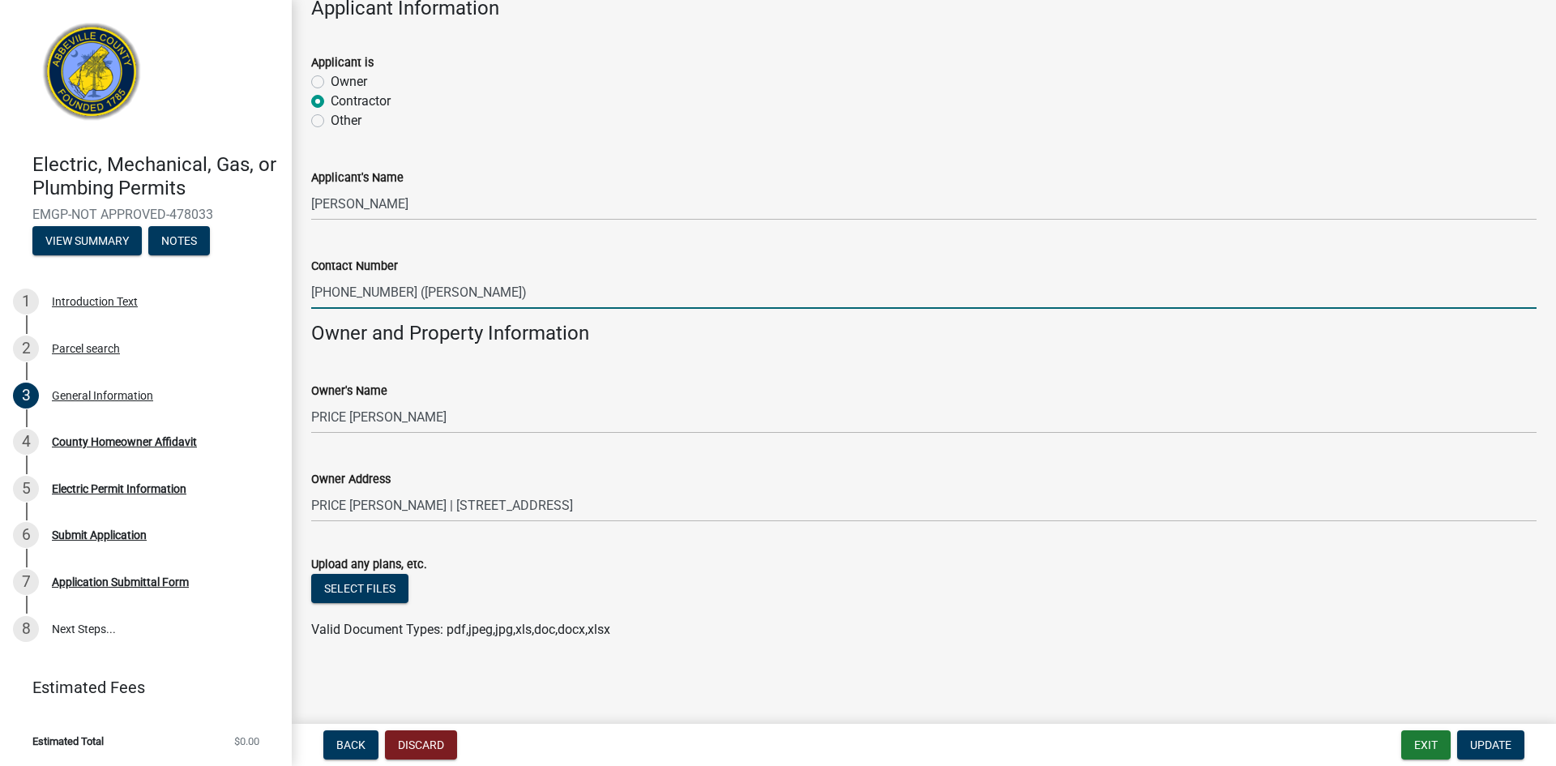
click at [751, 297] on input "[PHONE_NUMBER] ([PERSON_NAME])" at bounding box center [923, 292] width 1225 height 33
type input "[PHONE_NUMBER]"
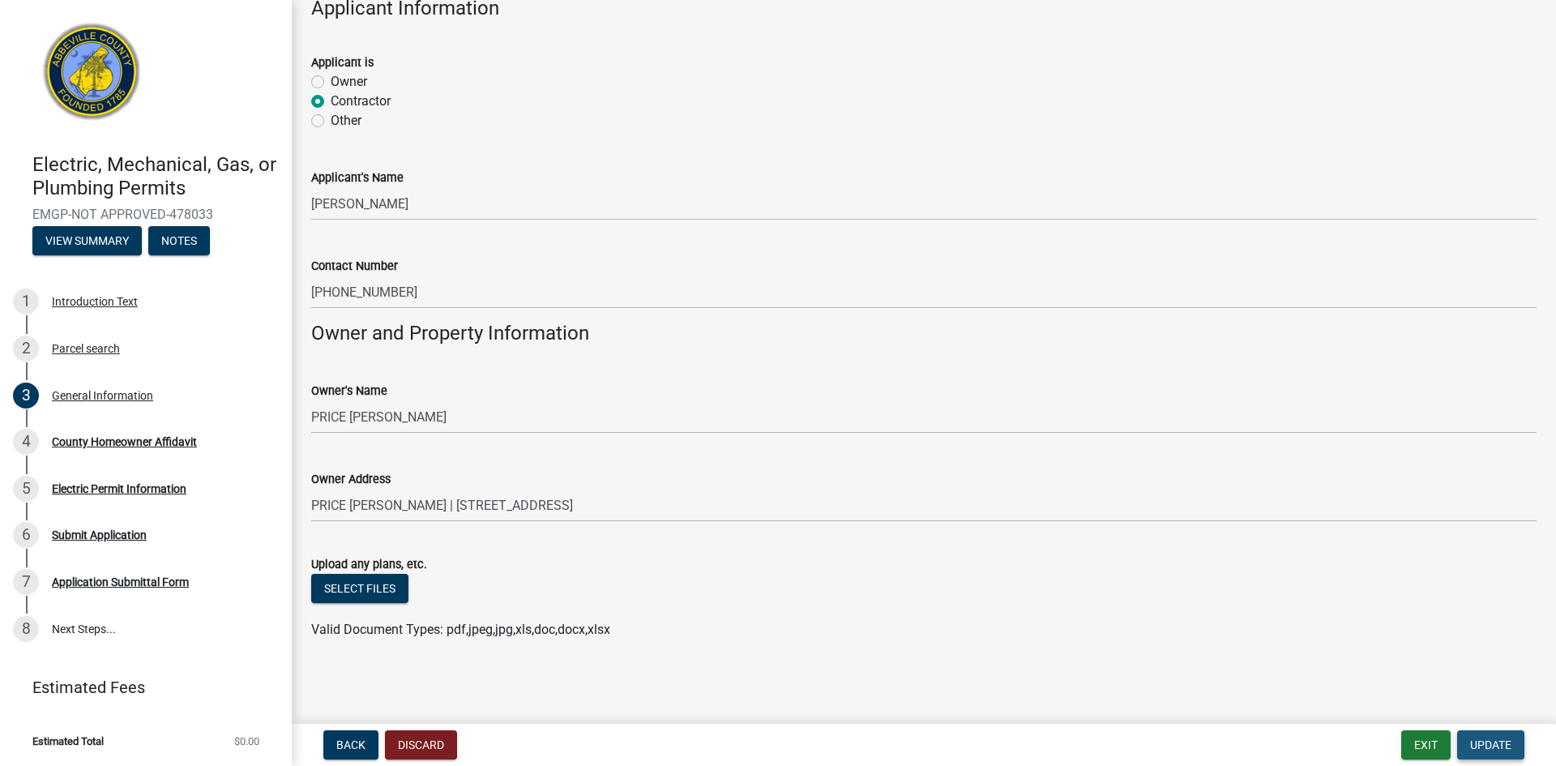
click at [1487, 742] on span "Update" at bounding box center [1490, 744] width 41 height 13
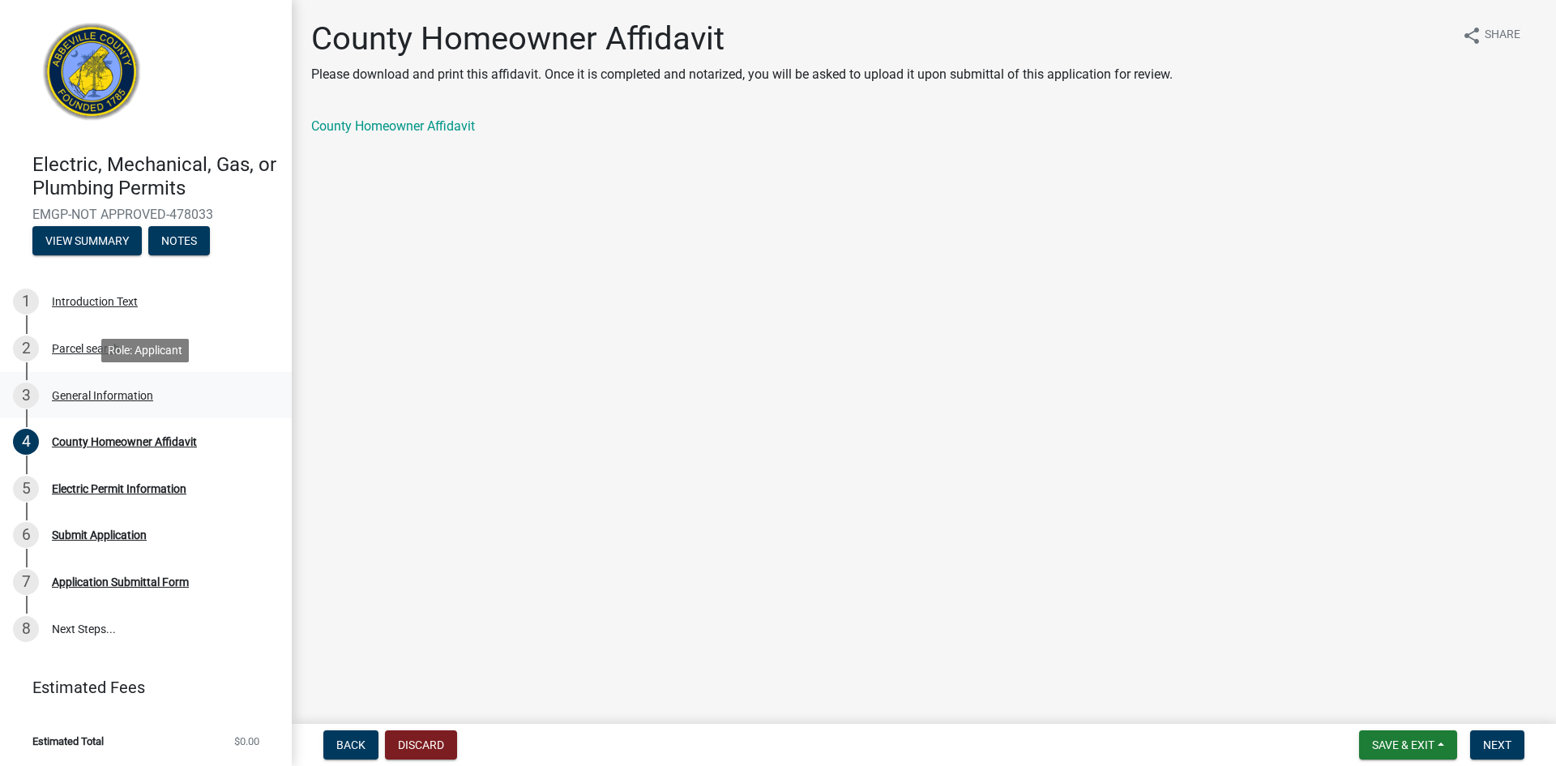
click at [91, 398] on div "General Information" at bounding box center [102, 395] width 101 height 11
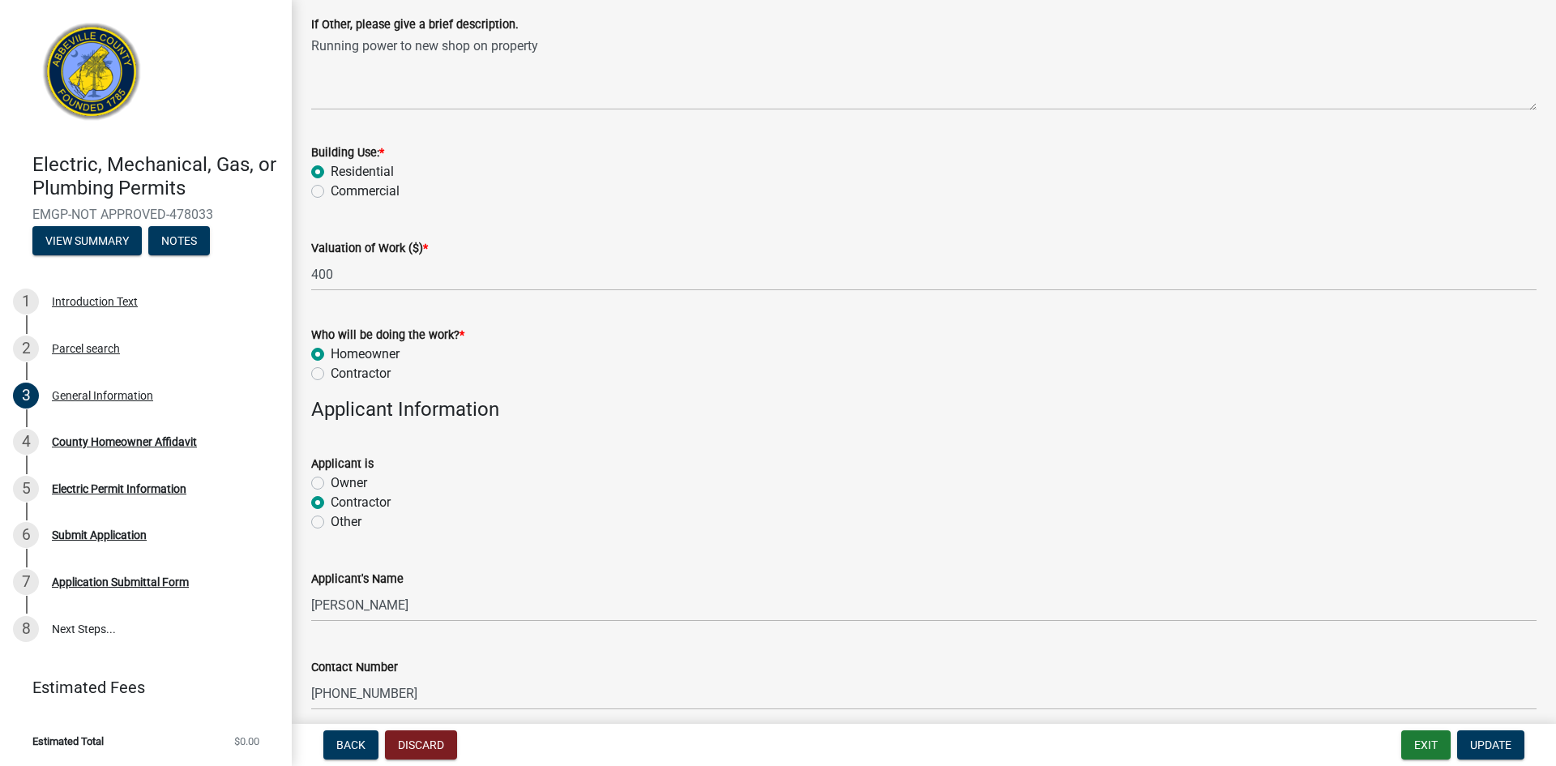
scroll to position [574, 0]
click at [331, 354] on label "Homeowner" at bounding box center [365, 357] width 69 height 19
click at [331, 354] on input "Homeowner" at bounding box center [336, 353] width 11 height 11
click at [331, 484] on label "Owner" at bounding box center [349, 486] width 36 height 19
click at [331, 484] on input "Owner" at bounding box center [336, 482] width 11 height 11
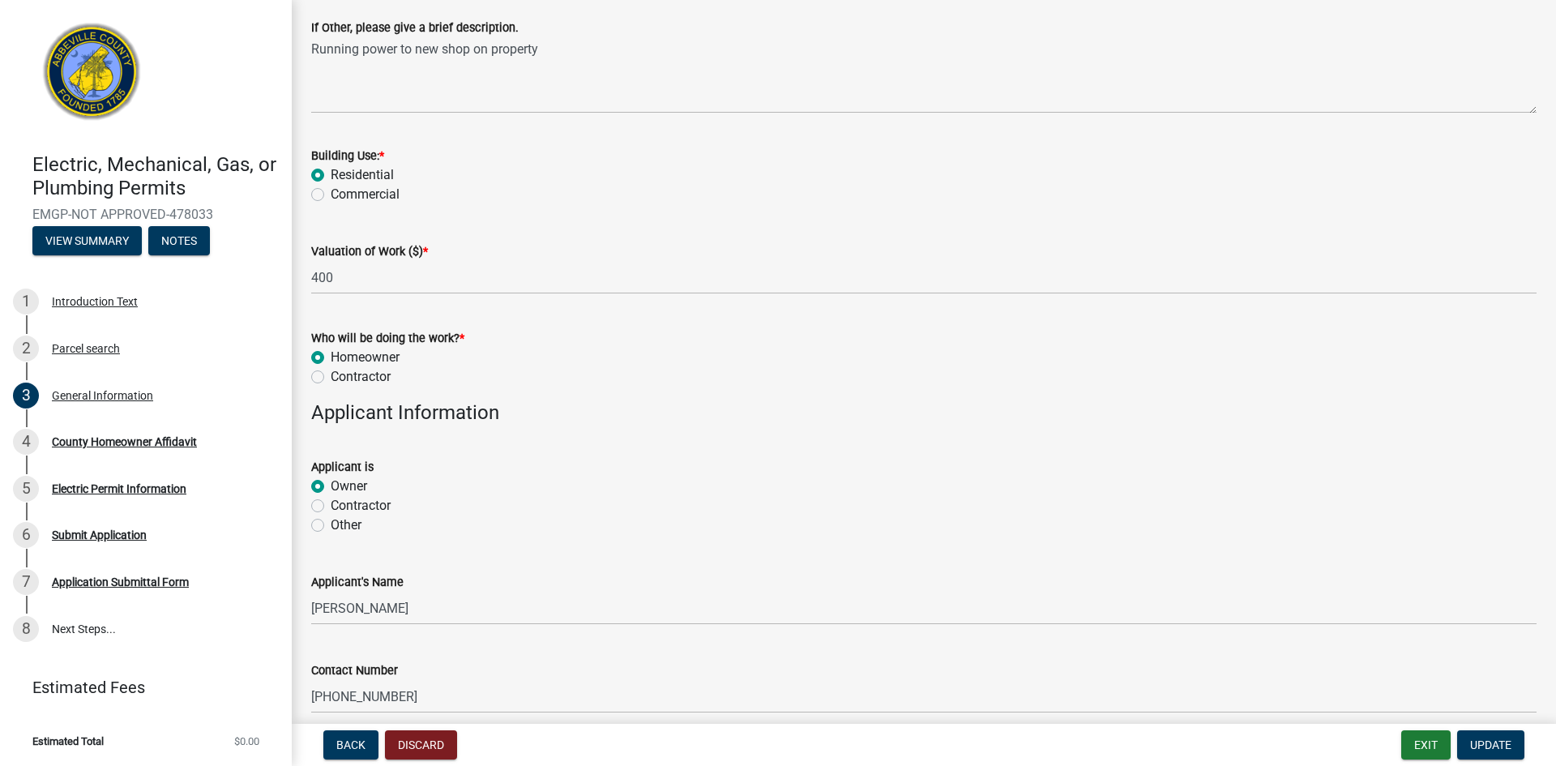
radio input "true"
click at [331, 376] on label "Contractor" at bounding box center [361, 376] width 60 height 19
click at [331, 376] on input "Contractor" at bounding box center [336, 372] width 11 height 11
radio input "true"
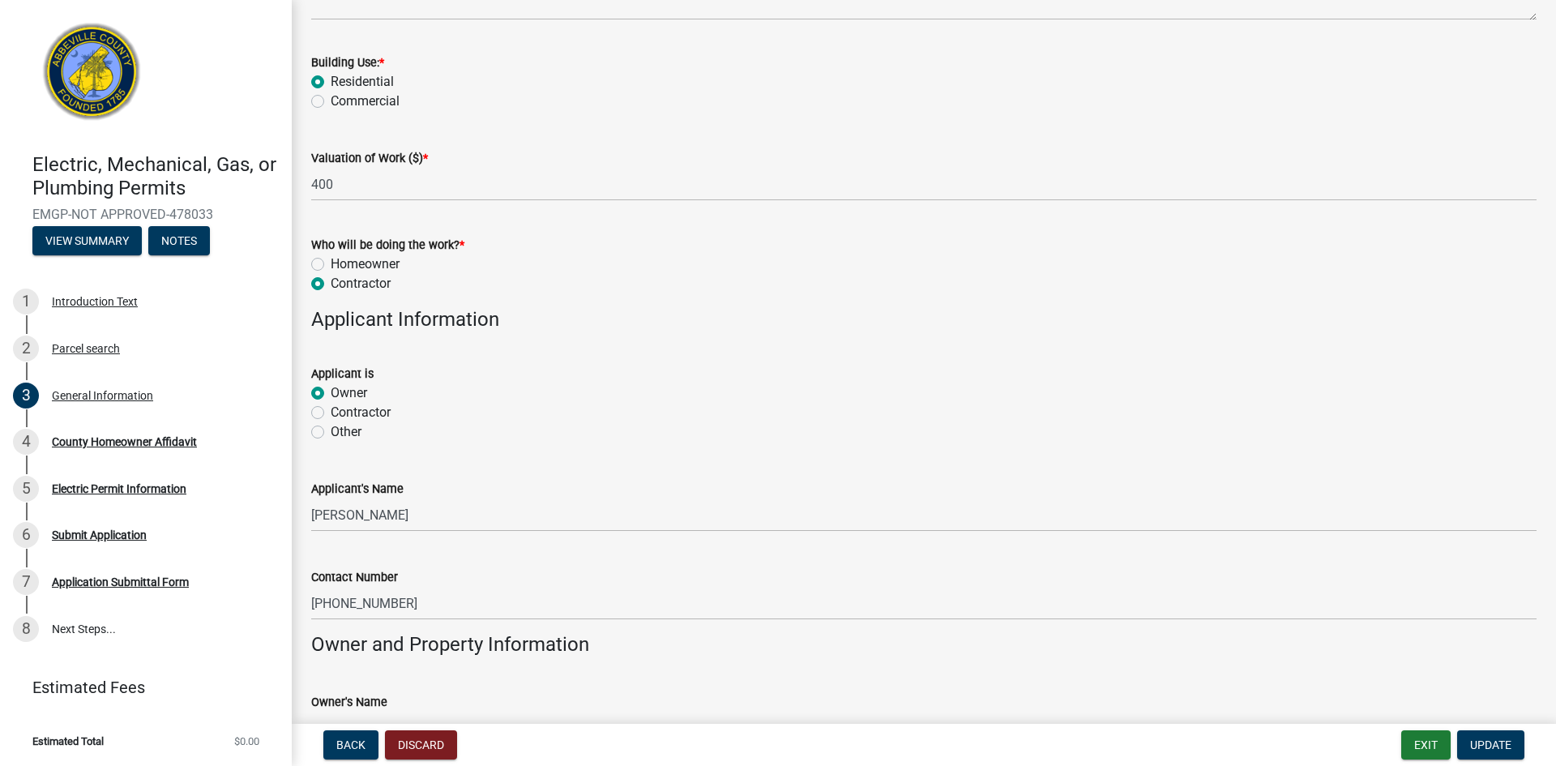
scroll to position [599, 0]
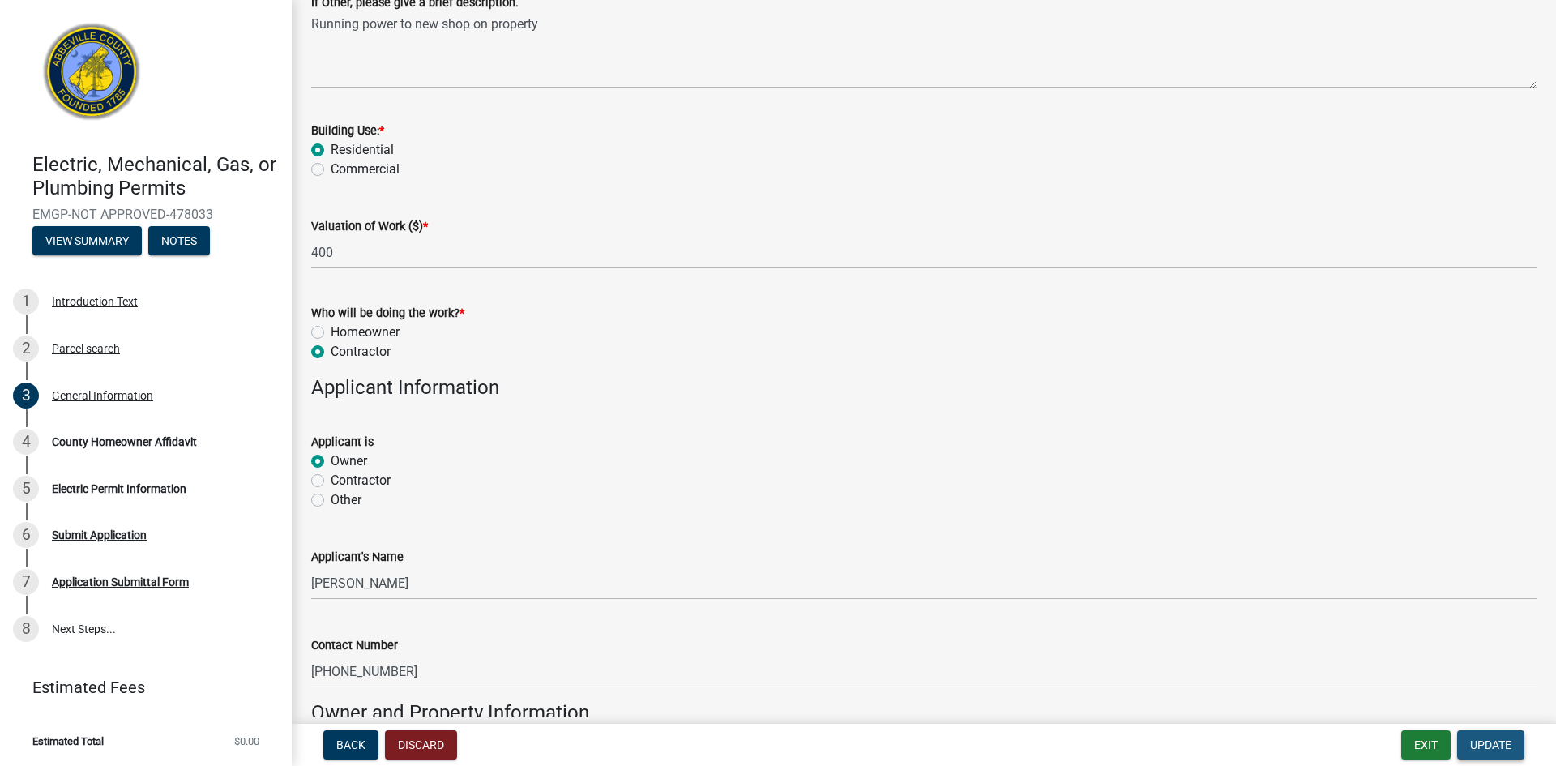
click at [1477, 744] on span "Update" at bounding box center [1490, 744] width 41 height 13
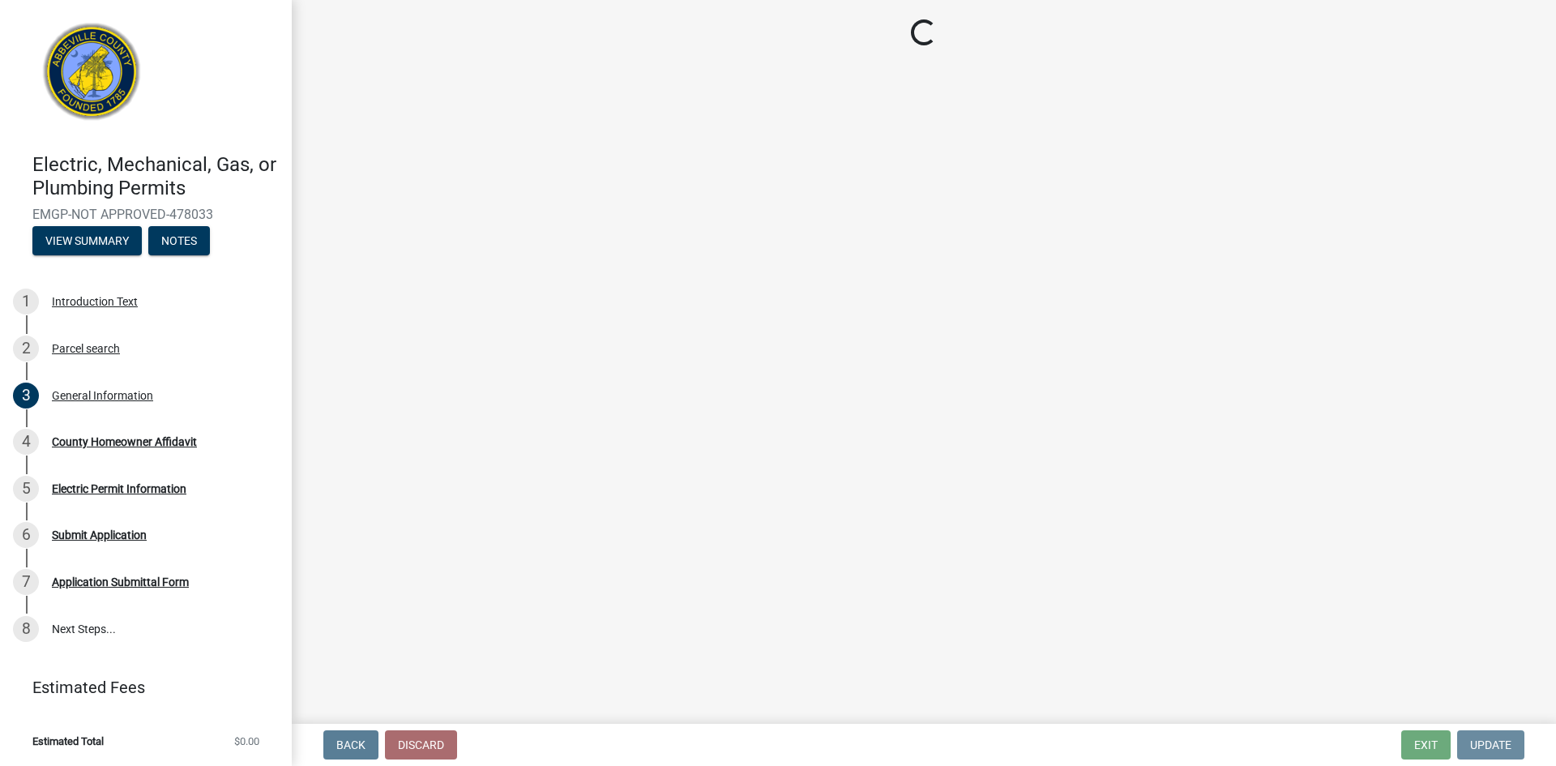
scroll to position [0, 0]
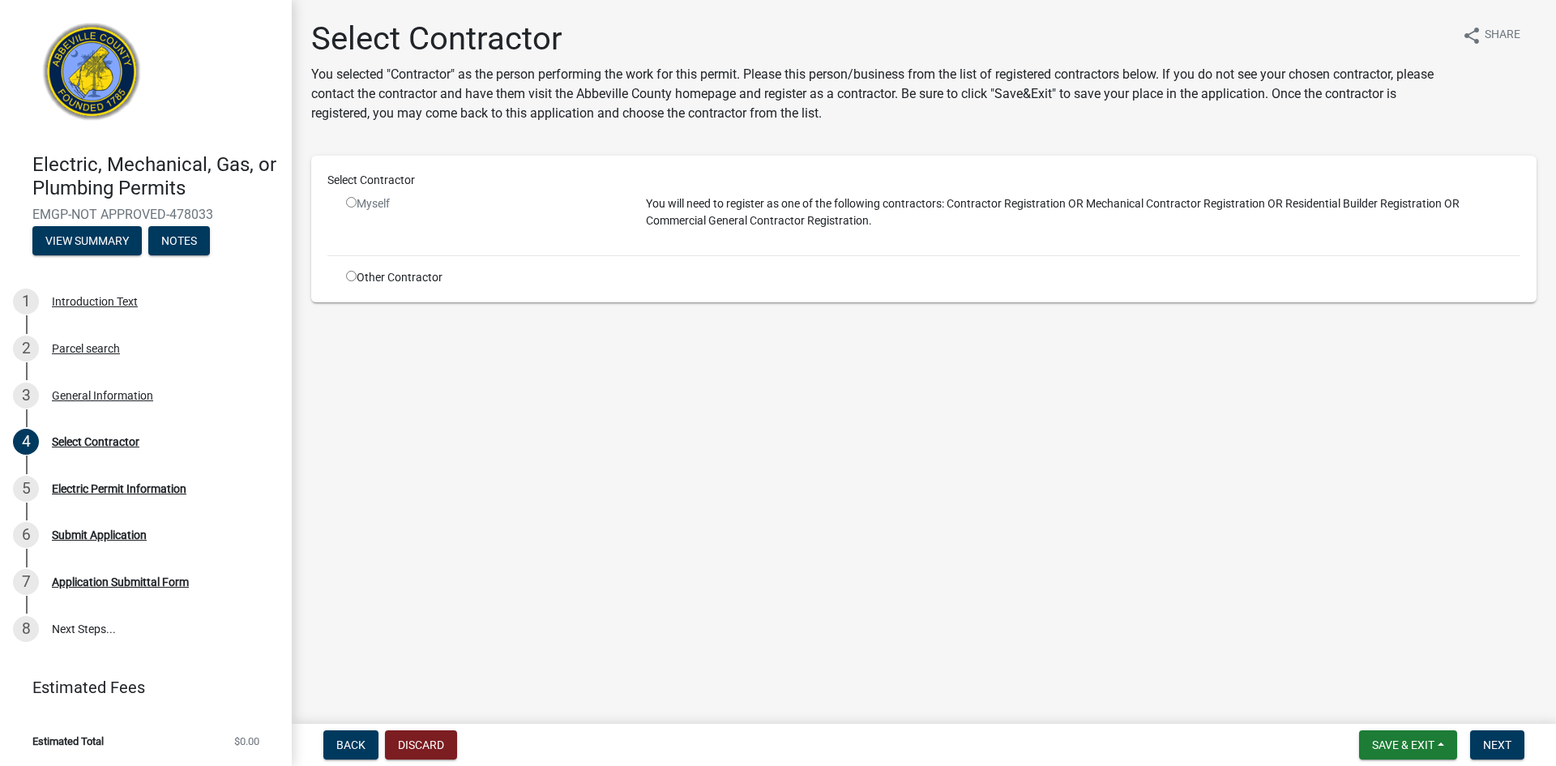
click at [352, 278] on input "radio" at bounding box center [351, 276] width 11 height 11
radio input "true"
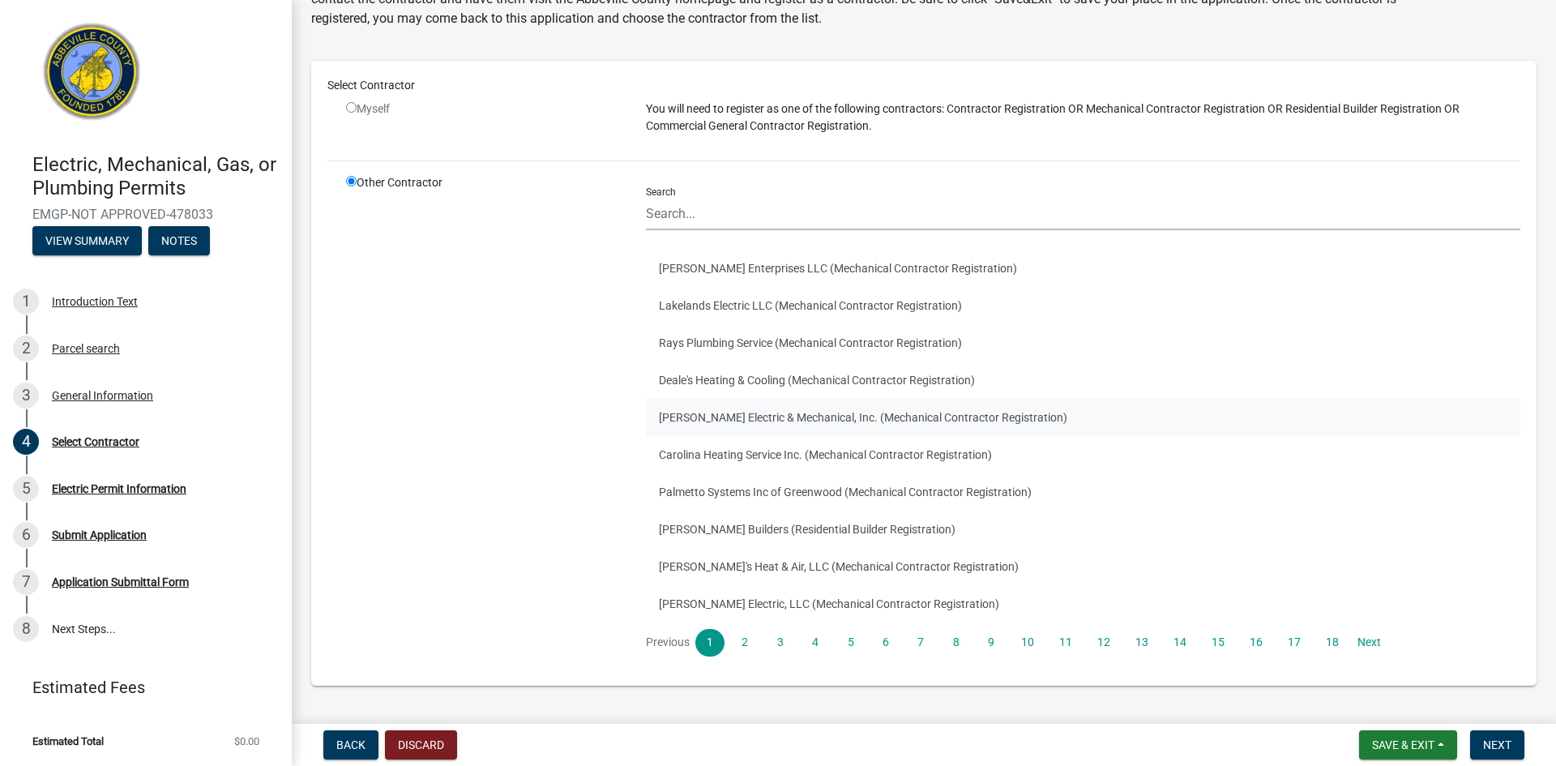
scroll to position [139, 0]
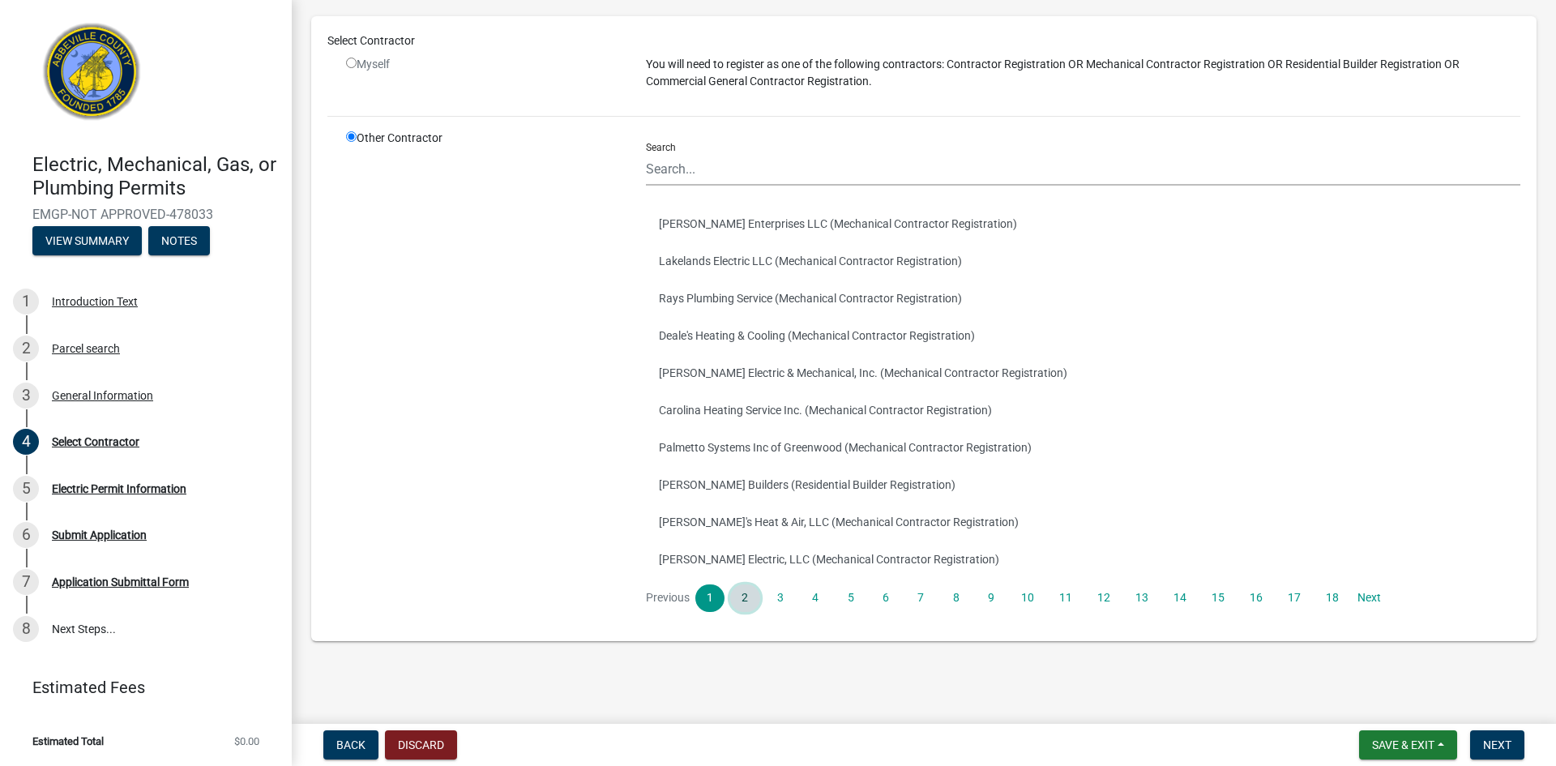
click at [737, 591] on link "2" at bounding box center [744, 598] width 29 height 28
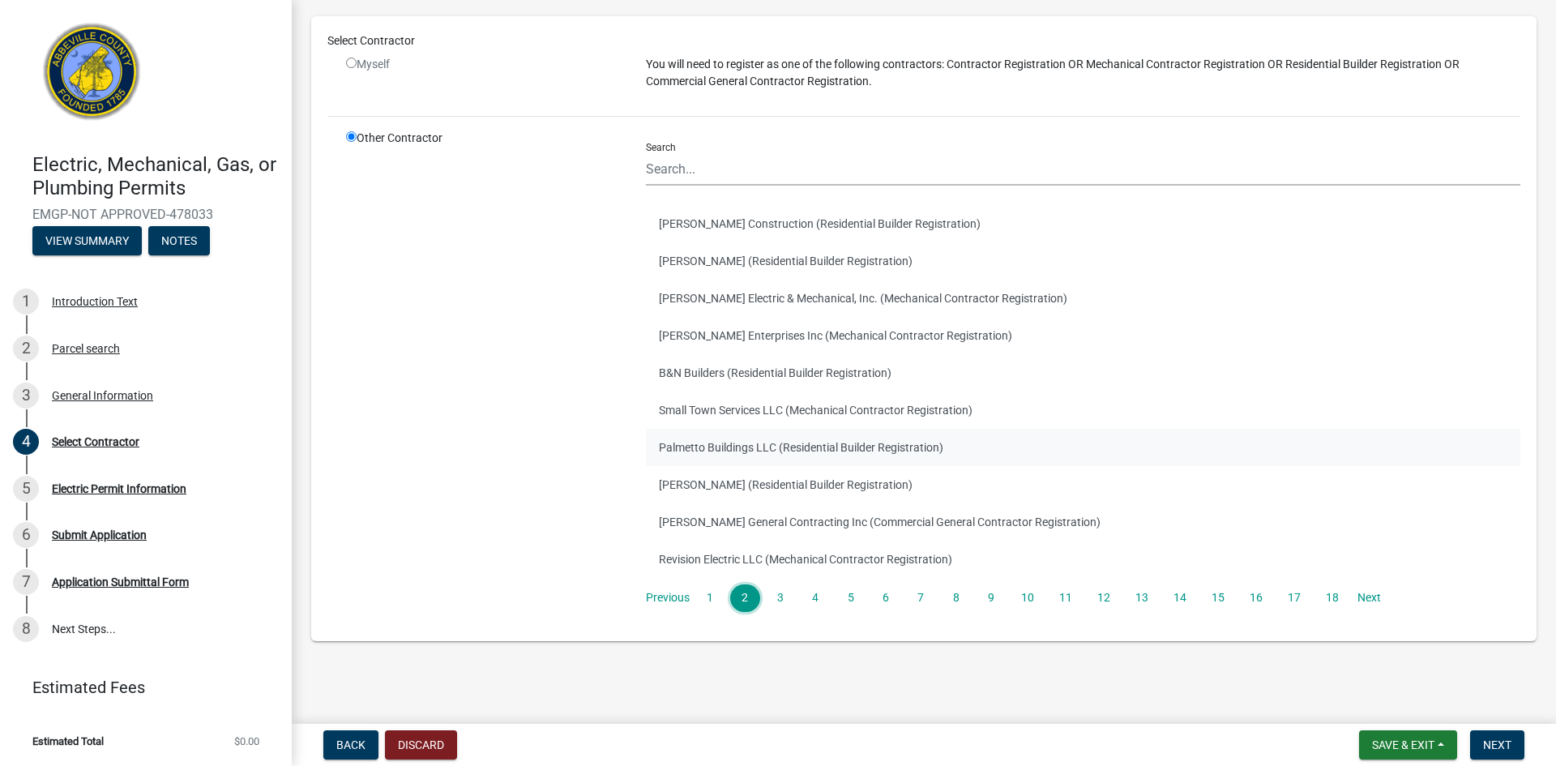
scroll to position [0, 0]
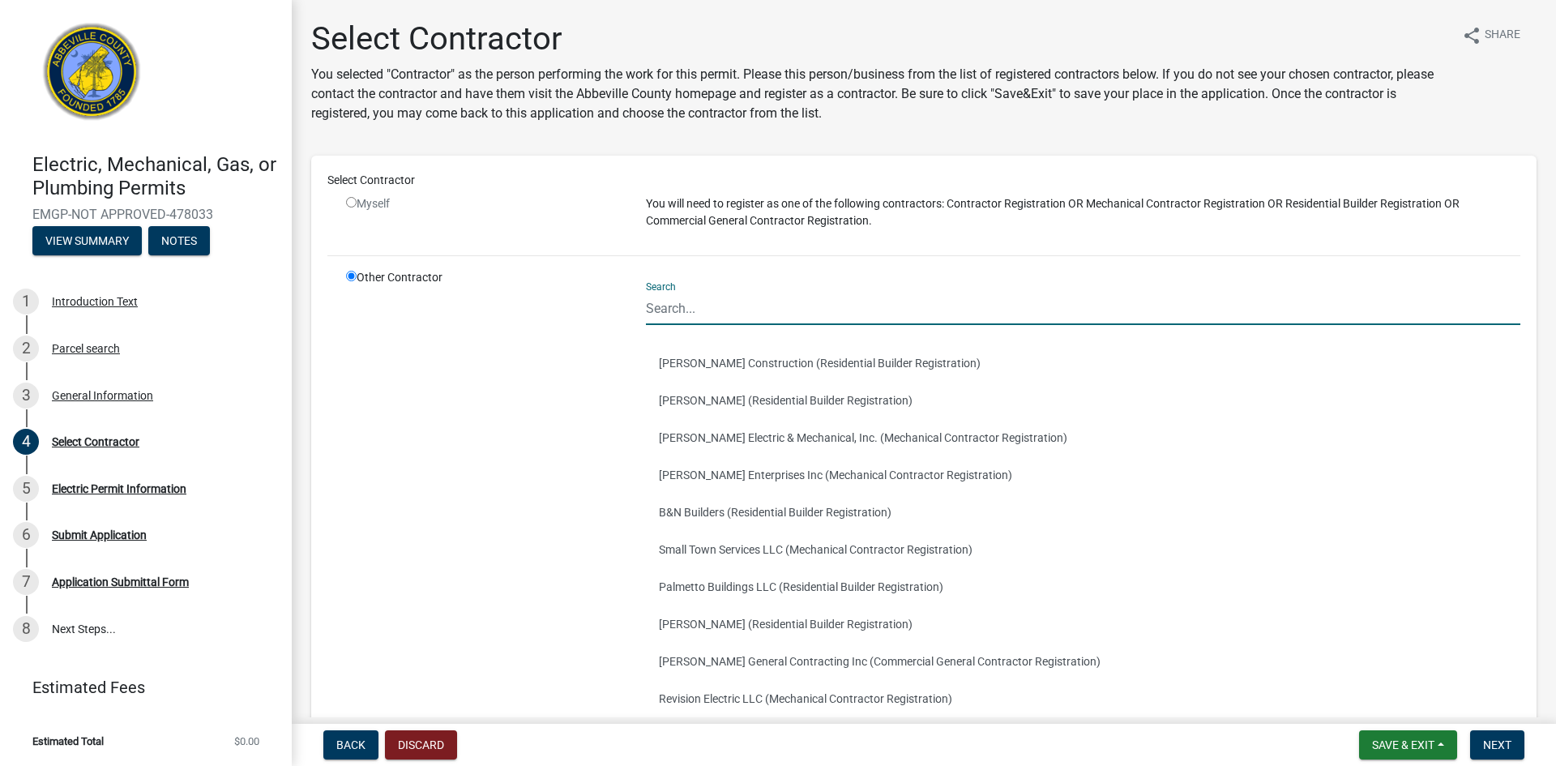
click at [827, 310] on input "Search" at bounding box center [1083, 308] width 874 height 33
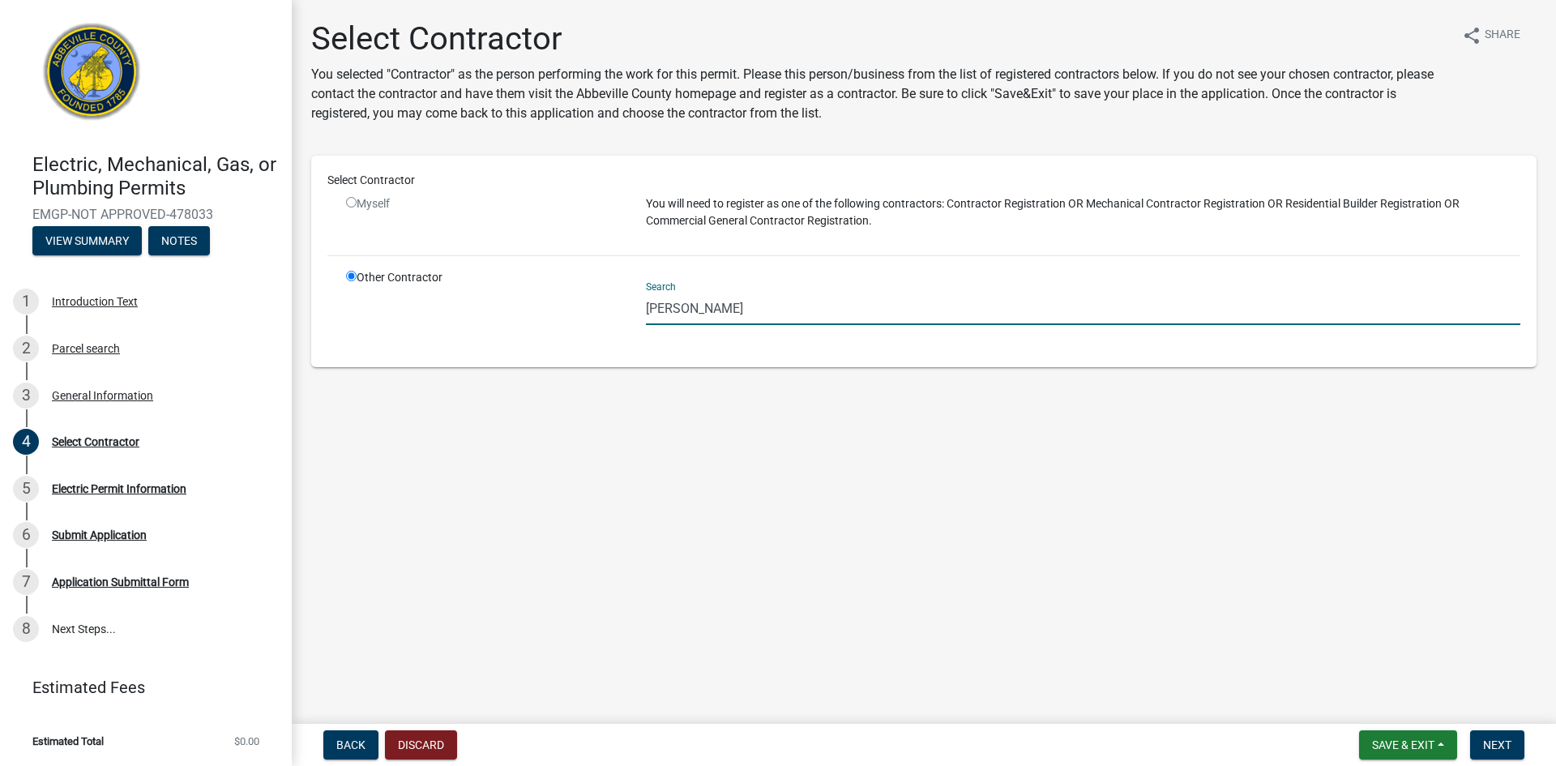
type input "[PERSON_NAME]"
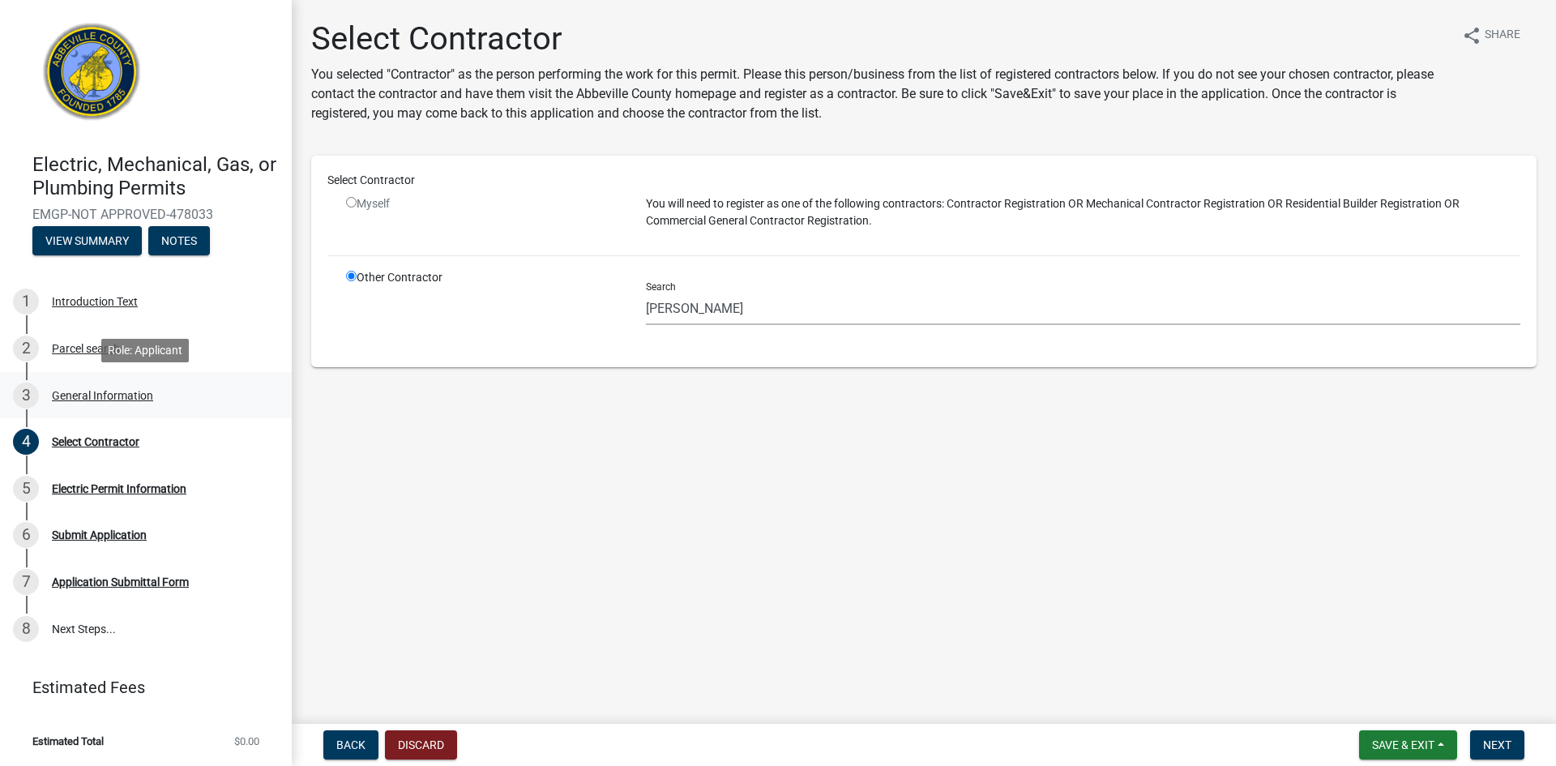
click at [105, 394] on div "General Information" at bounding box center [102, 395] width 101 height 11
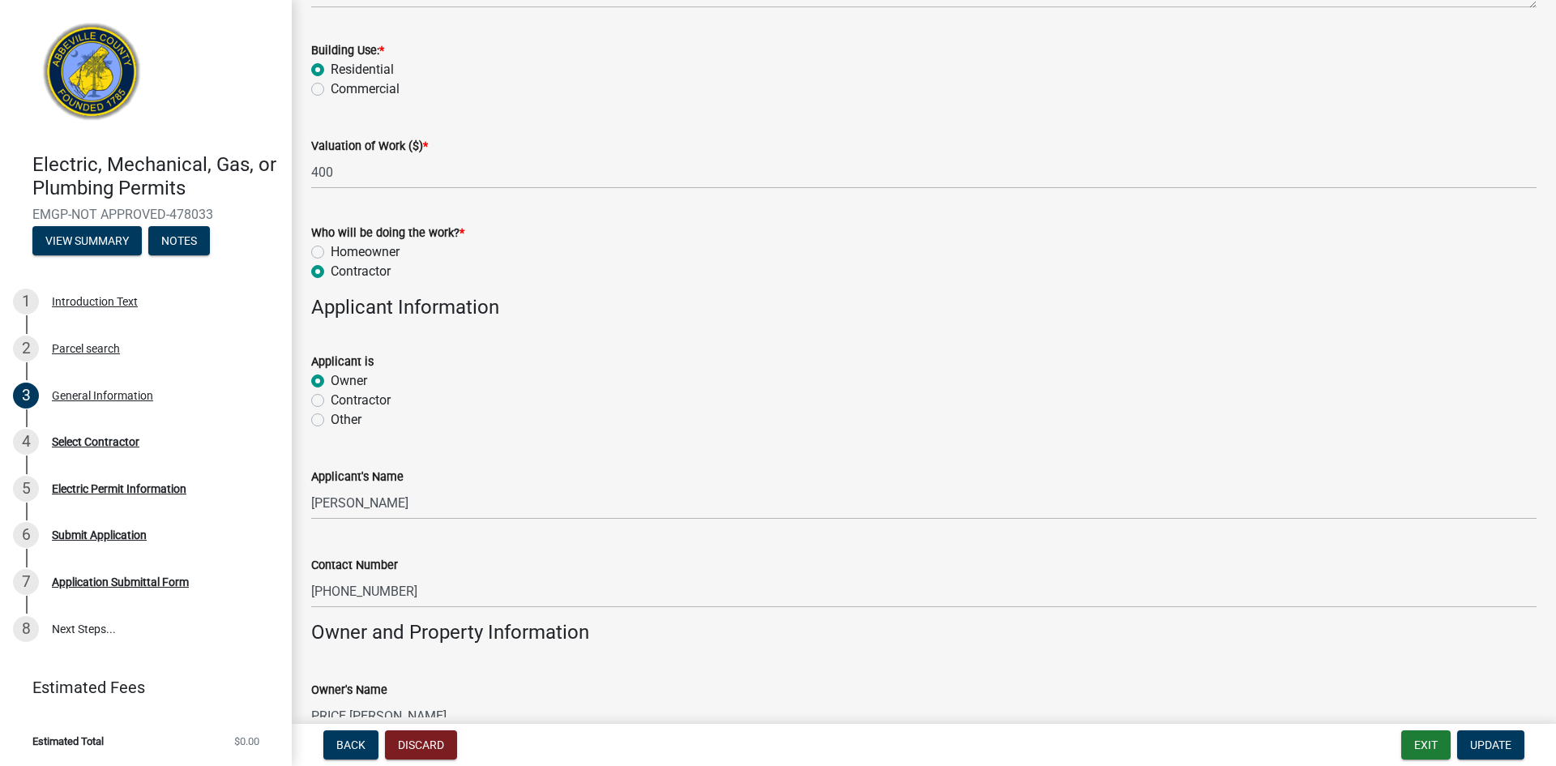
scroll to position [673, 0]
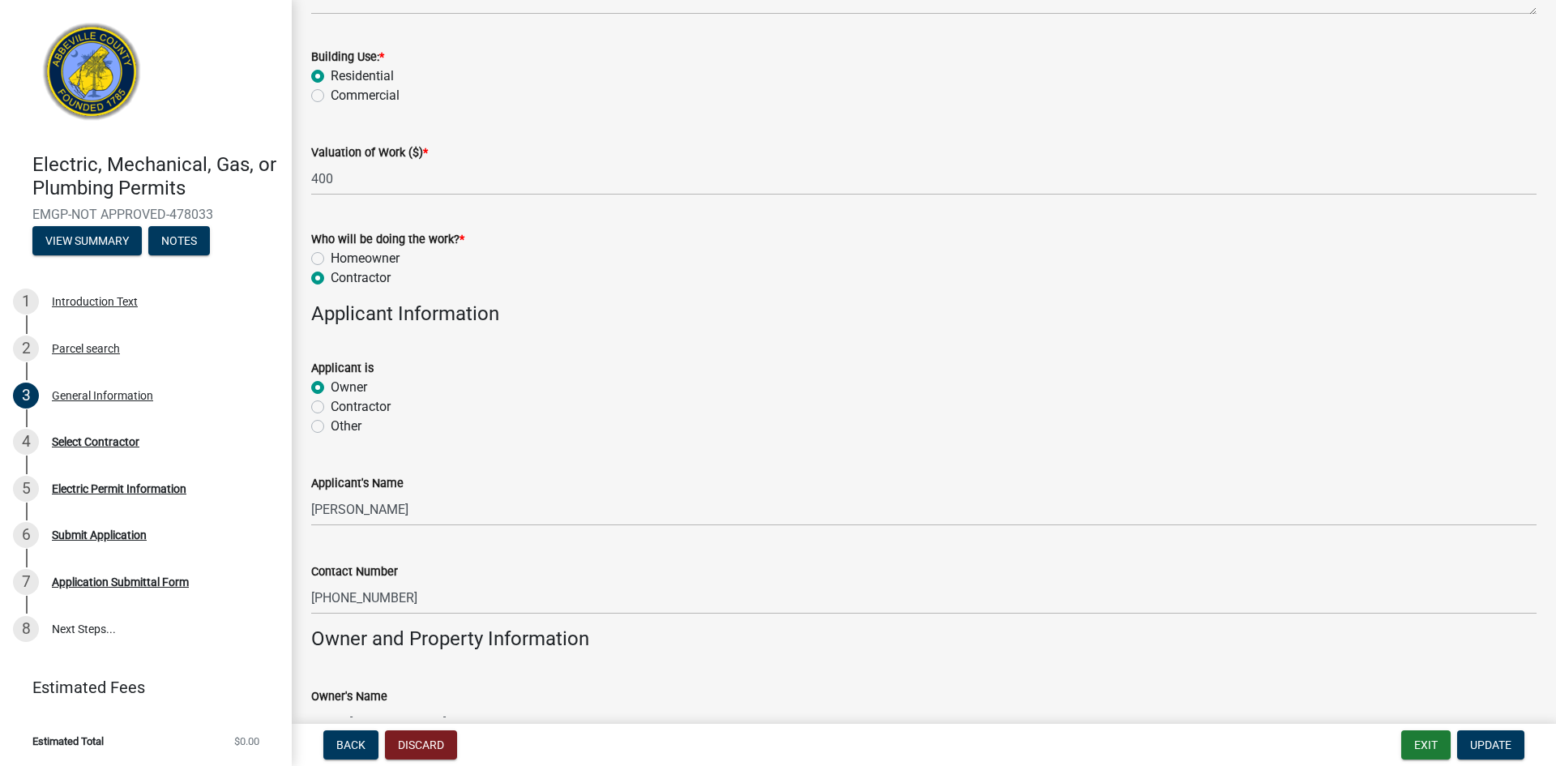
click at [331, 264] on label "Homeowner" at bounding box center [365, 258] width 69 height 19
click at [331, 259] on input "Homeowner" at bounding box center [336, 254] width 11 height 11
radio input "true"
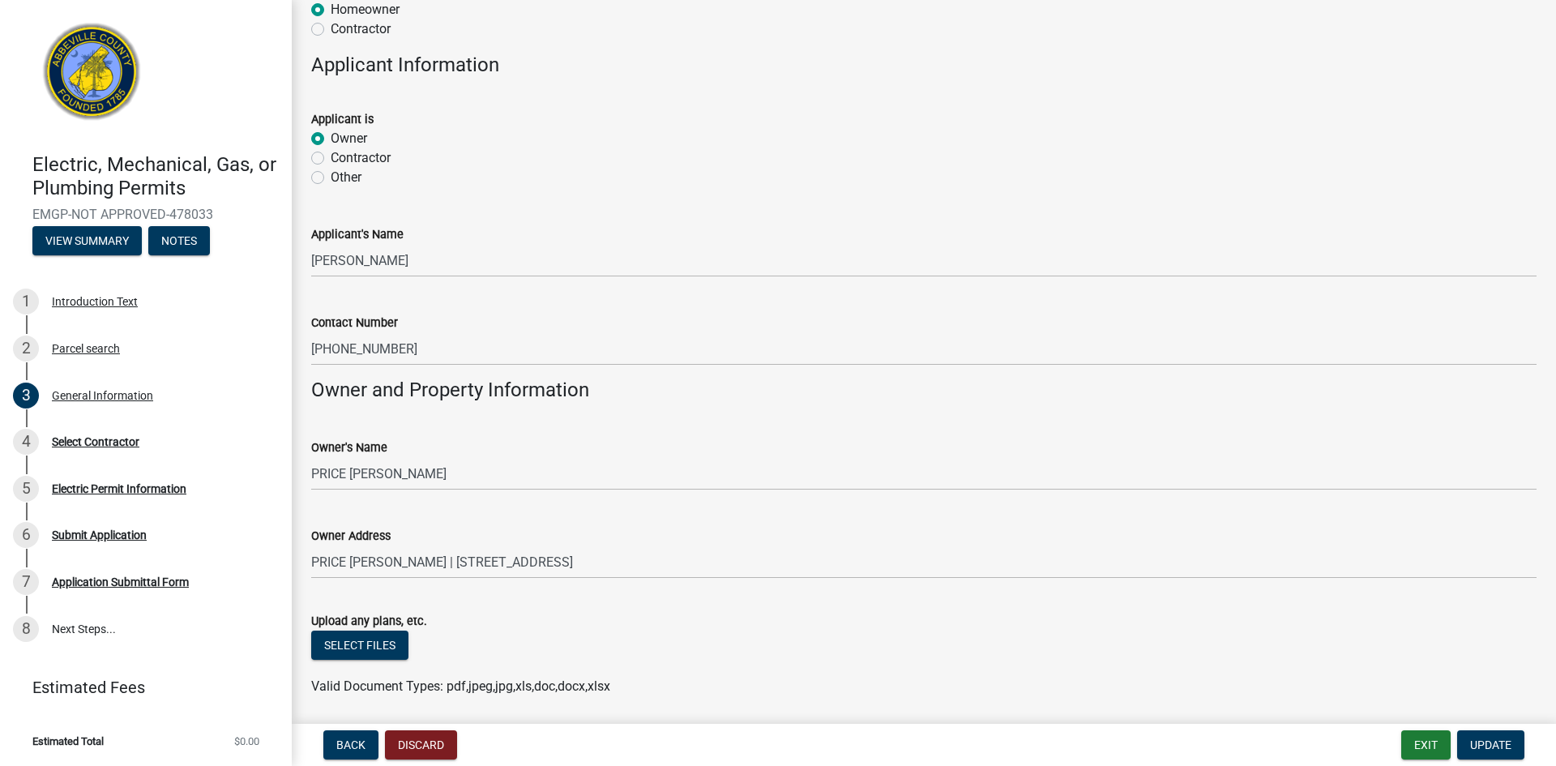
scroll to position [978, 0]
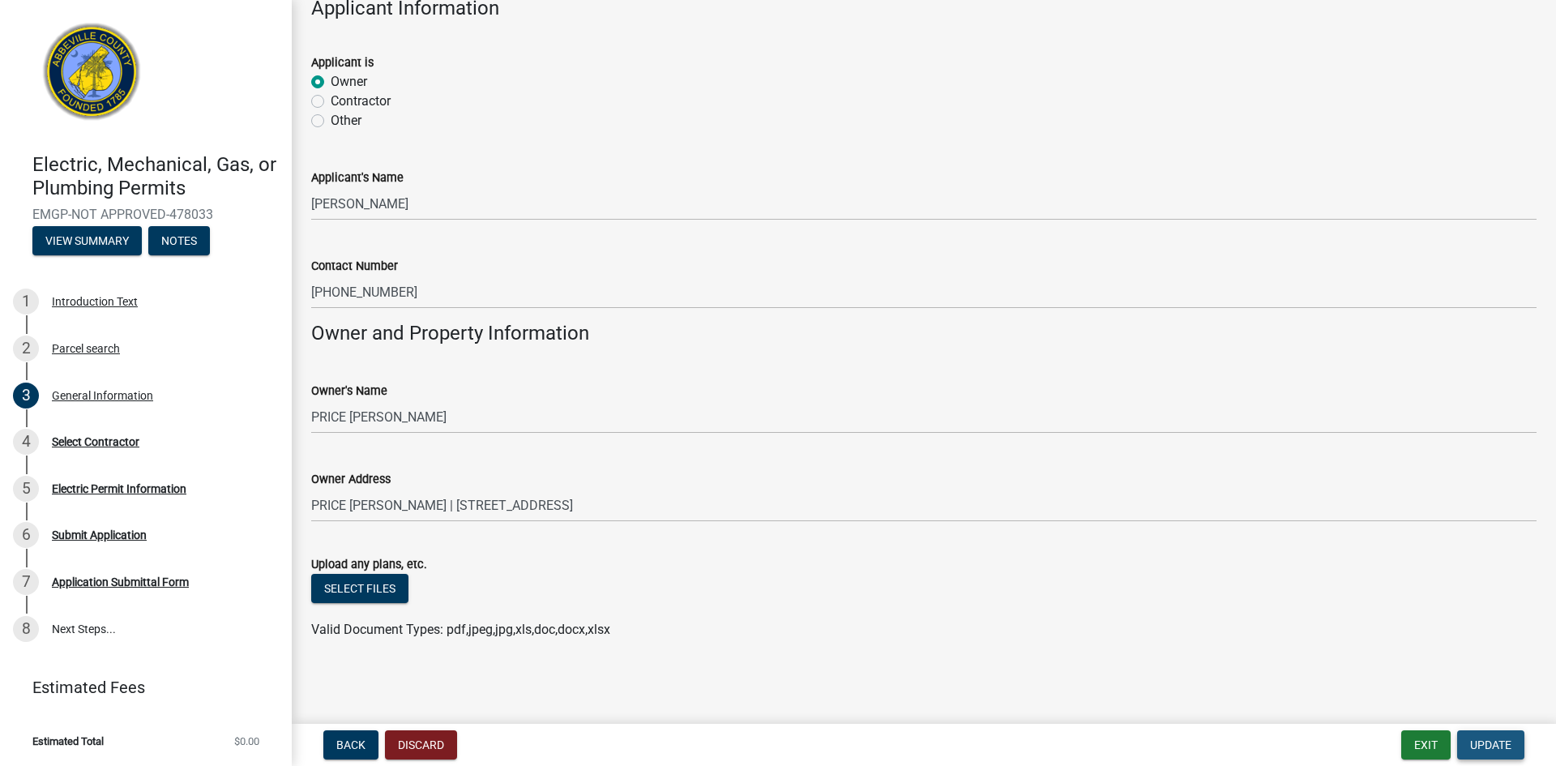
click at [1476, 747] on span "Update" at bounding box center [1490, 744] width 41 height 13
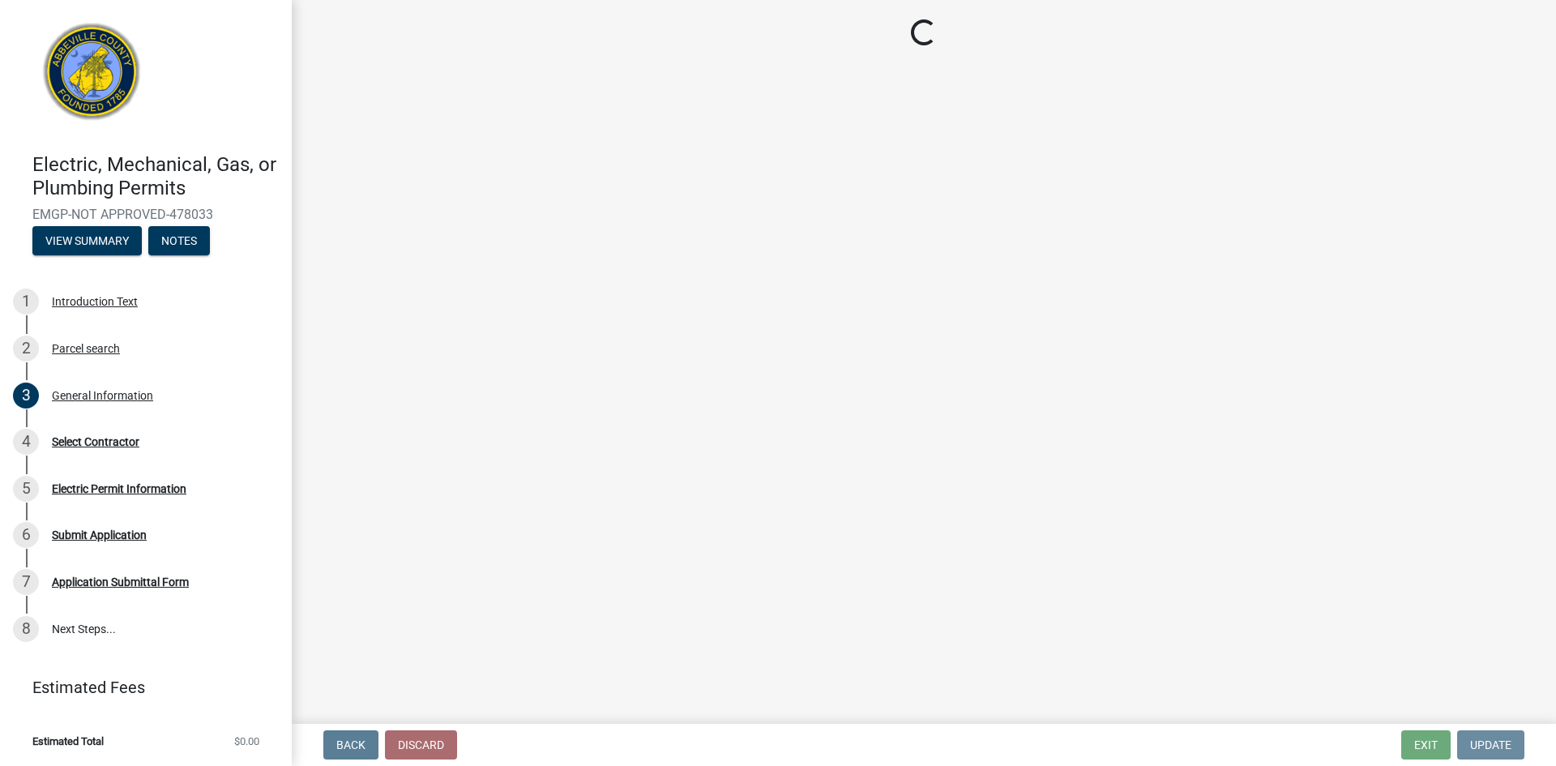
scroll to position [0, 0]
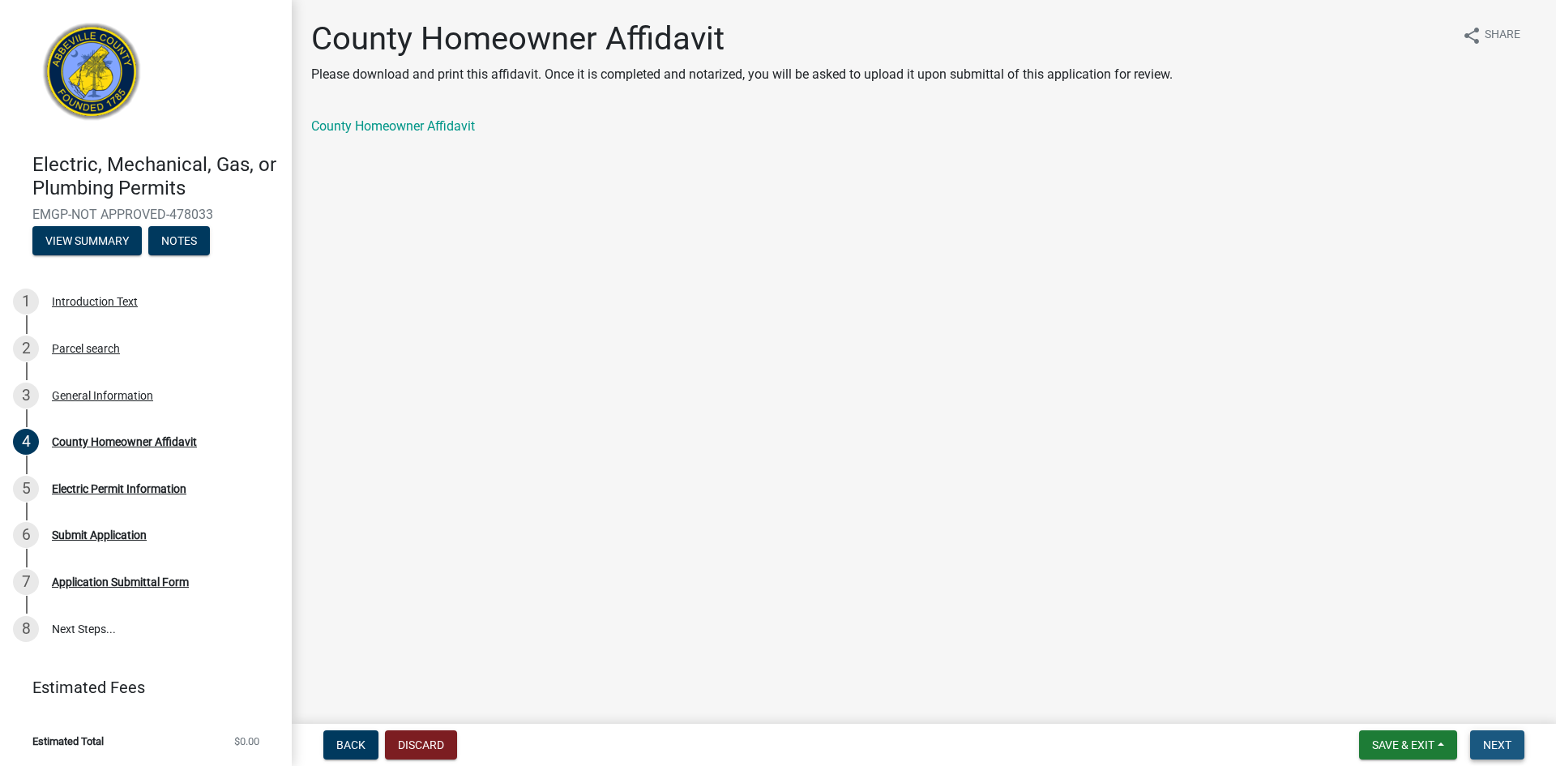
click at [1483, 739] on span "Next" at bounding box center [1497, 744] width 28 height 13
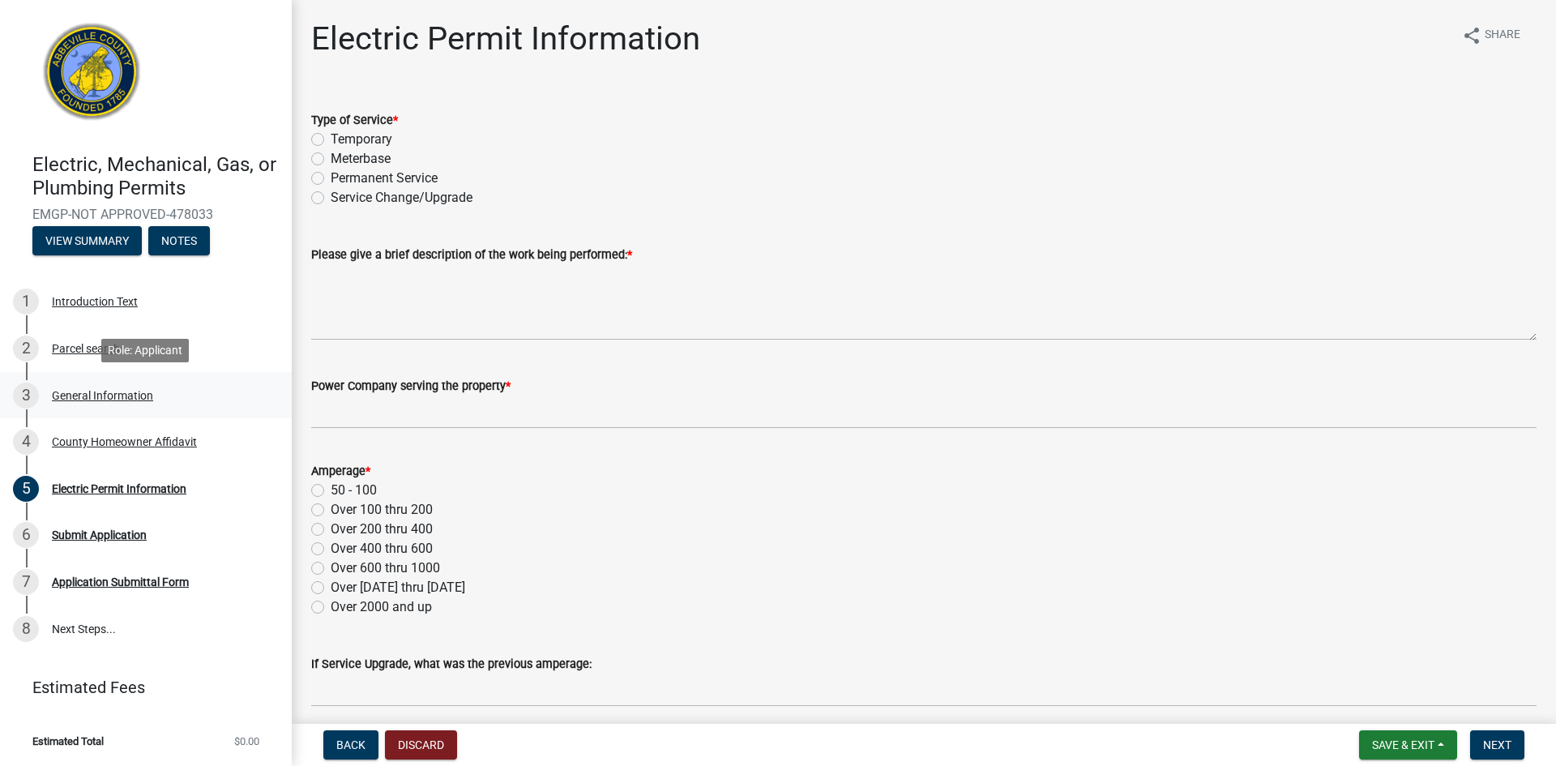
click at [80, 396] on div "General Information" at bounding box center [102, 395] width 101 height 11
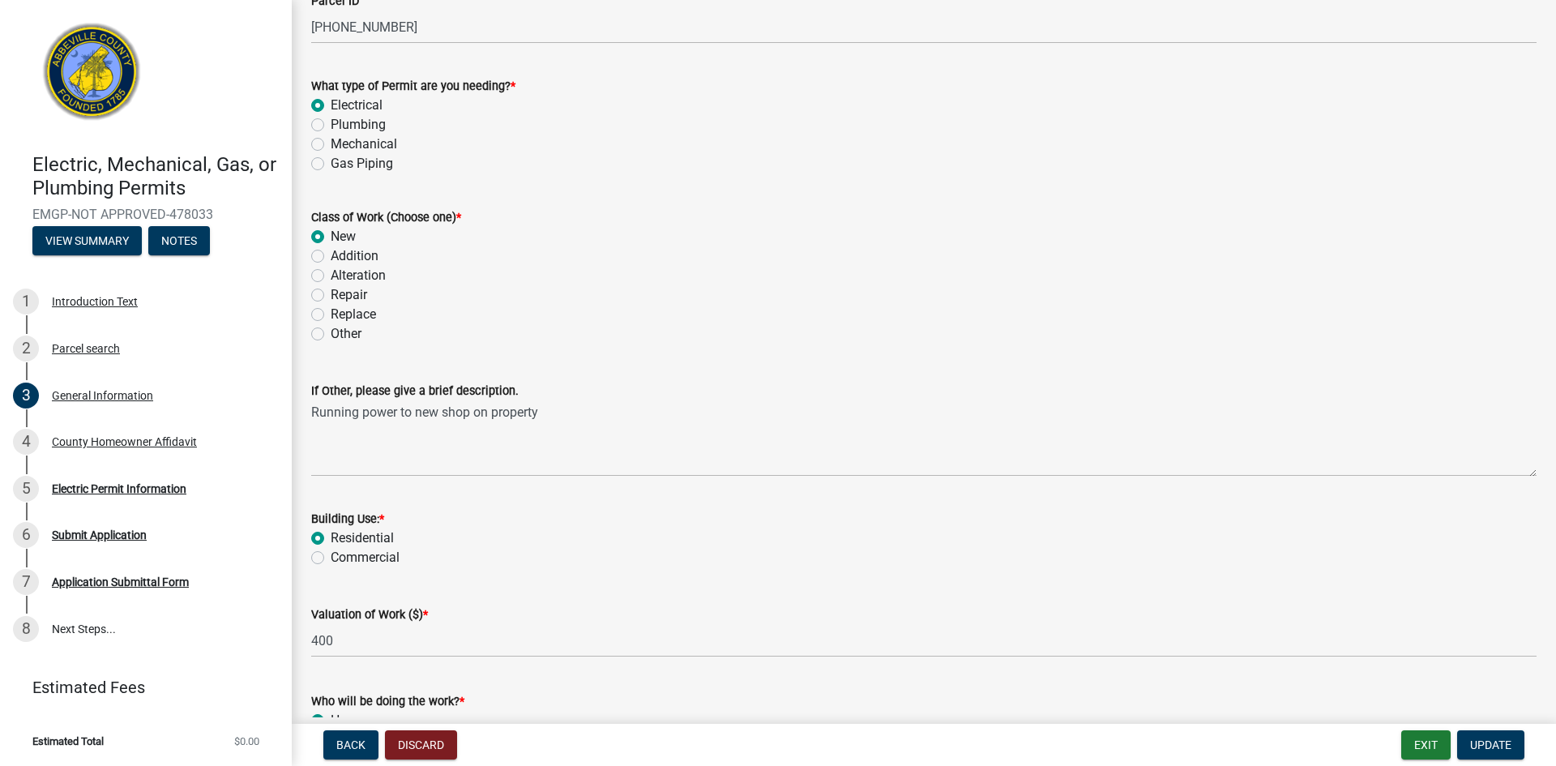
scroll to position [212, 0]
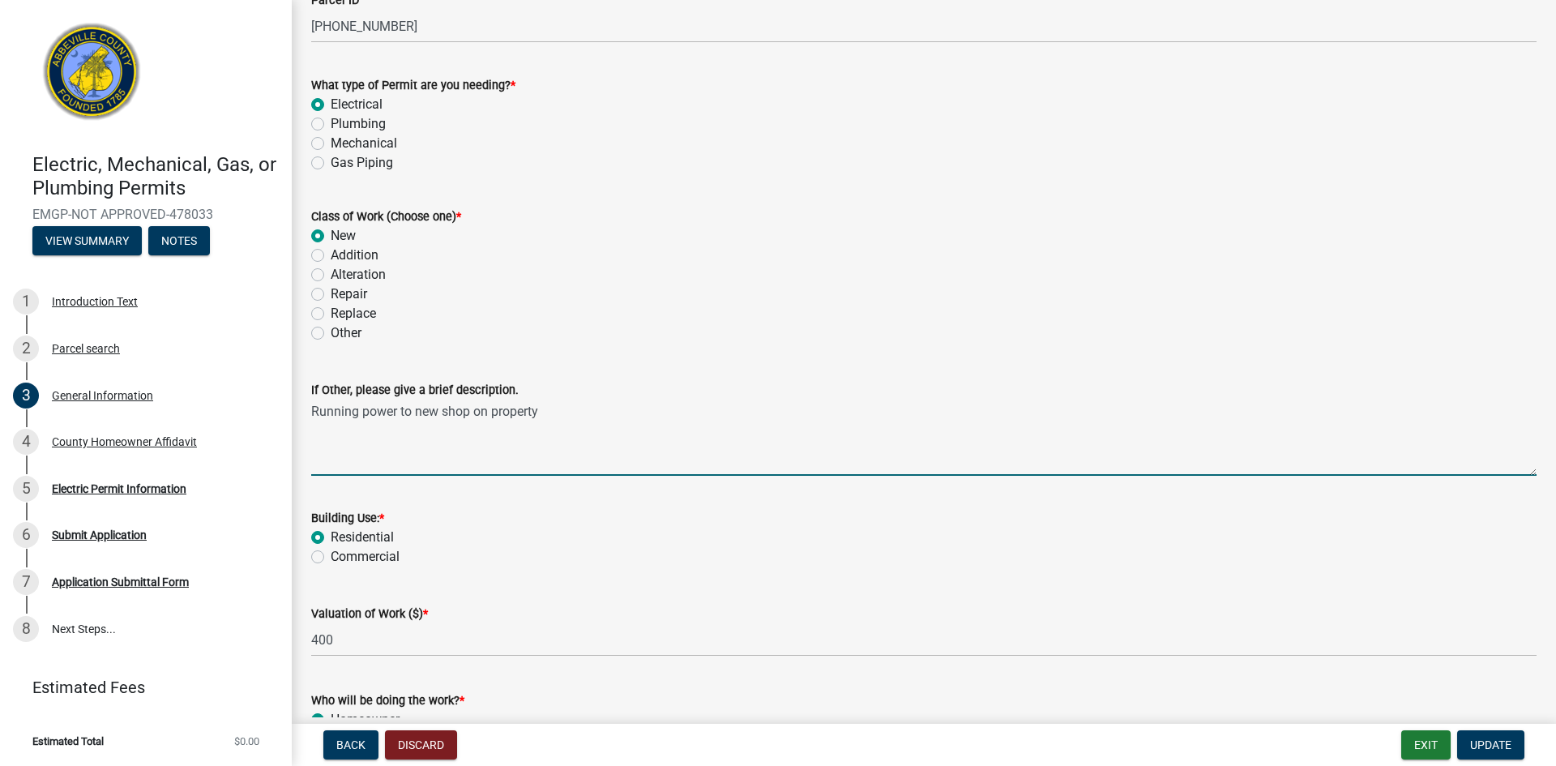
drag, startPoint x: 553, startPoint y: 417, endPoint x: 307, endPoint y: 402, distance: 246.8
click at [307, 402] on div "If Other, please give a brief description. Running power to new shop on property" at bounding box center [924, 416] width 1250 height 118
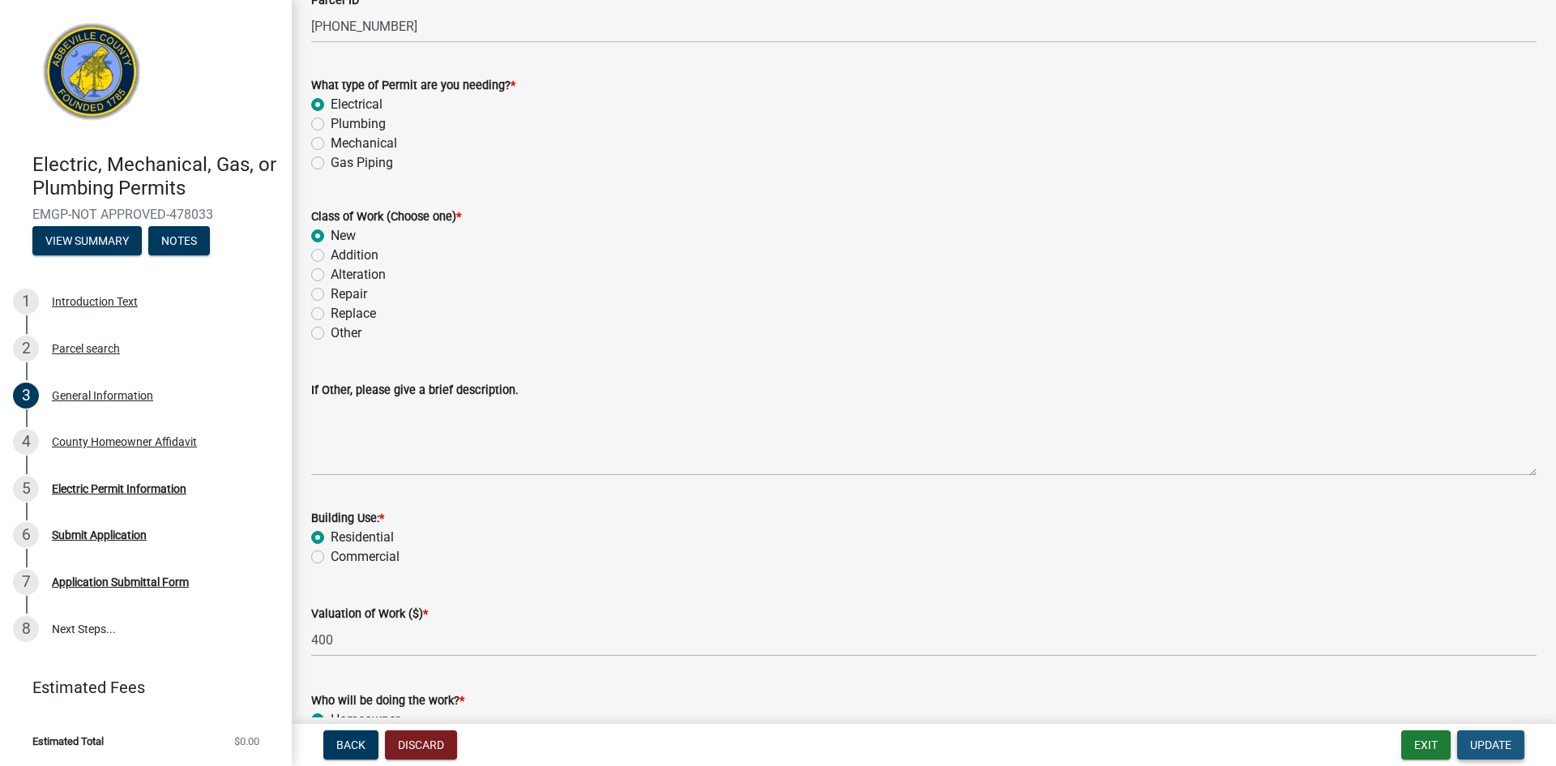
click at [1477, 736] on button "Update" at bounding box center [1490, 744] width 67 height 29
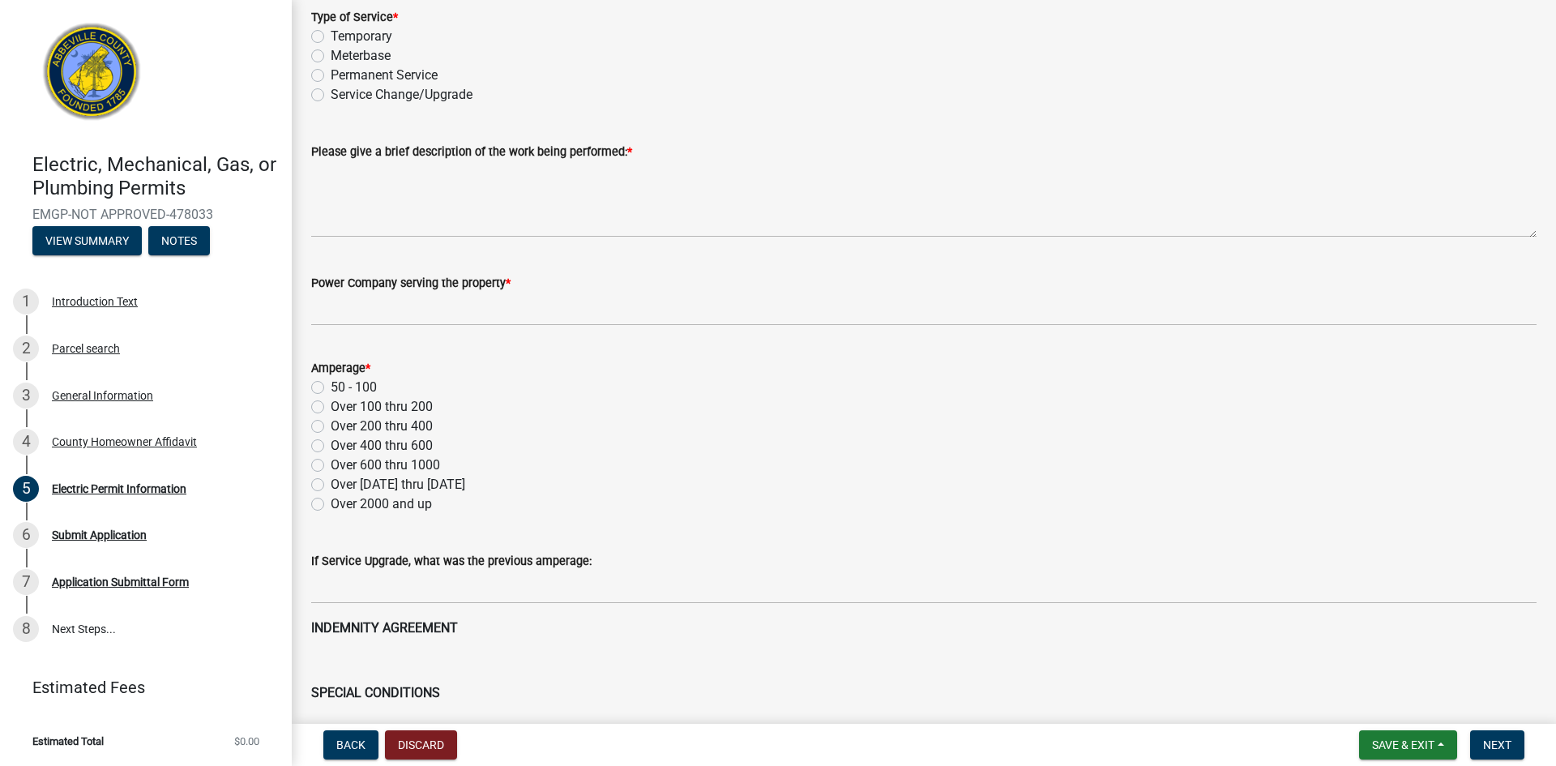
scroll to position [83, 0]
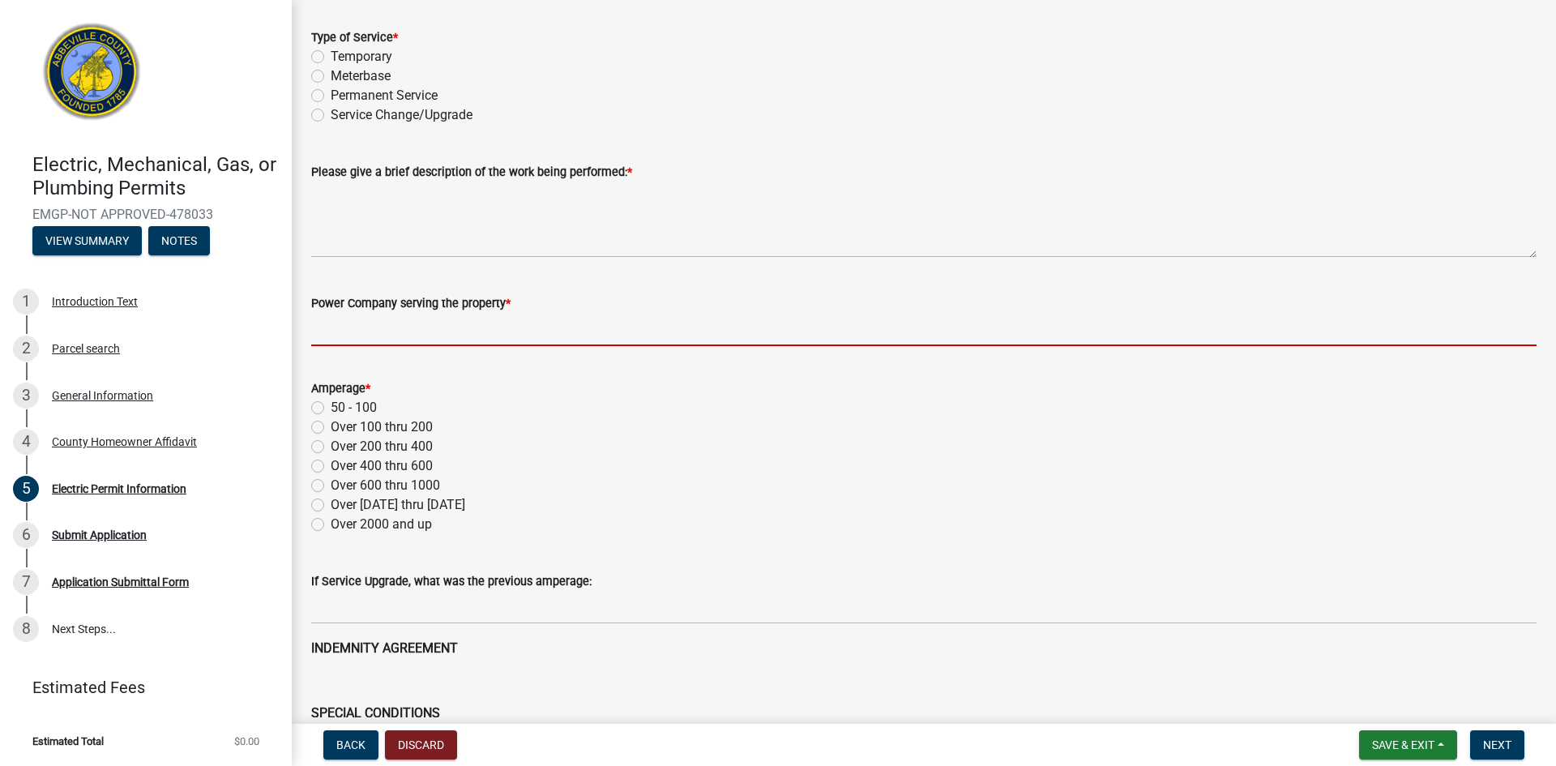
click at [582, 329] on input "Power Company serving the property *" at bounding box center [923, 329] width 1225 height 33
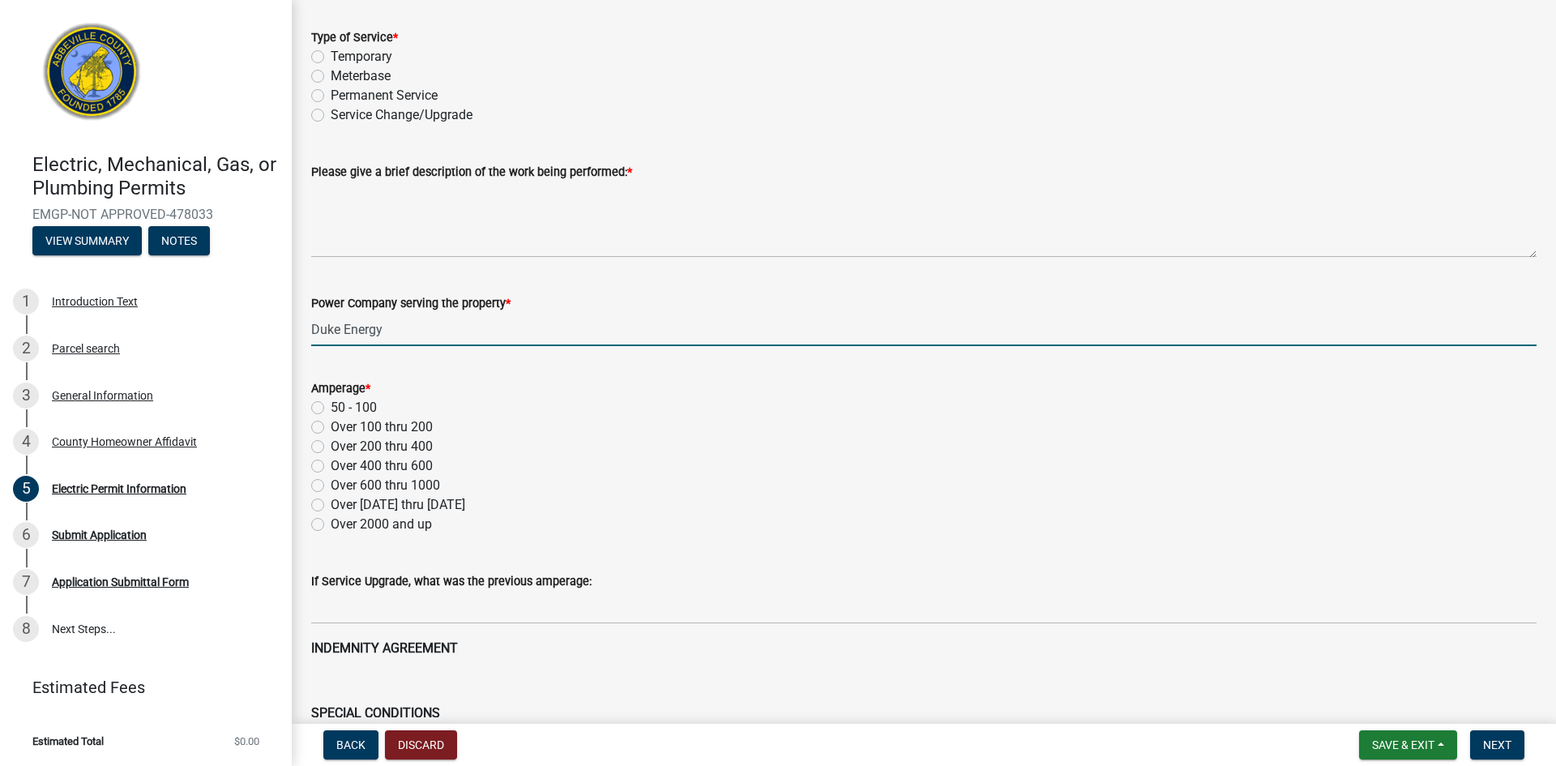
type input "Duke Energy"
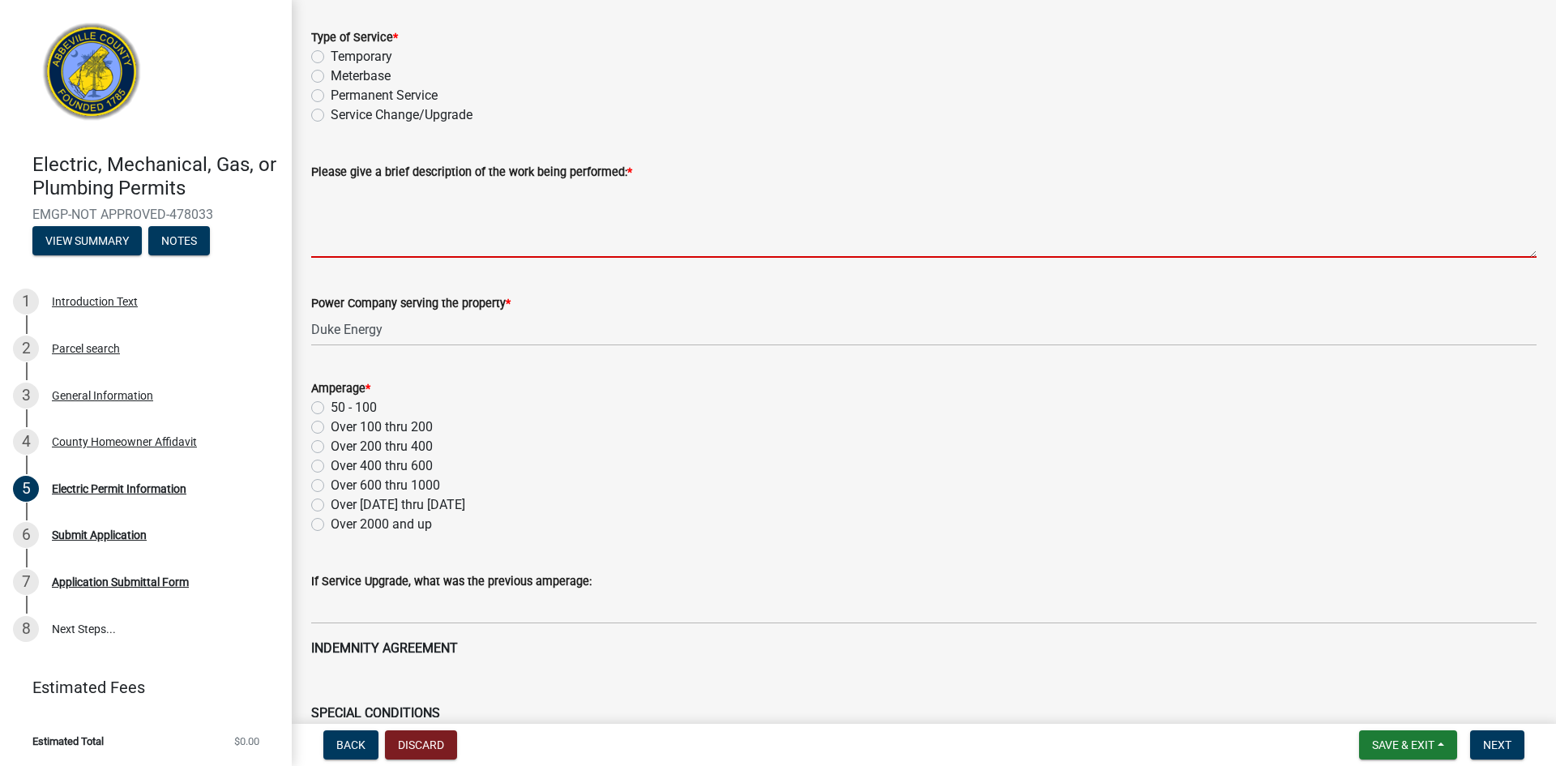
click at [559, 238] on textarea "Please give a brief description of the work being performed: *" at bounding box center [923, 220] width 1225 height 76
paste textarea "Running power to new shop on property"
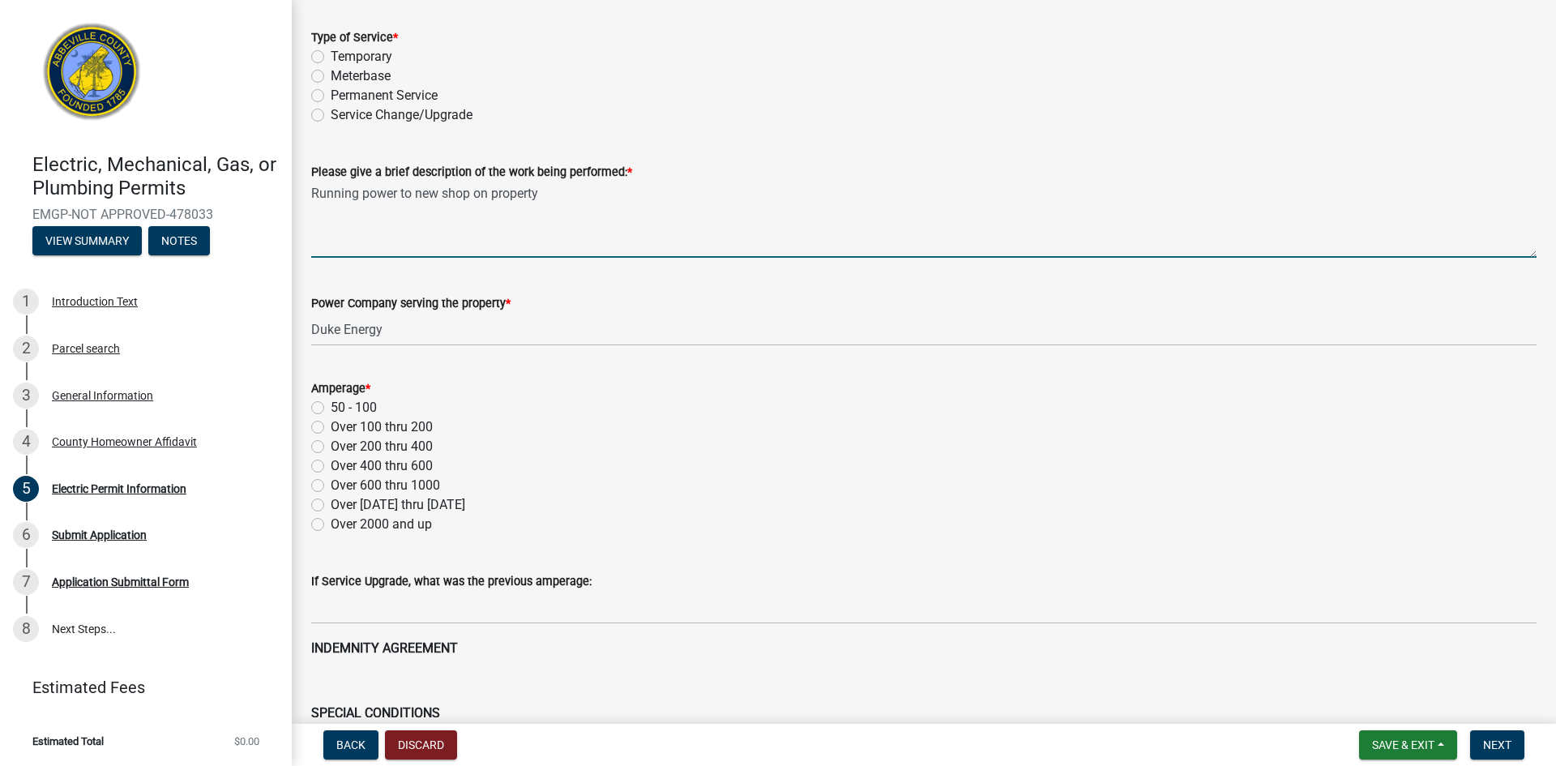
click at [490, 246] on textarea "Running power to new shop on property" at bounding box center [923, 220] width 1225 height 76
click at [590, 200] on textarea "Running power to new shop on property" at bounding box center [923, 220] width 1225 height 76
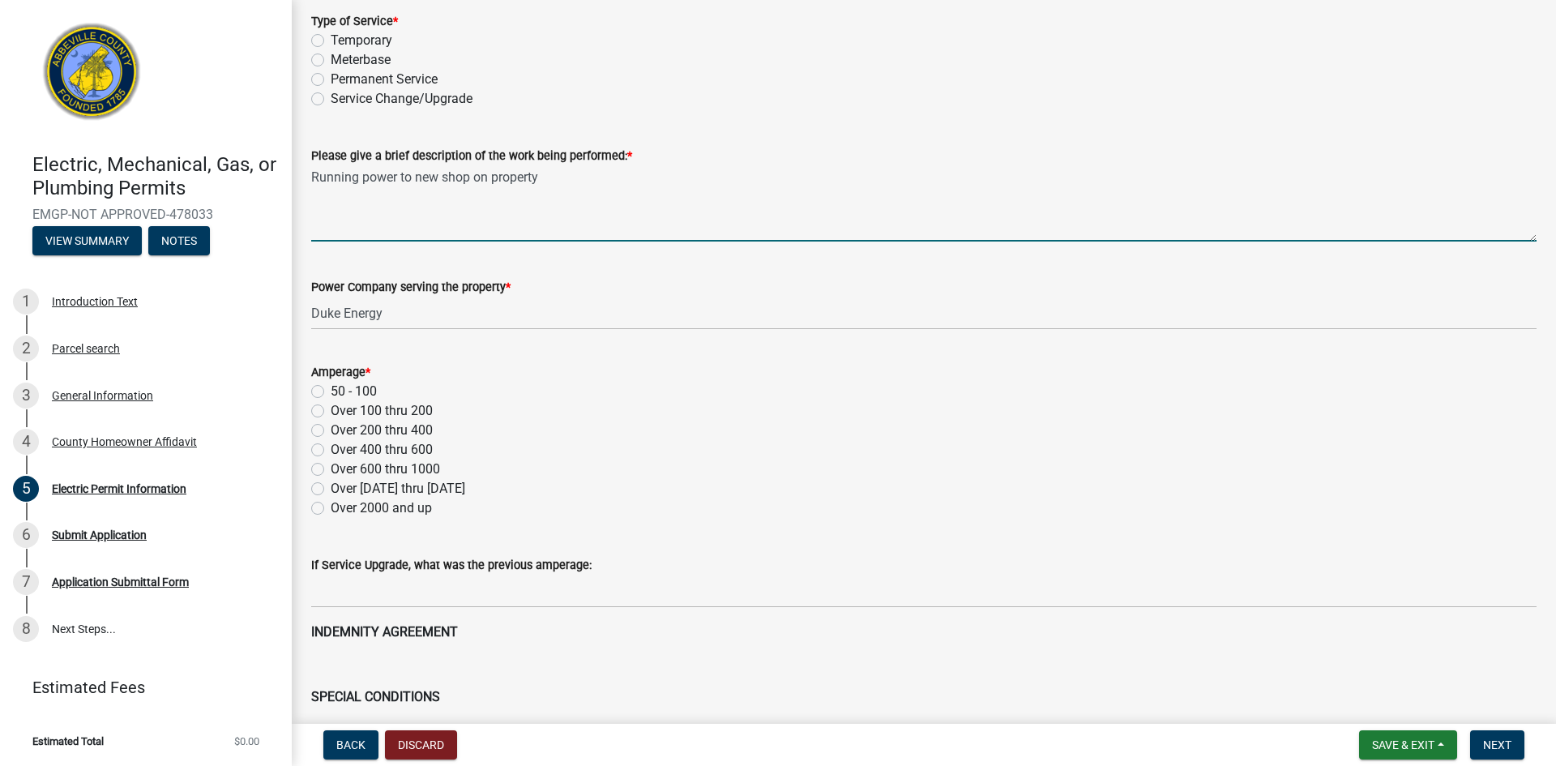
scroll to position [0, 0]
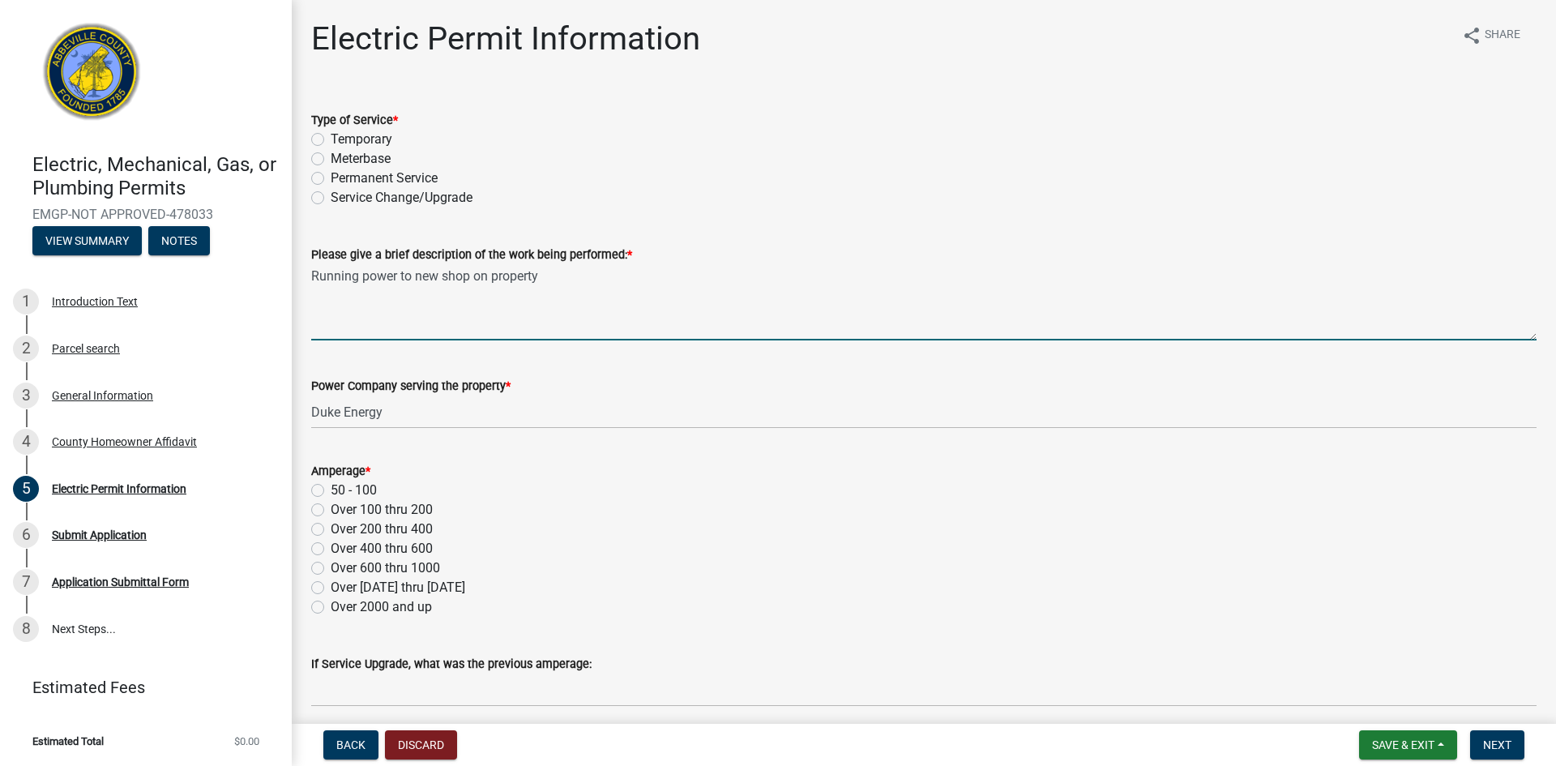
type textarea "Running power to new shop on property"
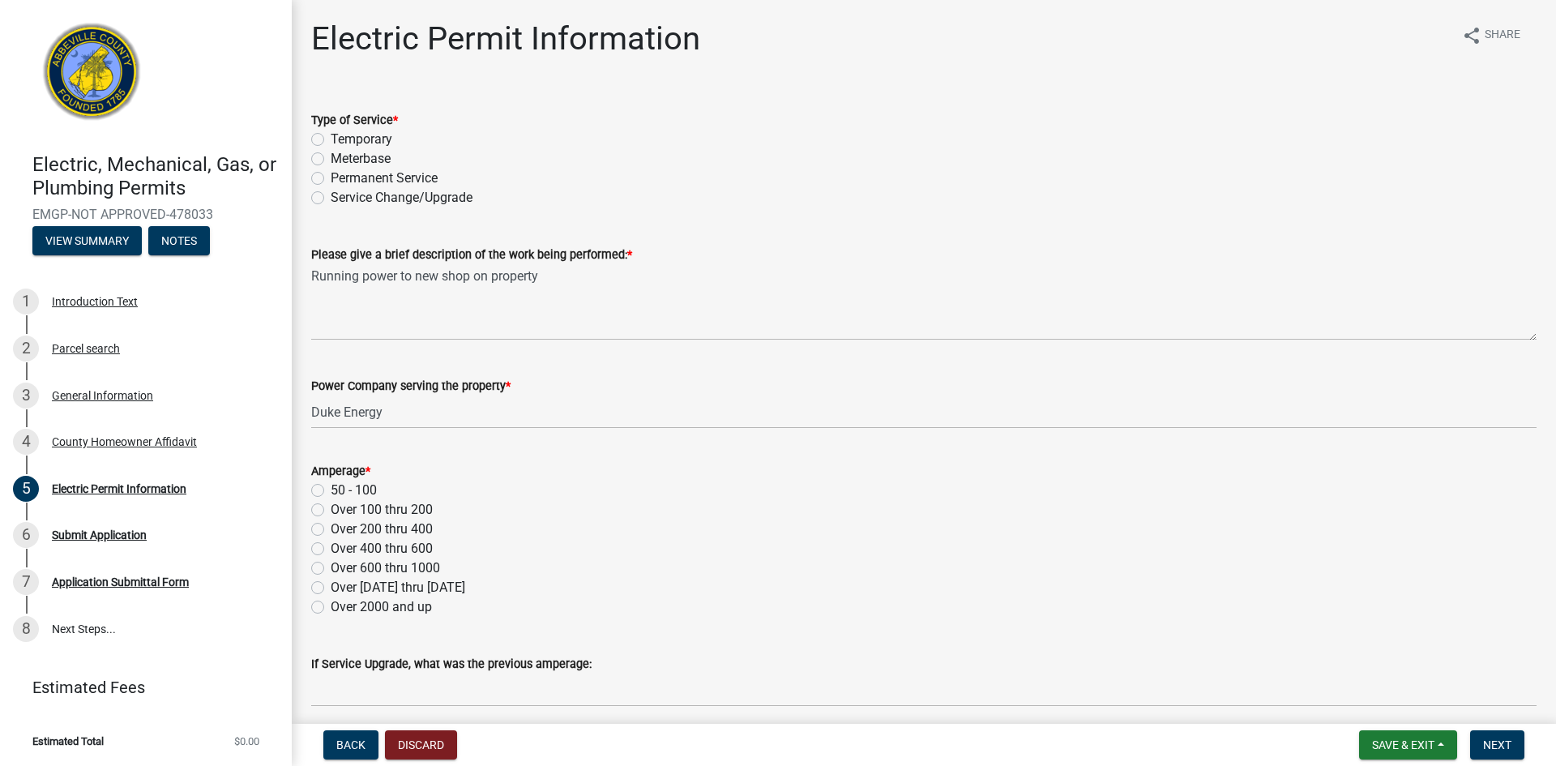
click at [331, 178] on label "Permanent Service" at bounding box center [384, 178] width 107 height 19
click at [331, 178] on input "Permanent Service" at bounding box center [336, 174] width 11 height 11
radio input "true"
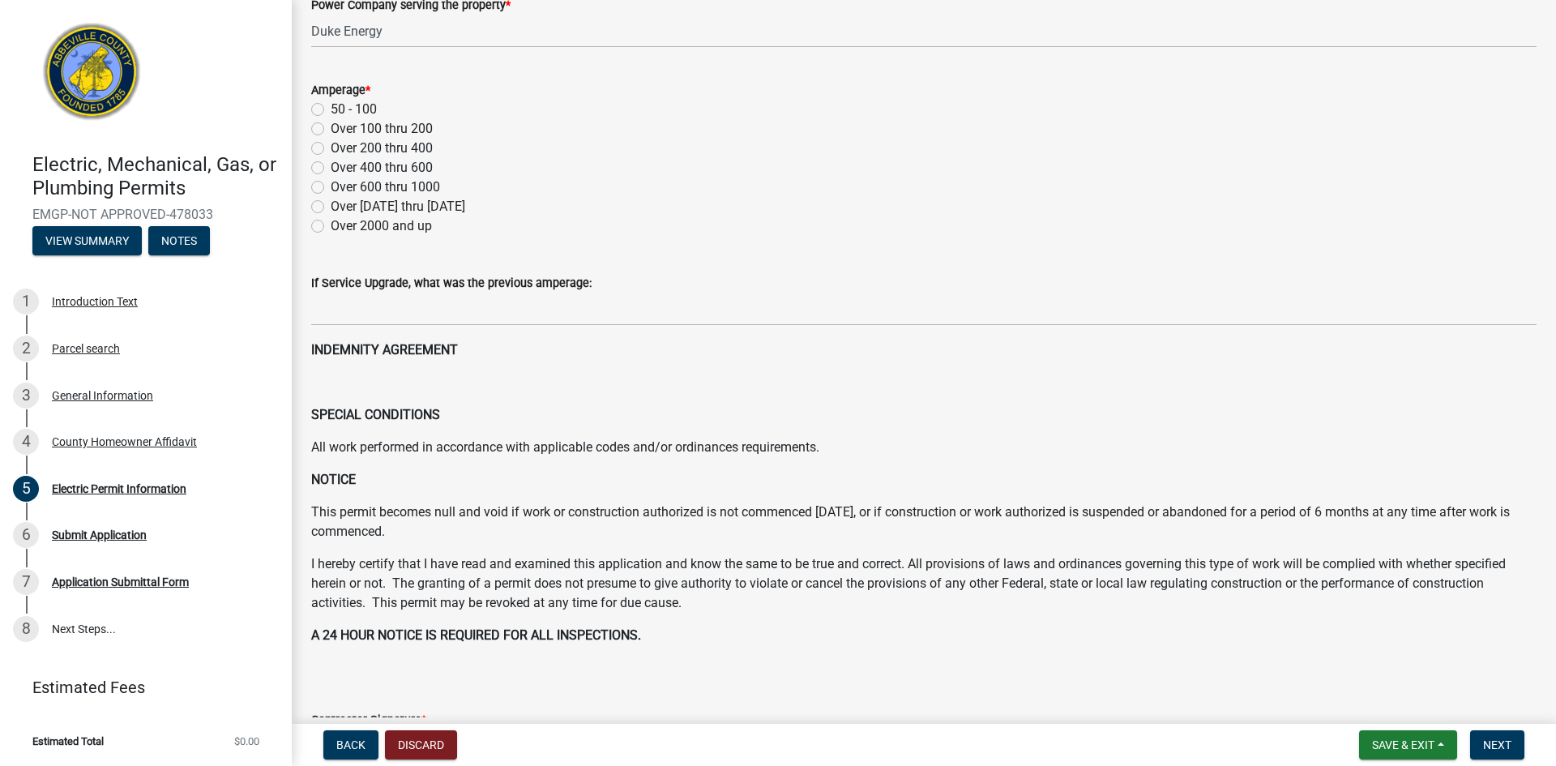
scroll to position [382, 0]
click at [327, 146] on div "Over 200 thru 400" at bounding box center [923, 147] width 1225 height 19
click at [331, 147] on label "Over 200 thru 400" at bounding box center [382, 147] width 102 height 19
click at [331, 147] on input "Over 200 thru 400" at bounding box center [336, 143] width 11 height 11
radio input "true"
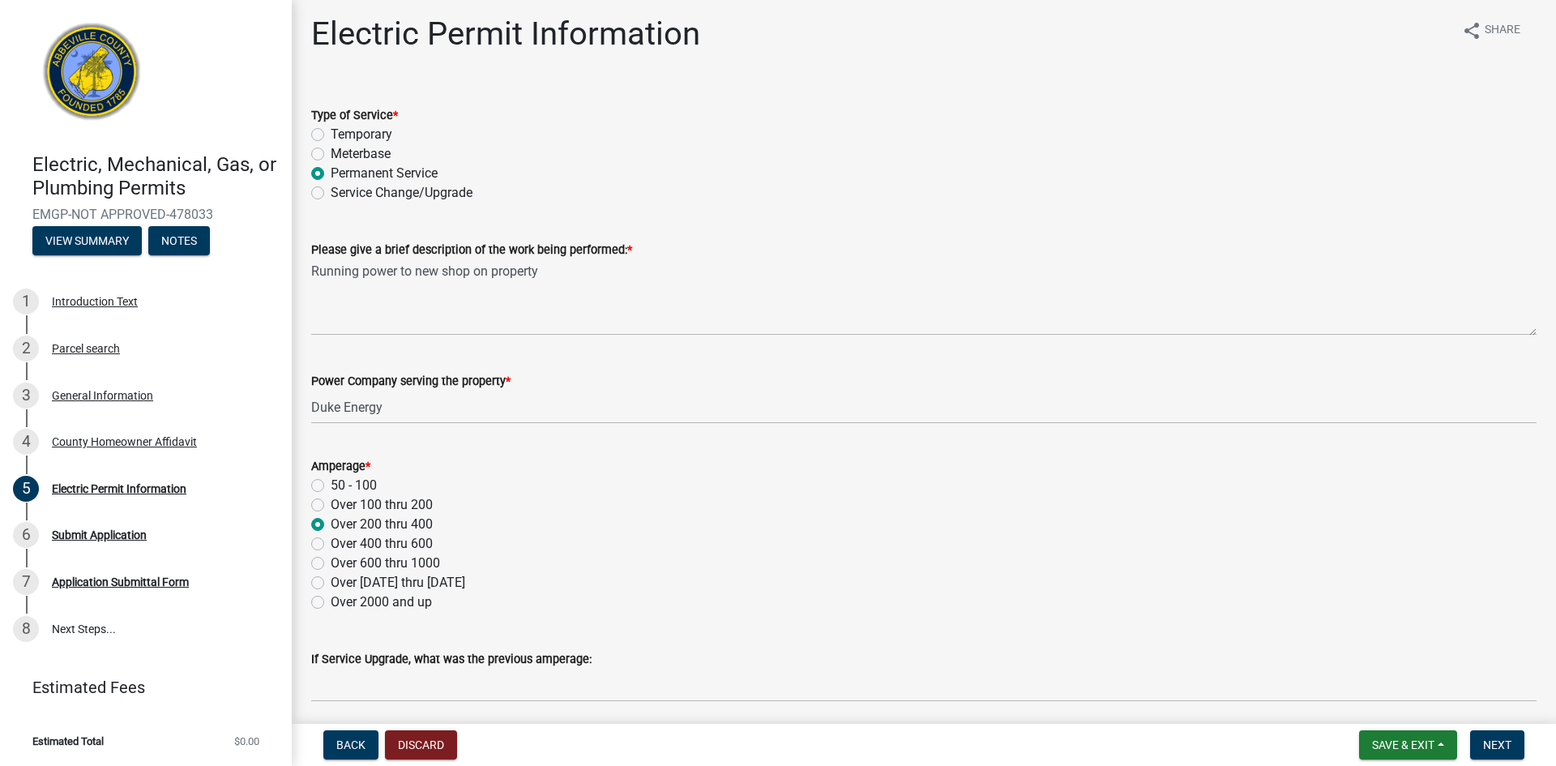
scroll to position [0, 0]
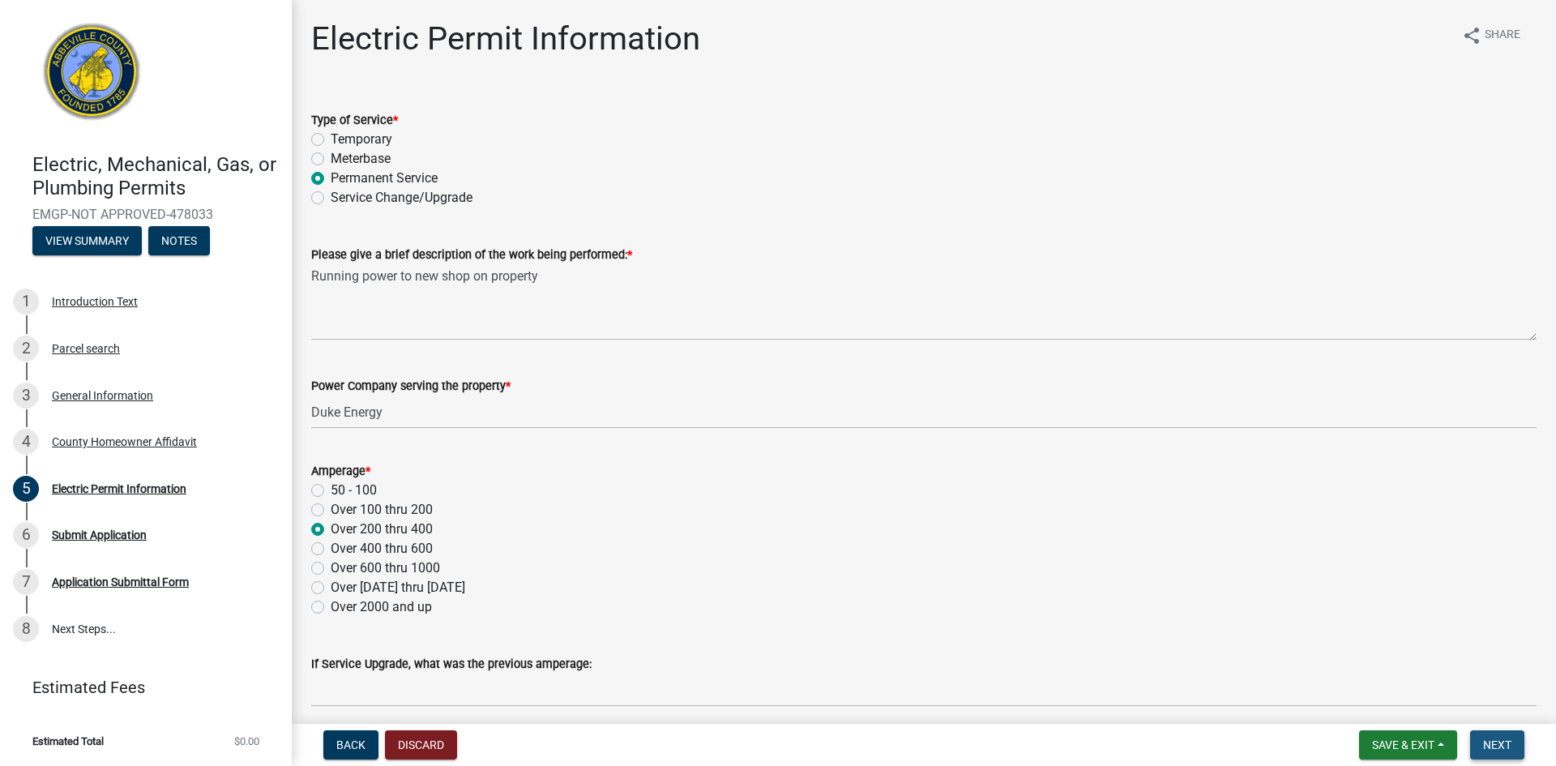
click at [1493, 750] on span "Next" at bounding box center [1497, 744] width 28 height 13
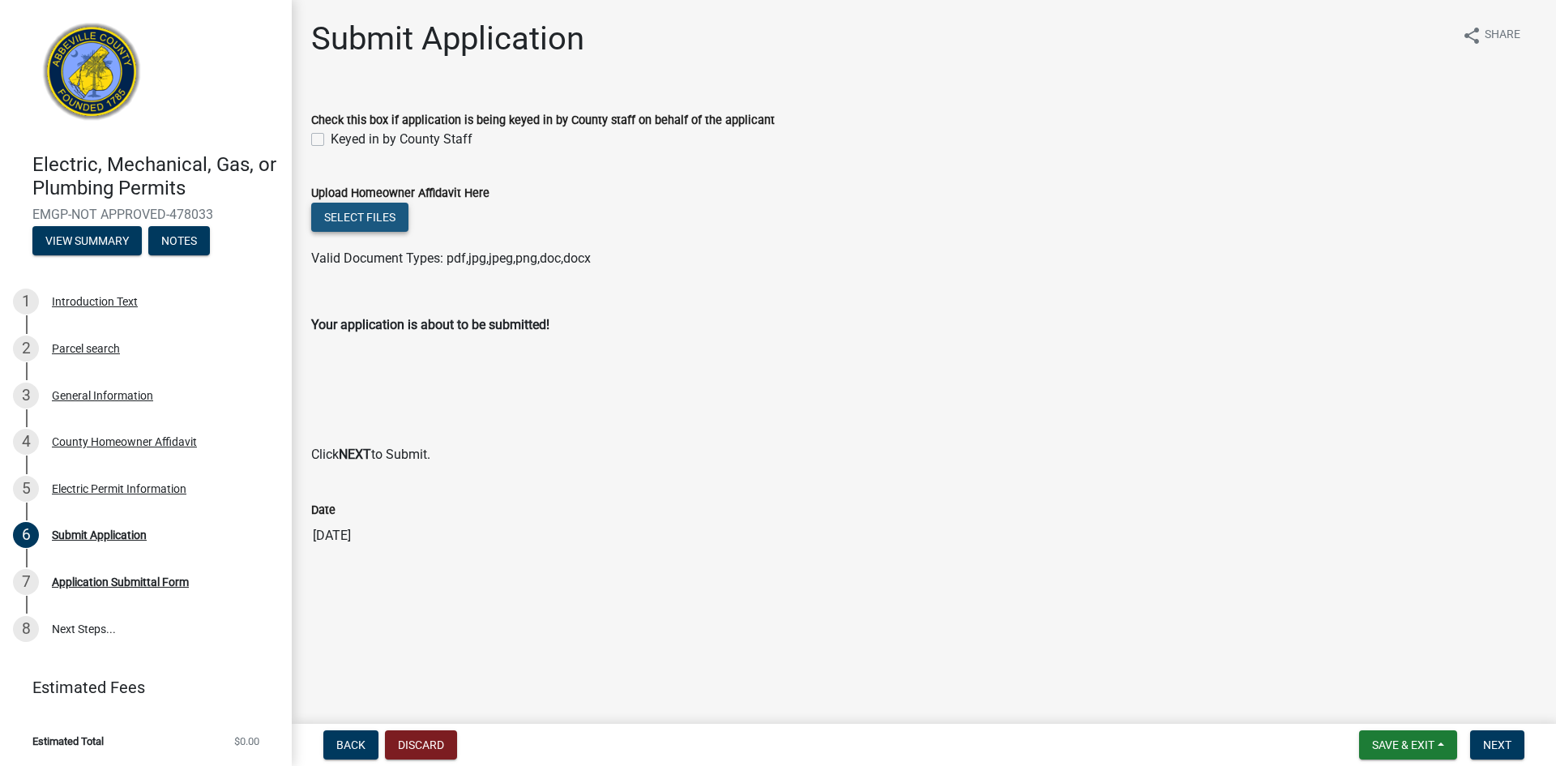
click at [353, 215] on button "Select files" at bounding box center [359, 217] width 97 height 29
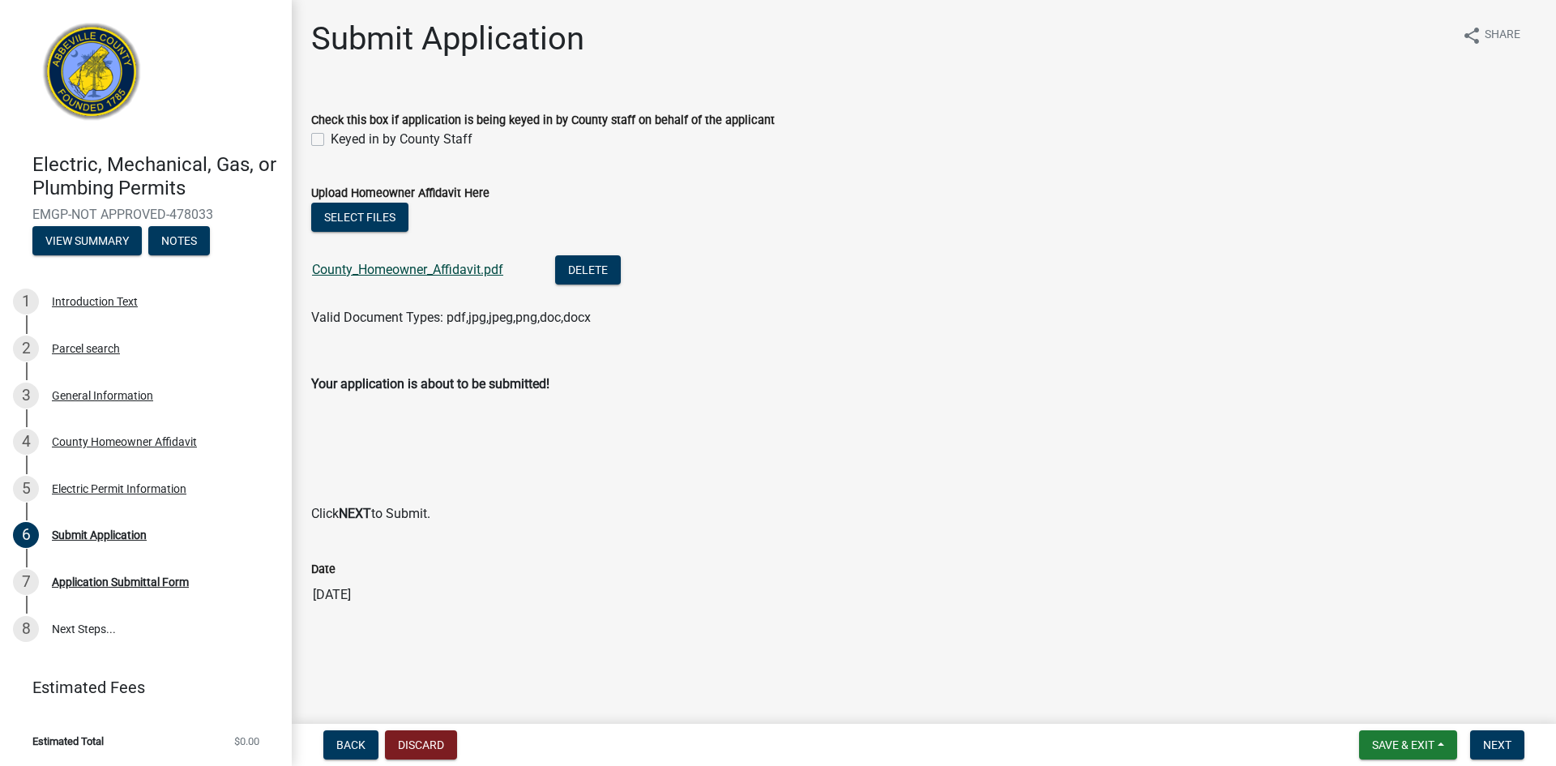
click at [389, 267] on link "County_Homeowner_Affidavit.pdf" at bounding box center [407, 269] width 191 height 15
click at [583, 266] on button "Delete" at bounding box center [588, 269] width 66 height 29
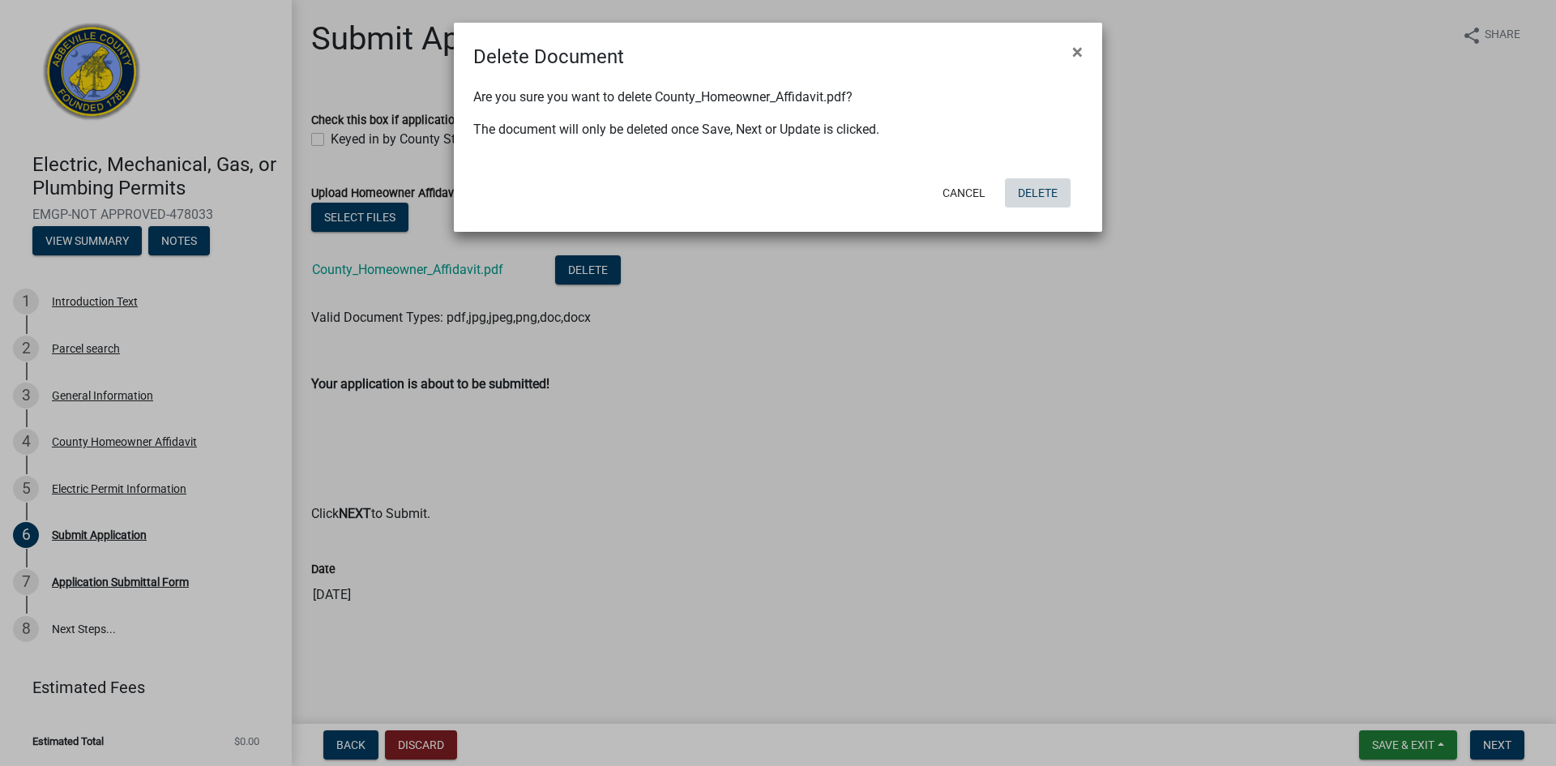
click at [1026, 191] on button "Delete" at bounding box center [1038, 192] width 66 height 29
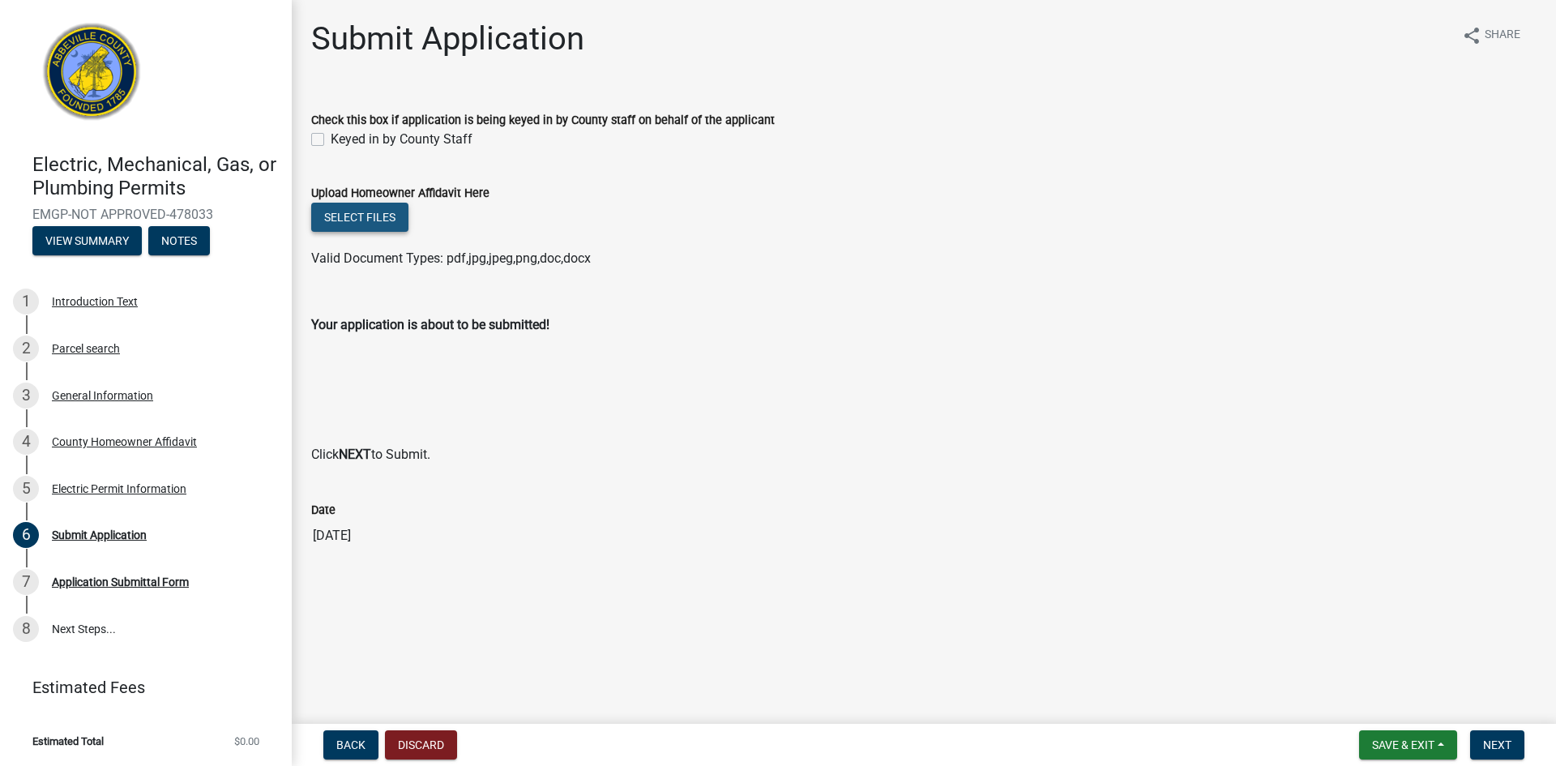
click at [376, 209] on button "Select files" at bounding box center [359, 217] width 97 height 29
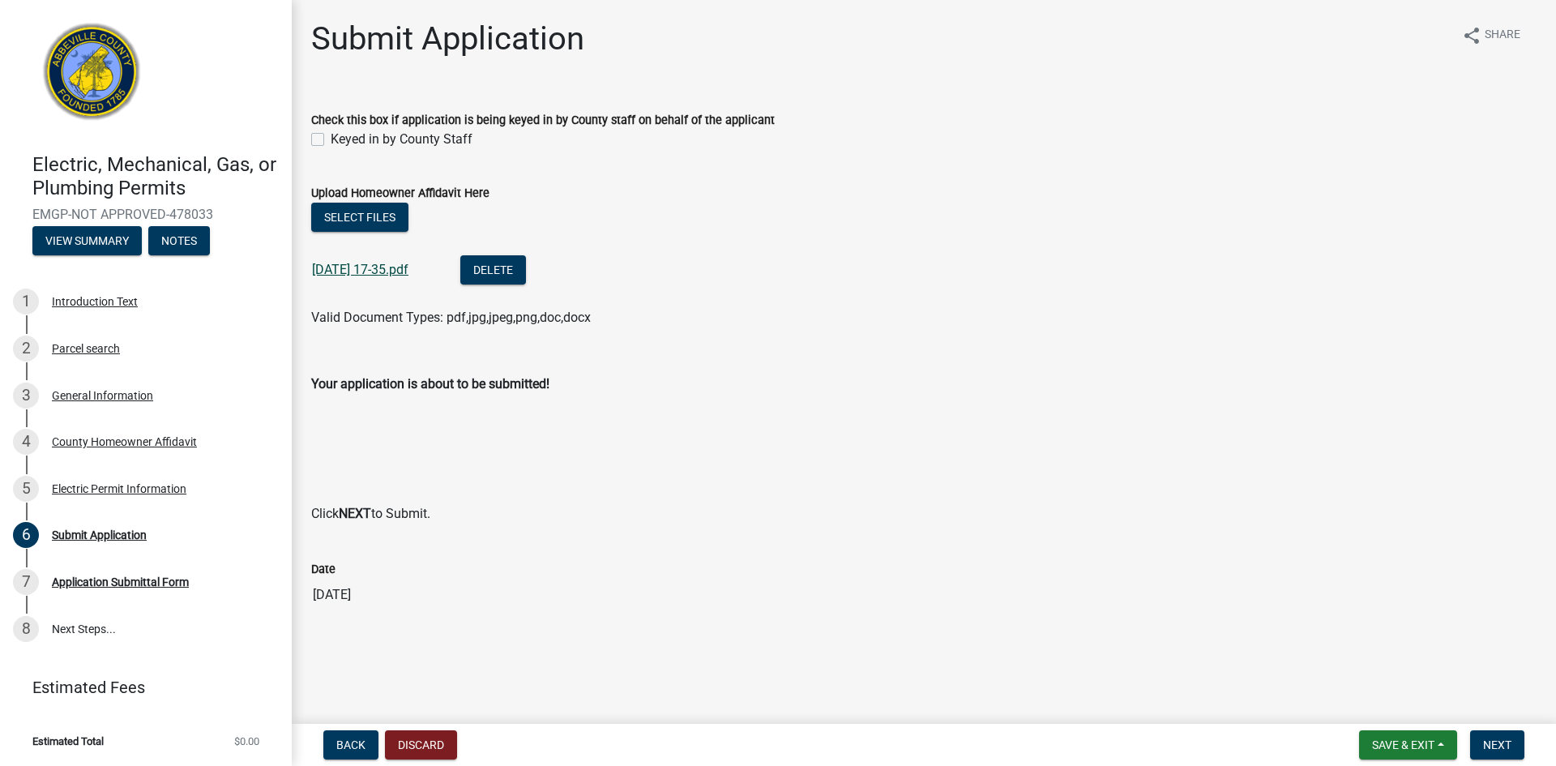
click at [372, 267] on link "[DATE] 17-35.pdf" at bounding box center [360, 269] width 96 height 15
click at [1495, 739] on span "Next" at bounding box center [1497, 744] width 28 height 13
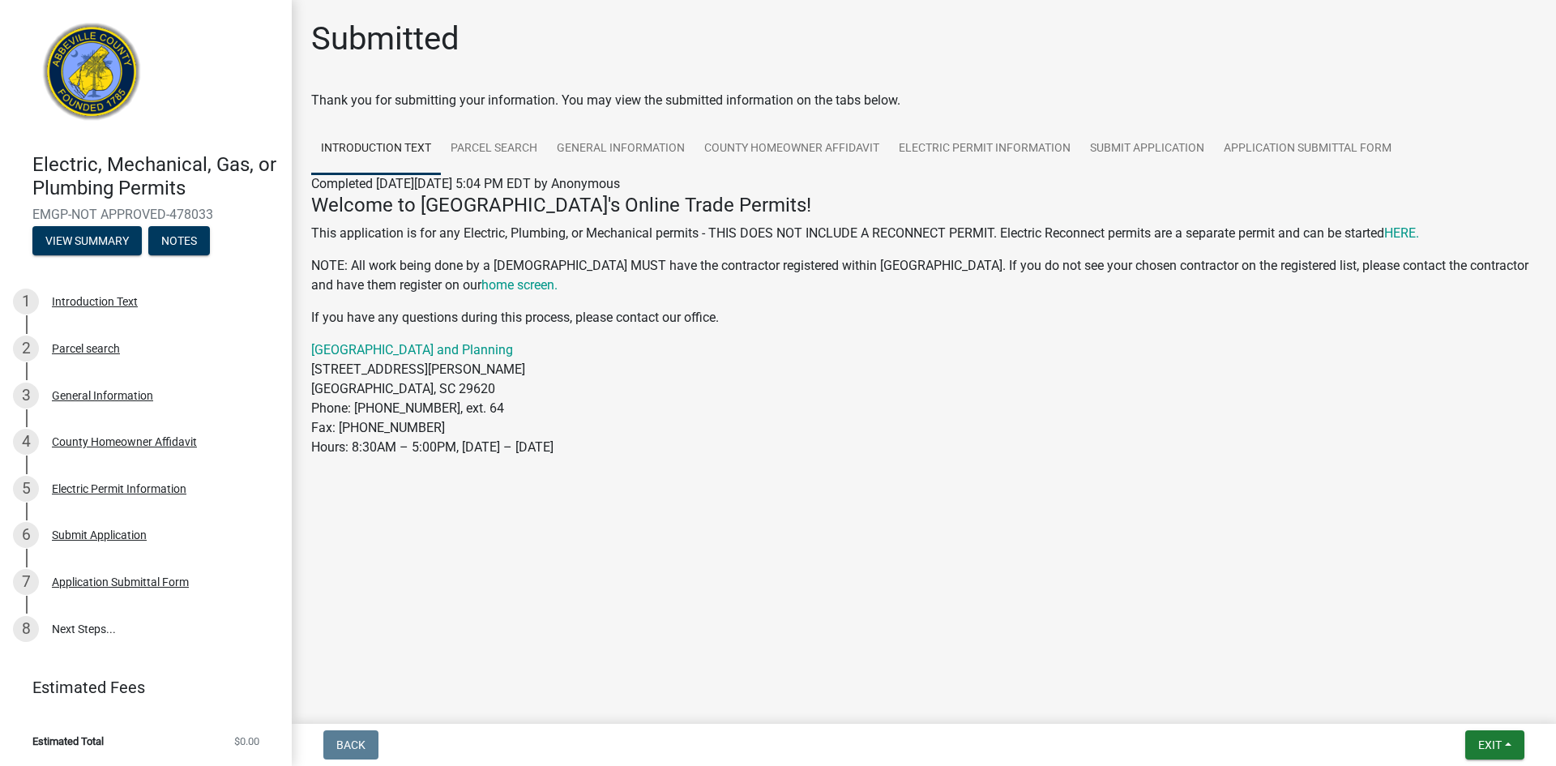
click at [681, 506] on main "Submitted Thank you for submitting your information. You may view the submitted…" at bounding box center [924, 358] width 1264 height 717
click at [483, 141] on link "Parcel search" at bounding box center [494, 149] width 106 height 52
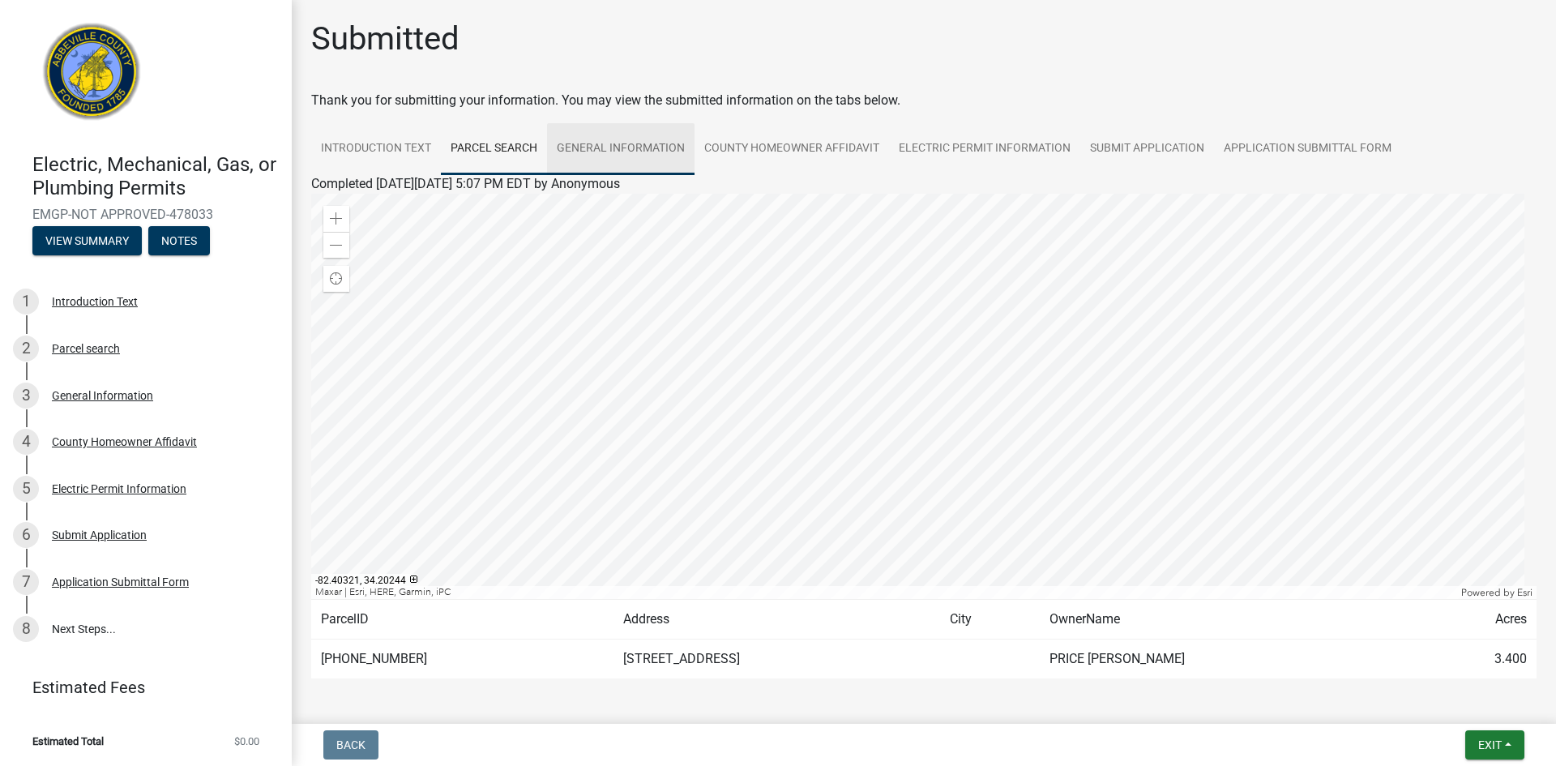
click at [609, 139] on link "General Information" at bounding box center [620, 149] width 147 height 52
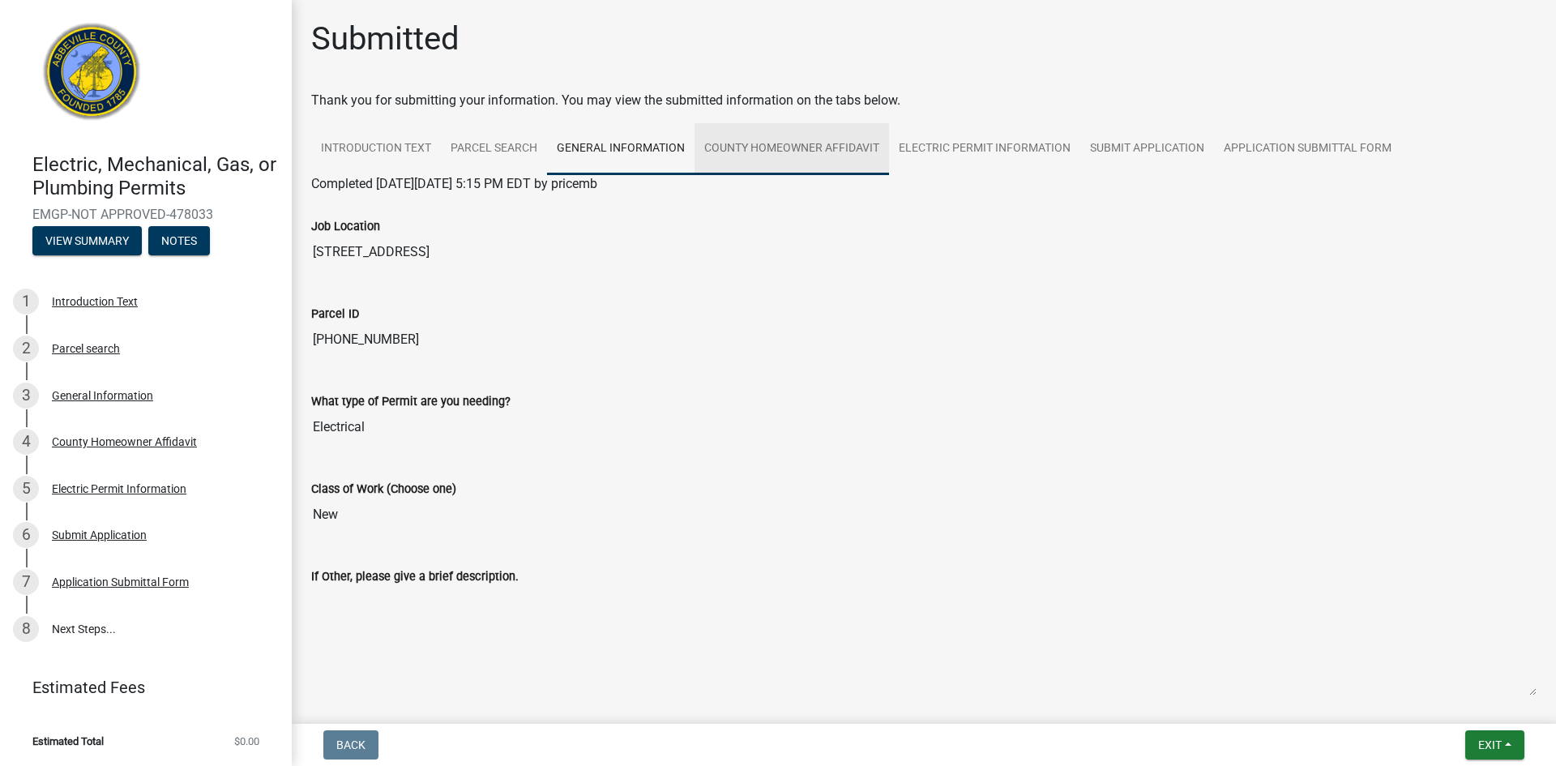
click at [796, 142] on link "County Homeowner Affidavit" at bounding box center [792, 149] width 194 height 52
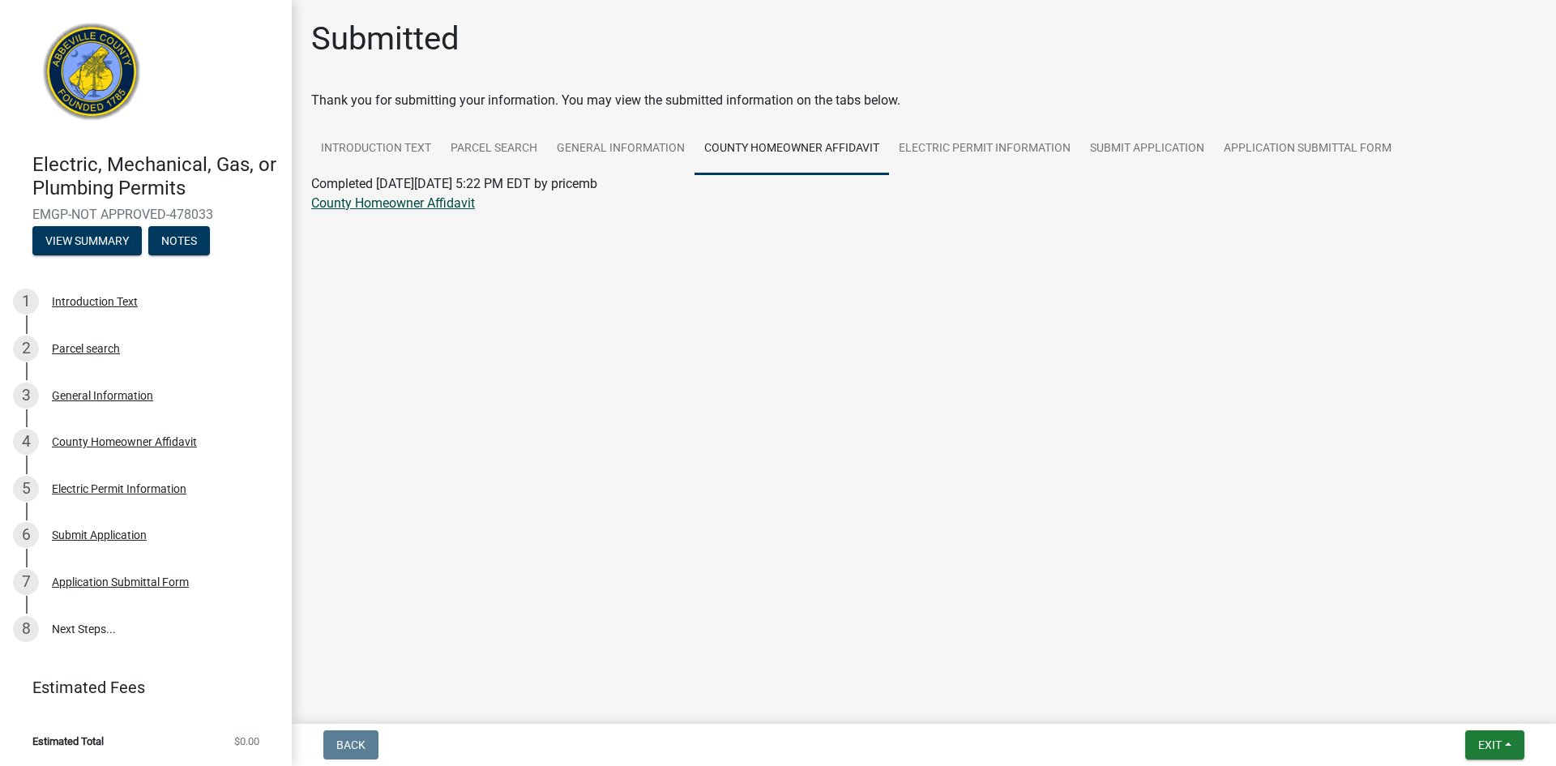
click at [412, 203] on link "County Homeowner Affidavit" at bounding box center [393, 202] width 164 height 15
click at [943, 146] on link "Electric Permit Information" at bounding box center [984, 149] width 191 height 52
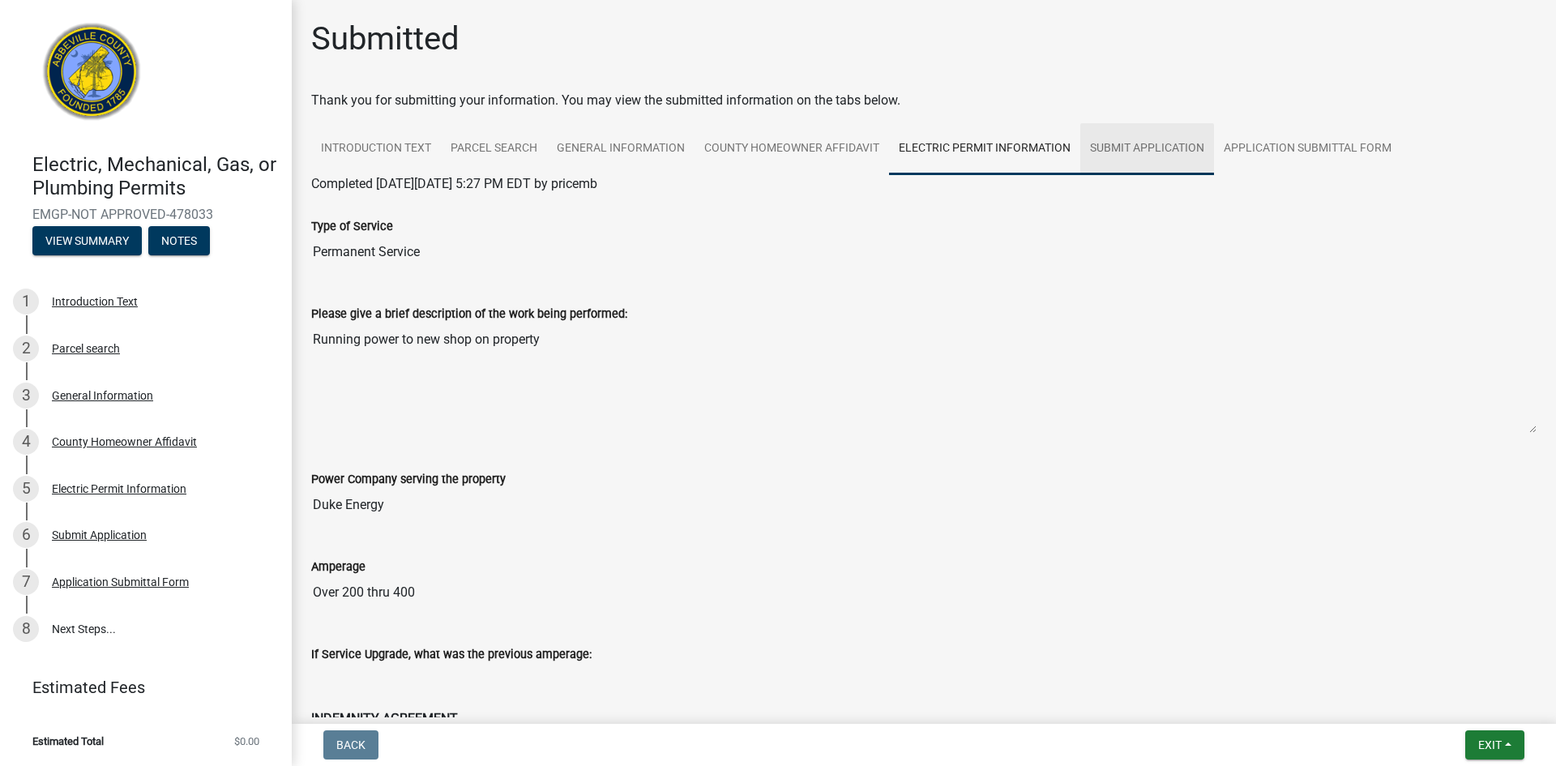
click at [1139, 145] on link "Submit Application" at bounding box center [1147, 149] width 134 height 52
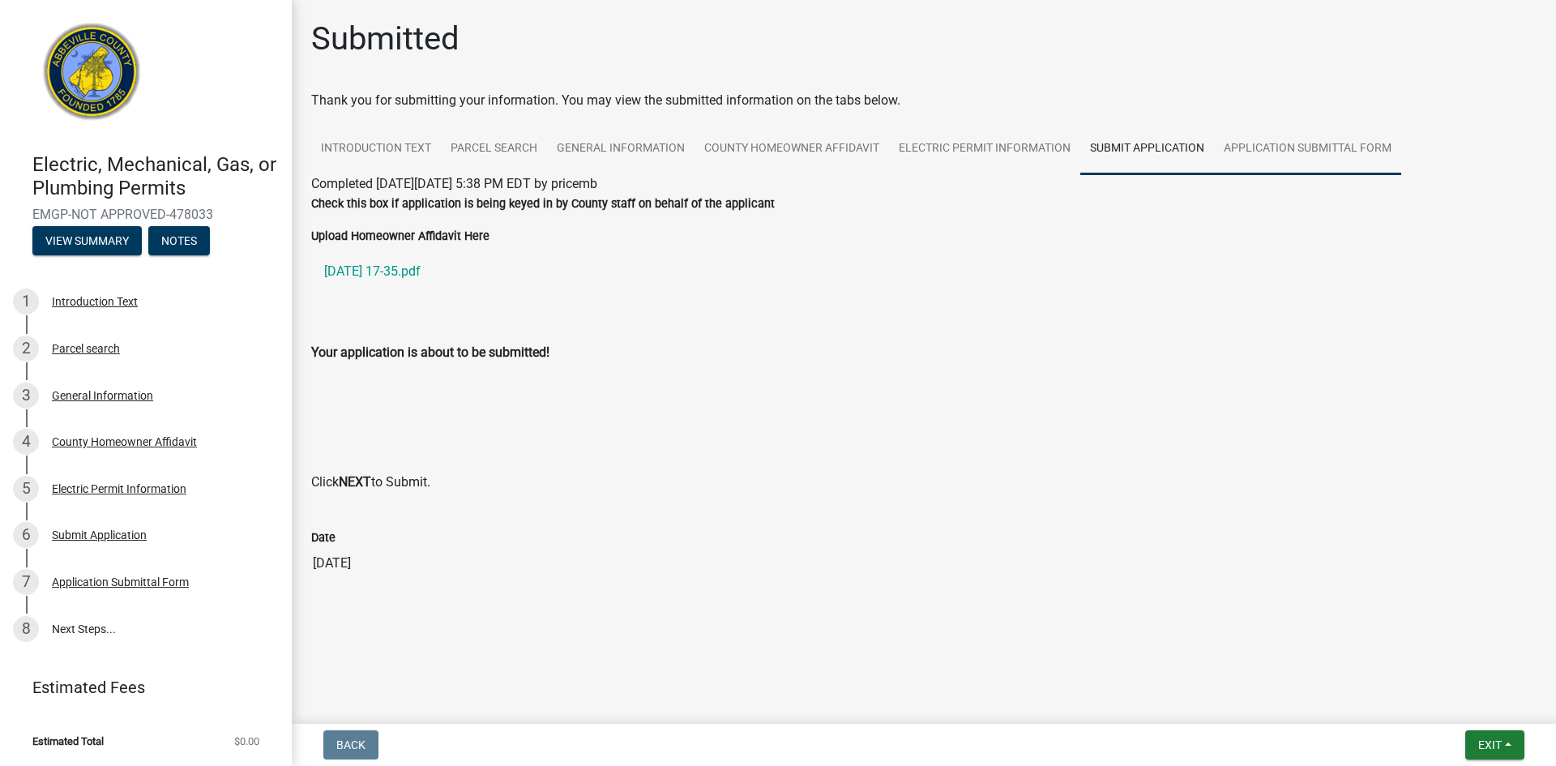
click at [1323, 153] on link "Application Submittal Form" at bounding box center [1307, 149] width 187 height 52
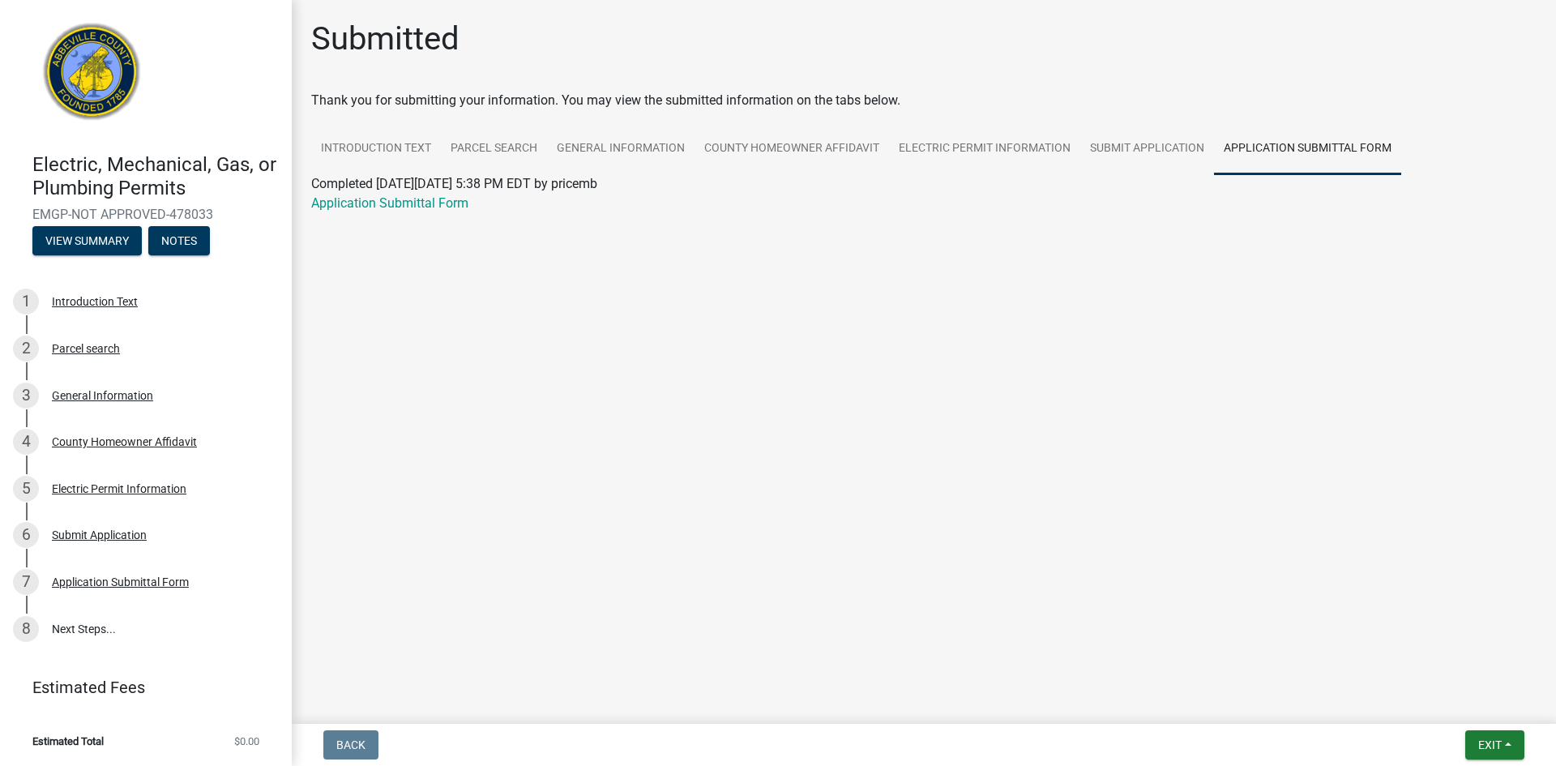
click at [431, 194] on div "Application Submittal Form" at bounding box center [924, 203] width 1250 height 19
click at [424, 199] on link "Application Submittal Form" at bounding box center [389, 202] width 157 height 15
drag, startPoint x: 80, startPoint y: 697, endPoint x: 65, endPoint y: 620, distance: 78.5
click at [65, 620] on div "Electric, Mechanical, Gas, or Plumbing Permits EMGP-NOT APPROVED-478033 View Su…" at bounding box center [146, 383] width 292 height 766
click at [65, 620] on link "8 Next Steps..." at bounding box center [146, 628] width 292 height 47
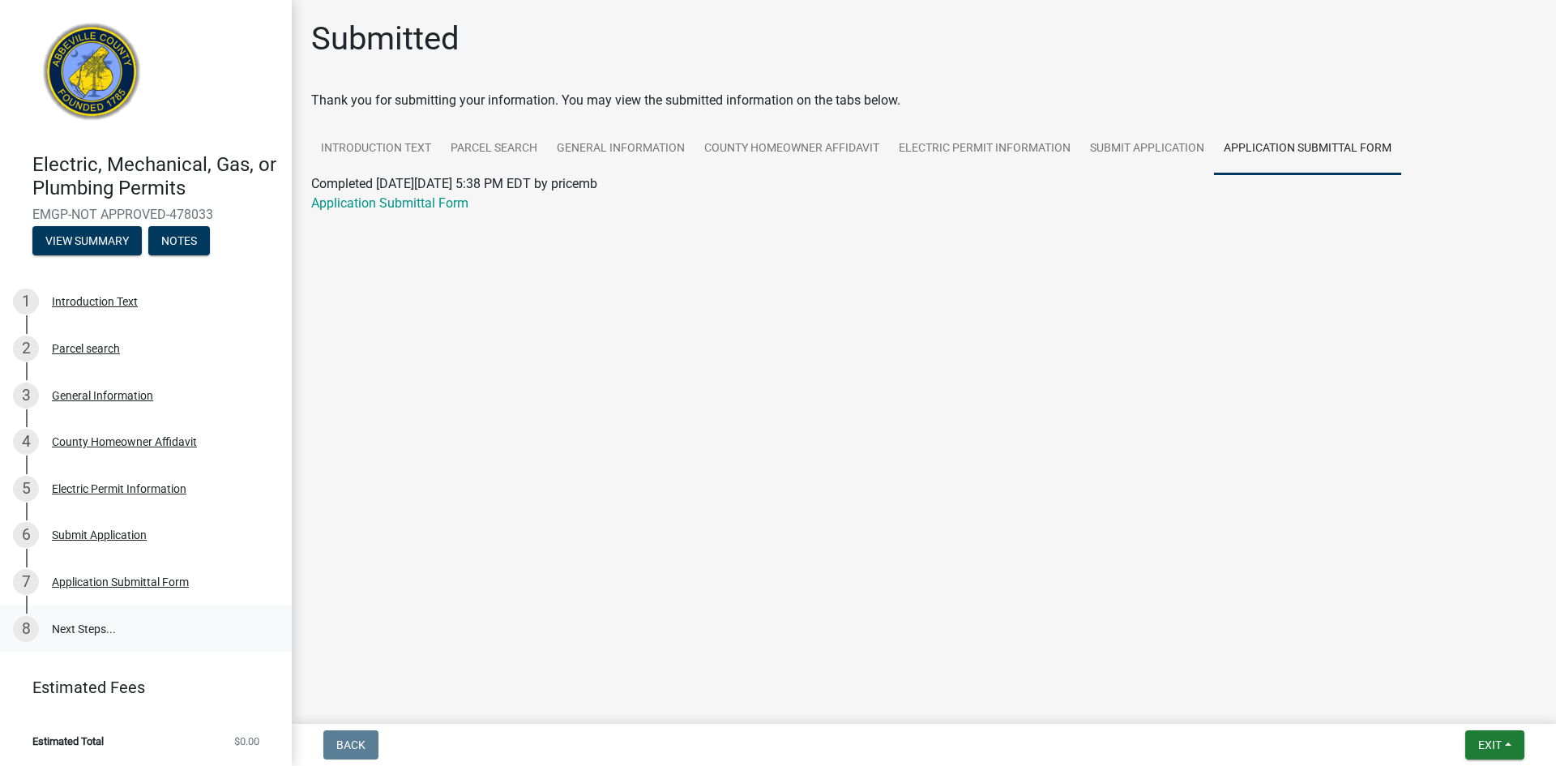
click at [83, 624] on link "8 Next Steps..." at bounding box center [146, 628] width 292 height 47
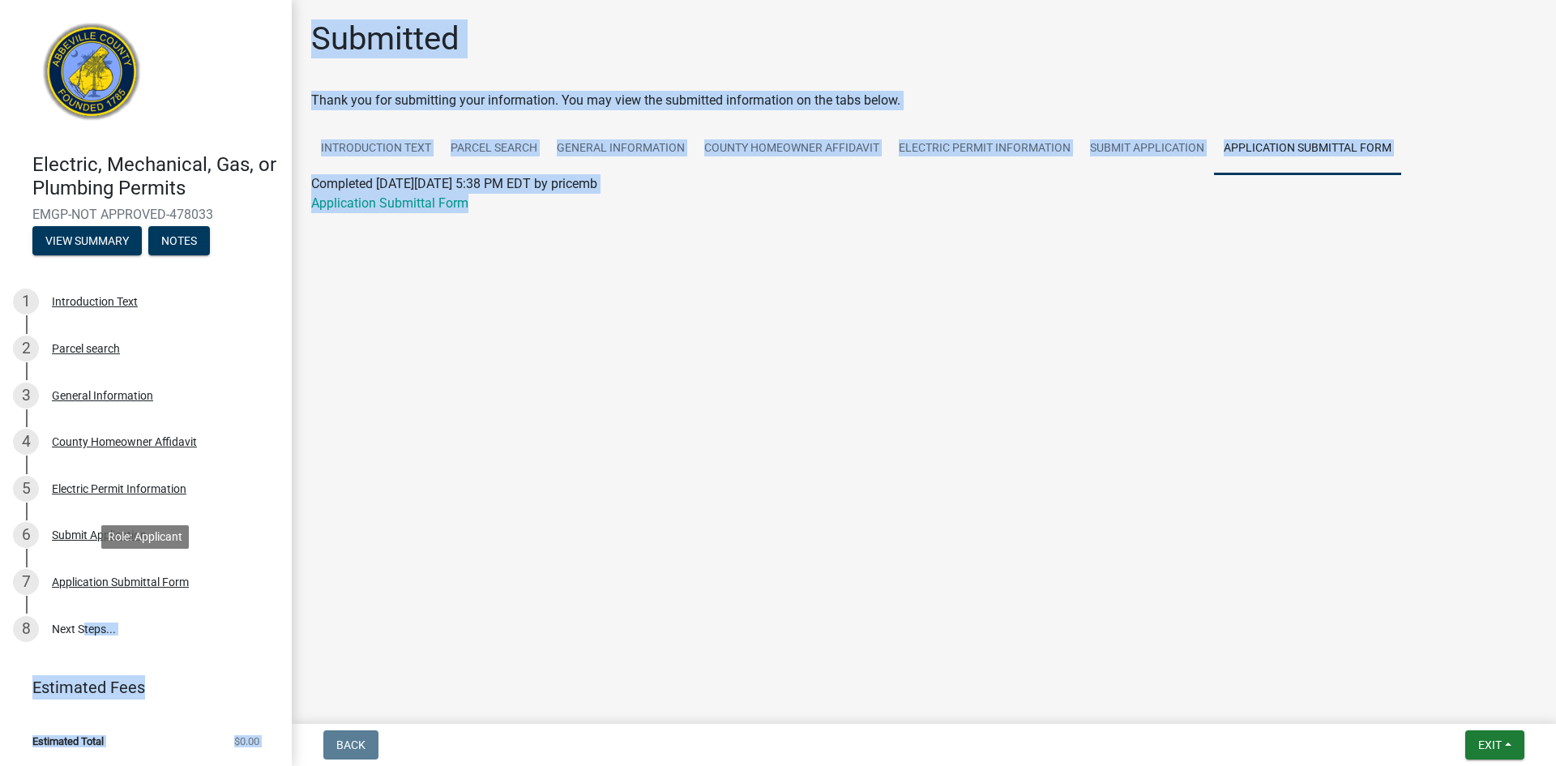
drag, startPoint x: 83, startPoint y: 624, endPoint x: 870, endPoint y: 686, distance: 788.5
click at [870, 686] on div "Electric, Mechanical, Gas, or Plumbing Permits EMGP-NOT APPROVED-478033 View Su…" at bounding box center [778, 383] width 1556 height 766
click at [1484, 741] on span "Exit" at bounding box center [1490, 744] width 24 height 13
click at [1150, 566] on main "Submitted Thank you for submitting your information. You may view the submitted…" at bounding box center [924, 358] width 1264 height 717
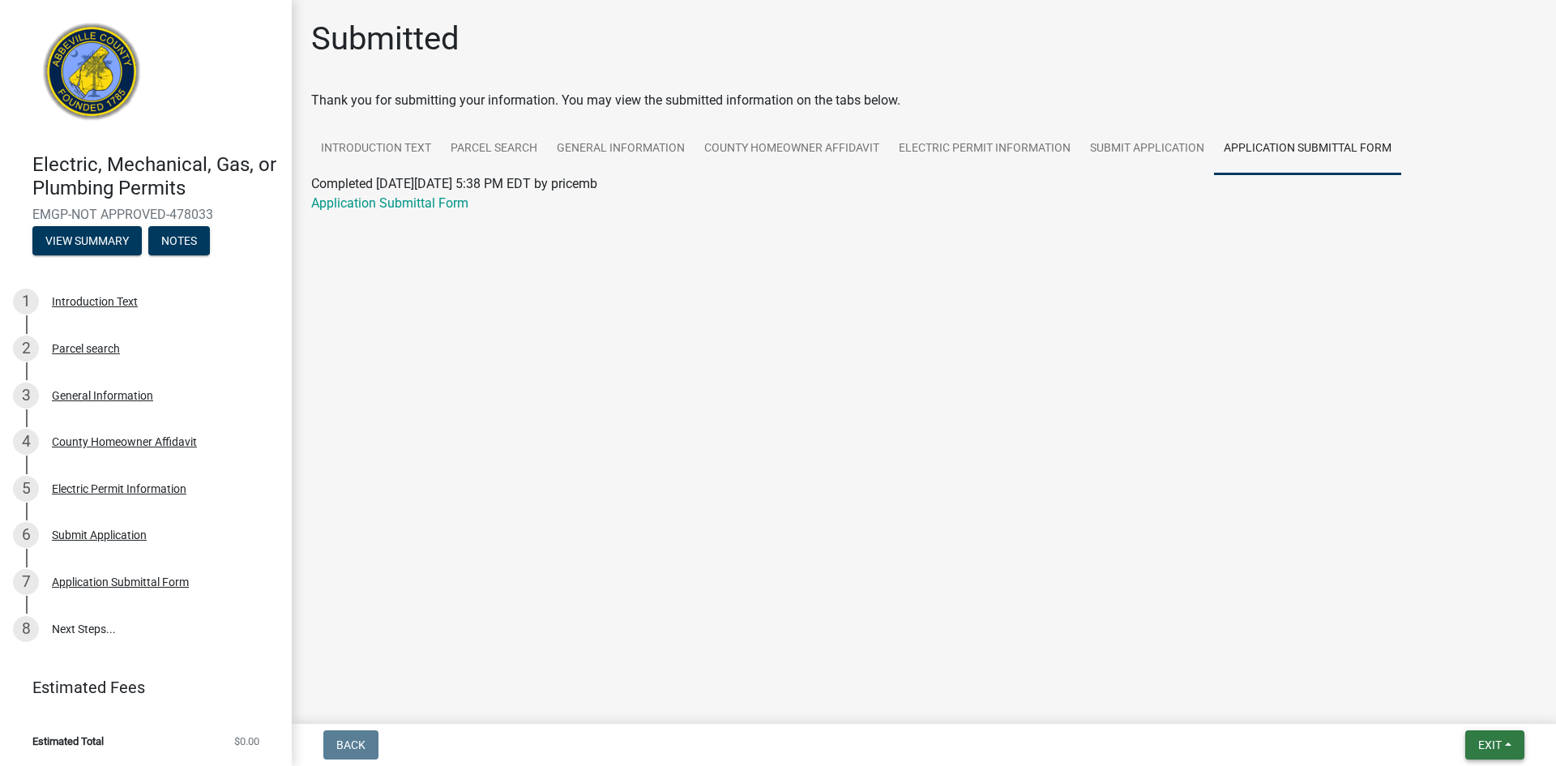
click at [1485, 750] on span "Exit" at bounding box center [1490, 744] width 24 height 13
click at [1007, 596] on main "Submitted Thank you for submitting your information. You may view the submitted…" at bounding box center [924, 358] width 1264 height 717
click at [87, 246] on button "View Summary" at bounding box center [86, 240] width 109 height 29
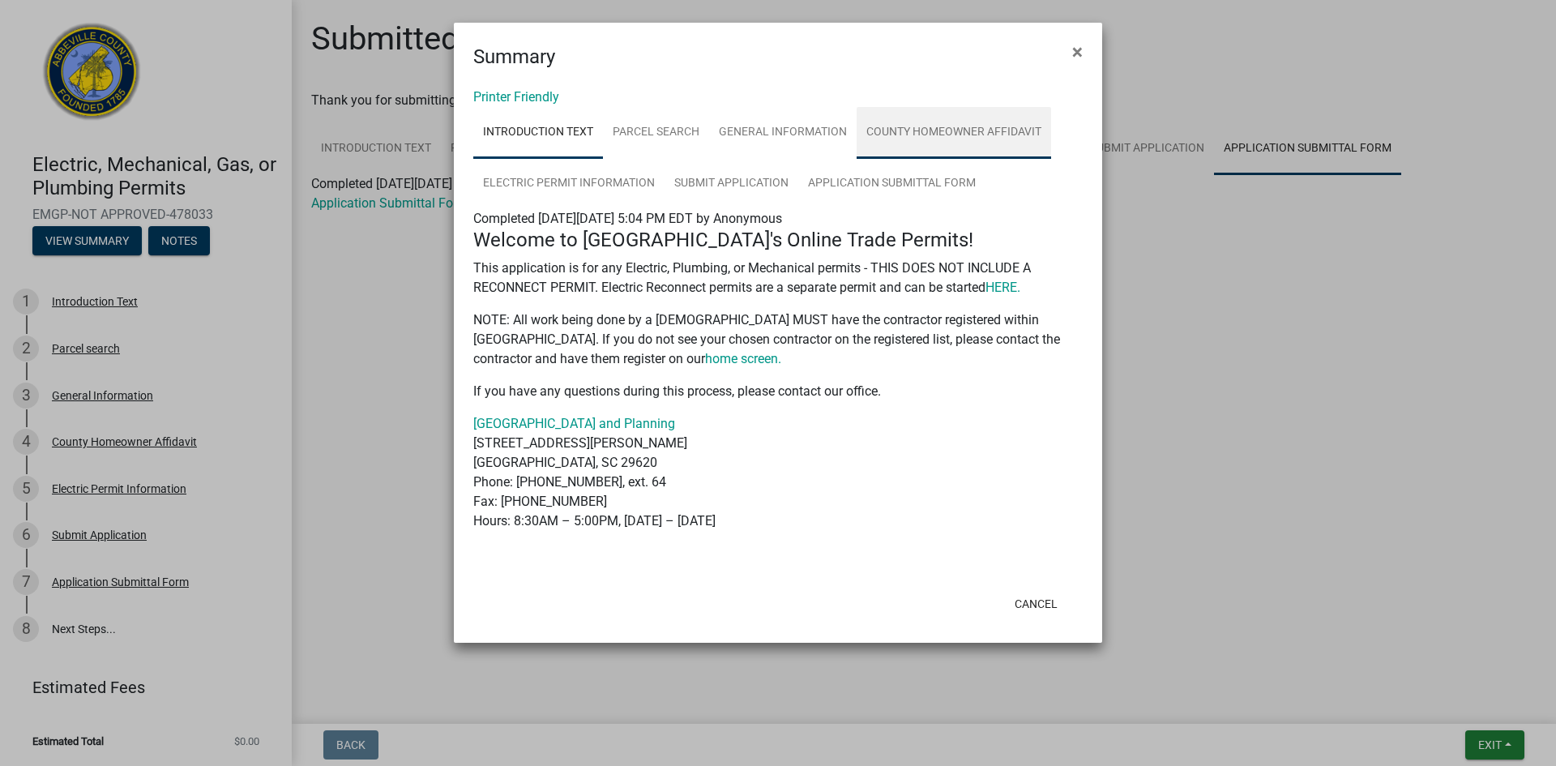
click at [932, 123] on link "County Homeowner Affidavit" at bounding box center [954, 133] width 194 height 52
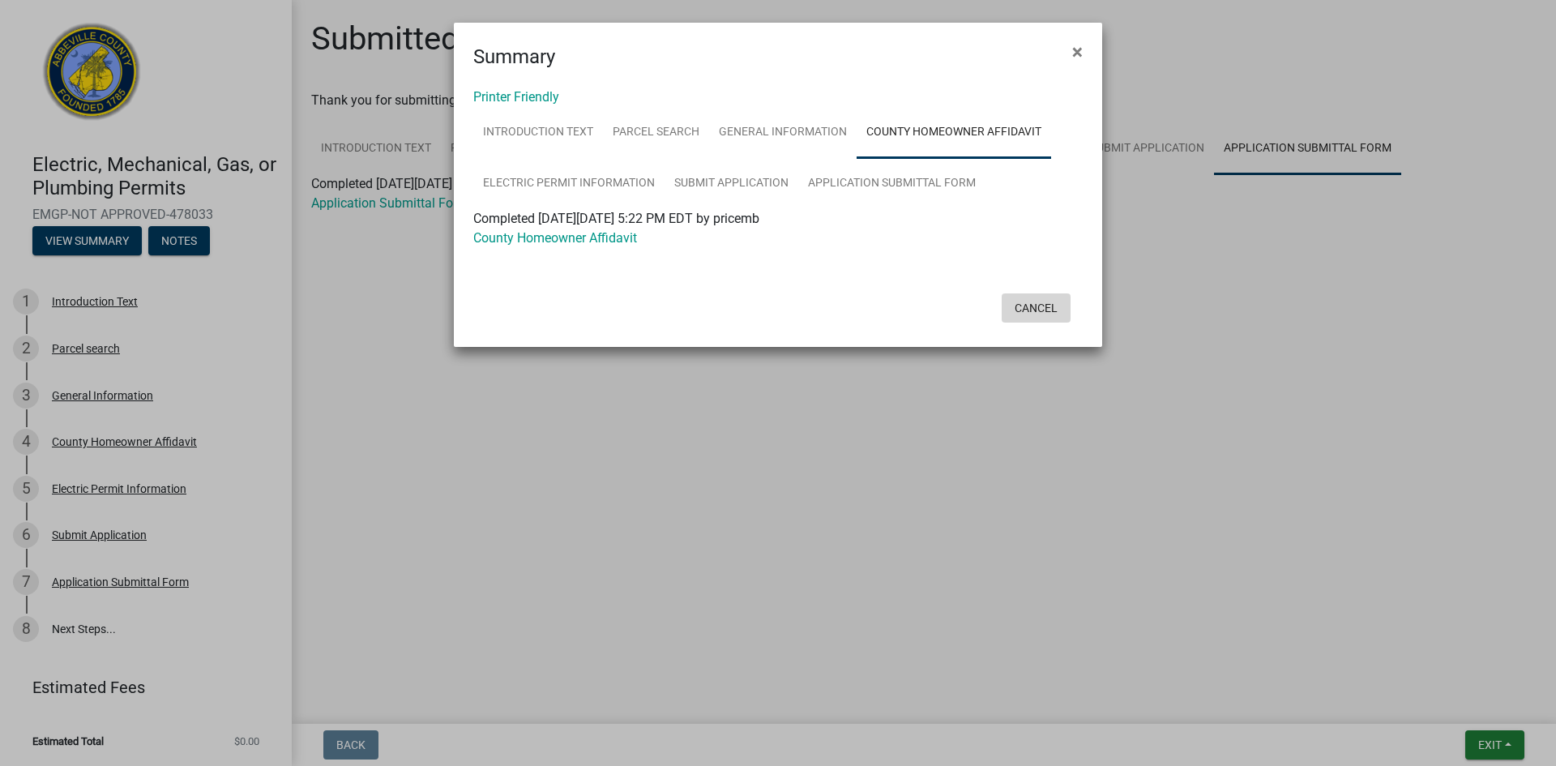
click at [1045, 310] on button "Cancel" at bounding box center [1036, 307] width 69 height 29
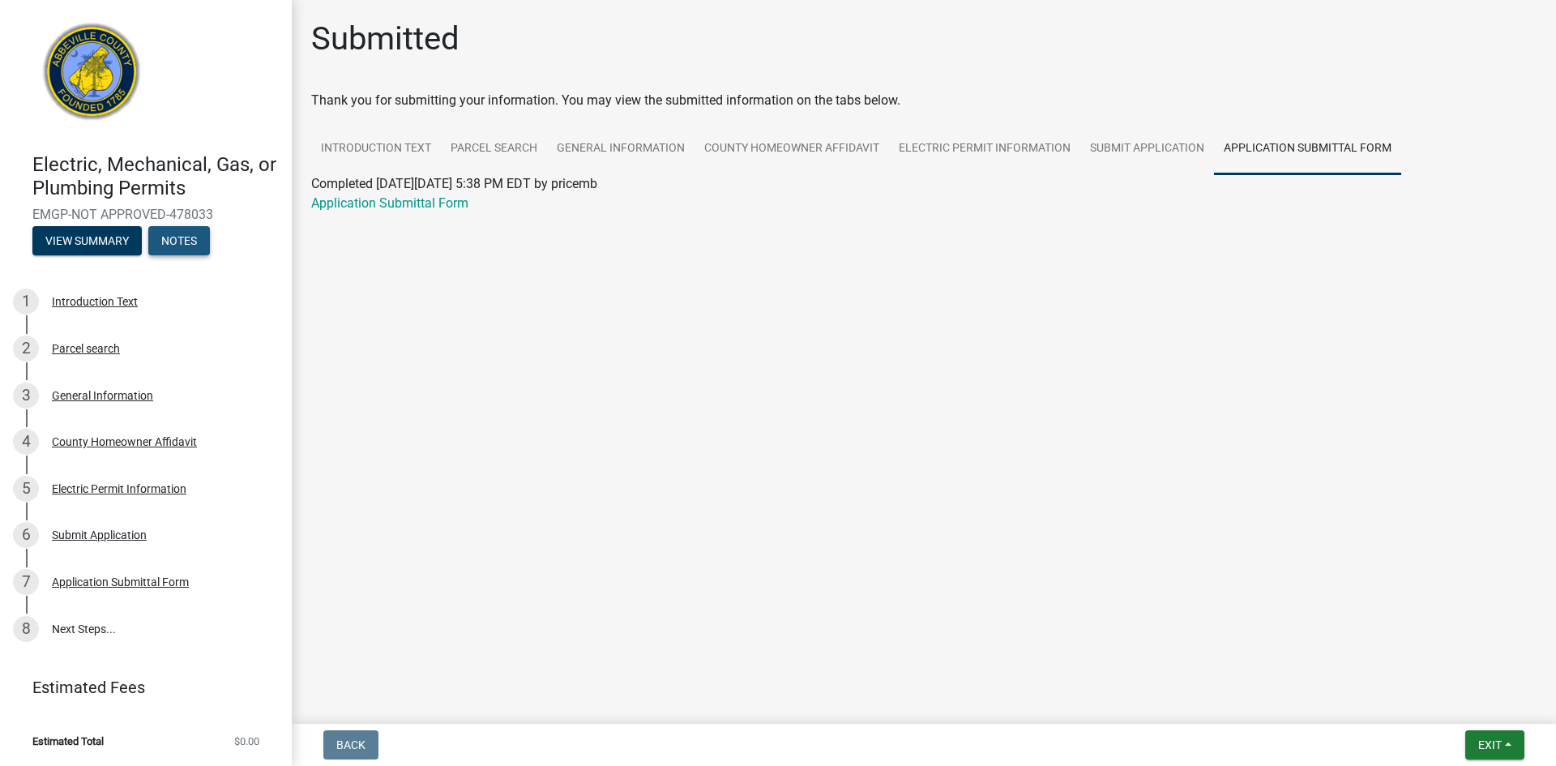
click at [186, 241] on button "Notes" at bounding box center [179, 240] width 62 height 29
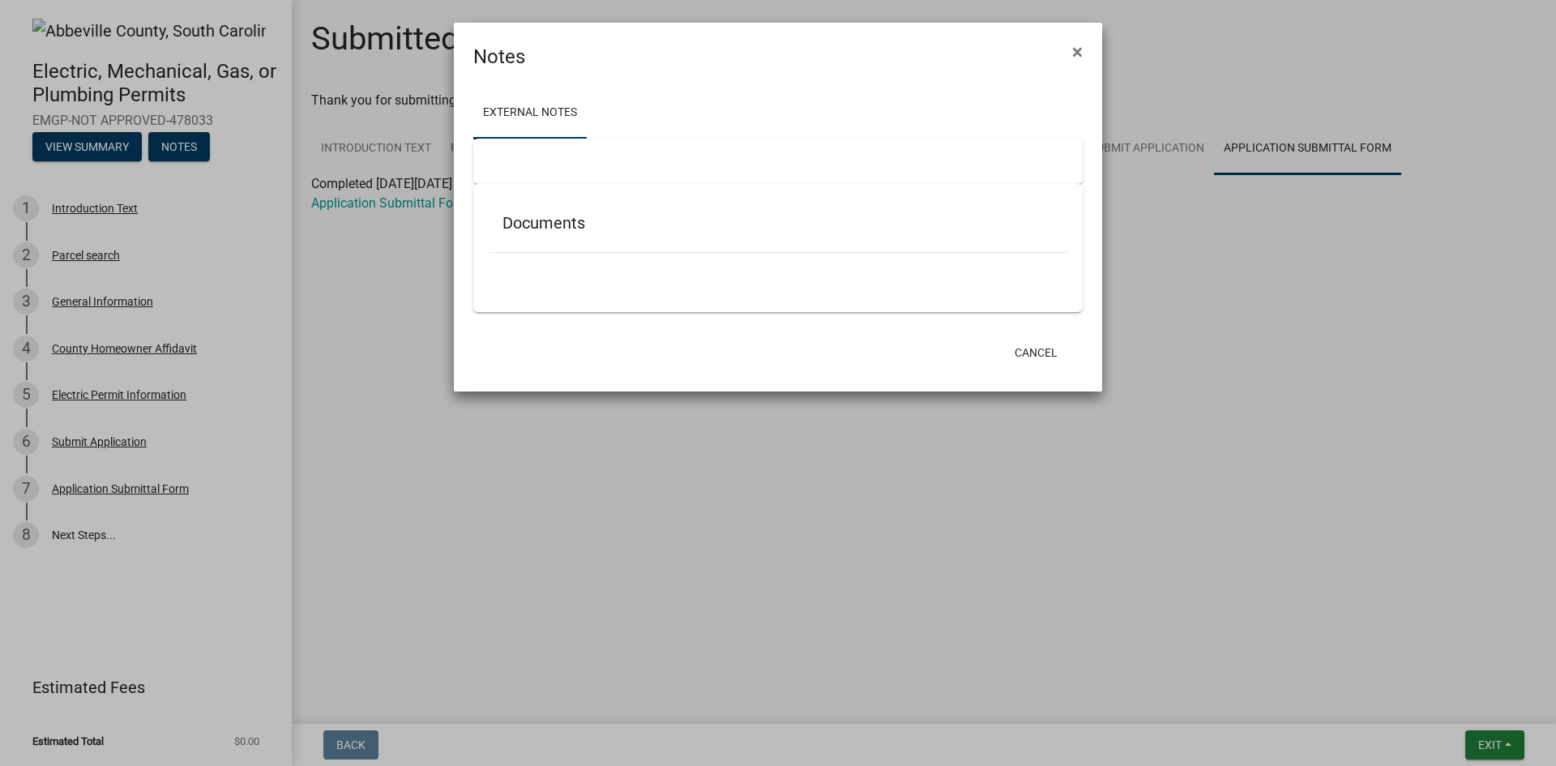
click at [742, 157] on div at bounding box center [777, 161] width 609 height 45
drag, startPoint x: 773, startPoint y: 224, endPoint x: 773, endPoint y: 286, distance: 62.4
click at [773, 286] on div "Documents" at bounding box center [777, 248] width 609 height 128
click at [1032, 353] on button "Cancel" at bounding box center [1036, 352] width 69 height 29
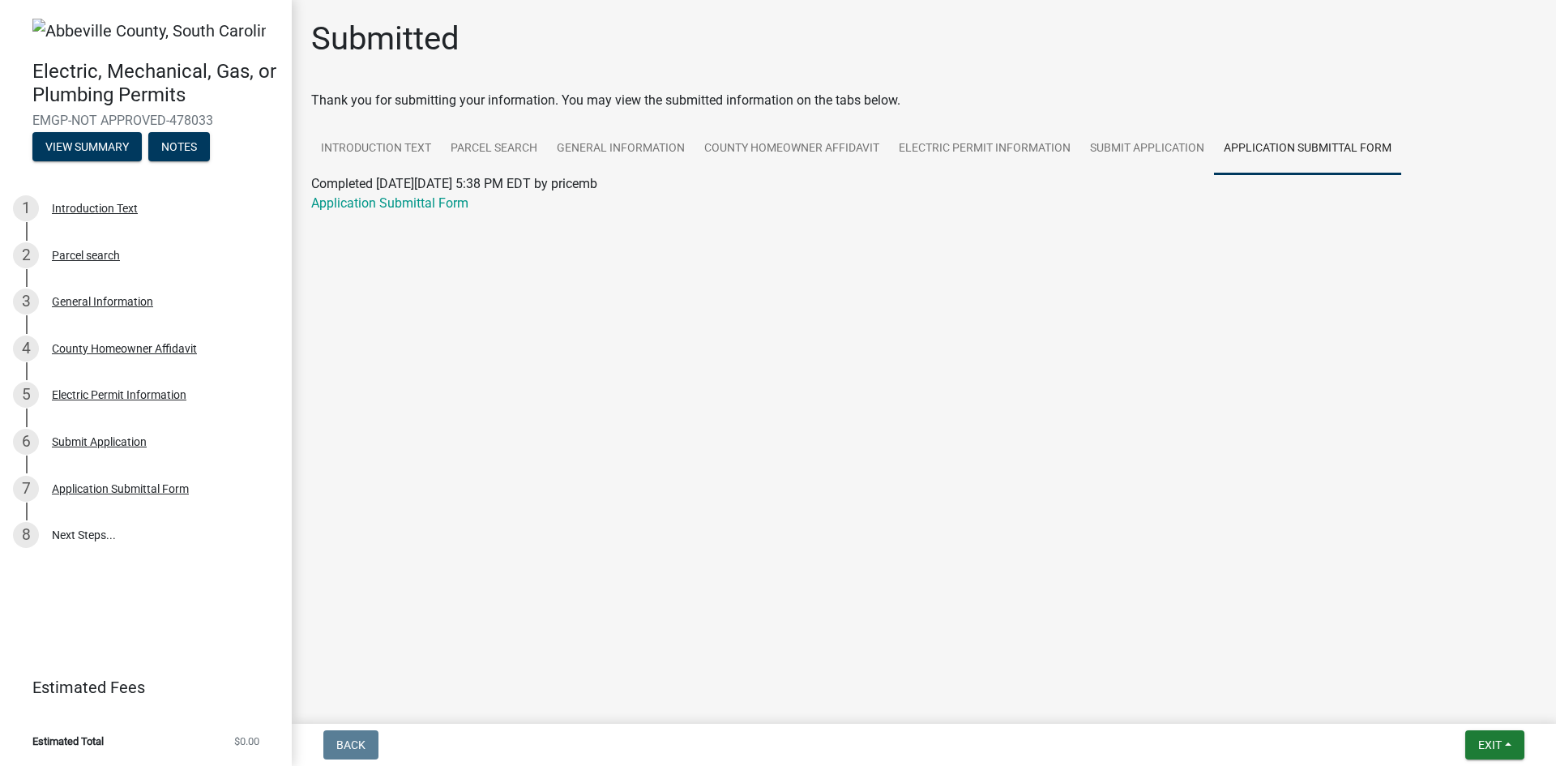
click at [117, 690] on link "Estimated Fees" at bounding box center [139, 687] width 253 height 32
click at [70, 531] on link "8 Next Steps..." at bounding box center [146, 534] width 292 height 47
drag, startPoint x: 95, startPoint y: 696, endPoint x: 94, endPoint y: 736, distance: 39.7
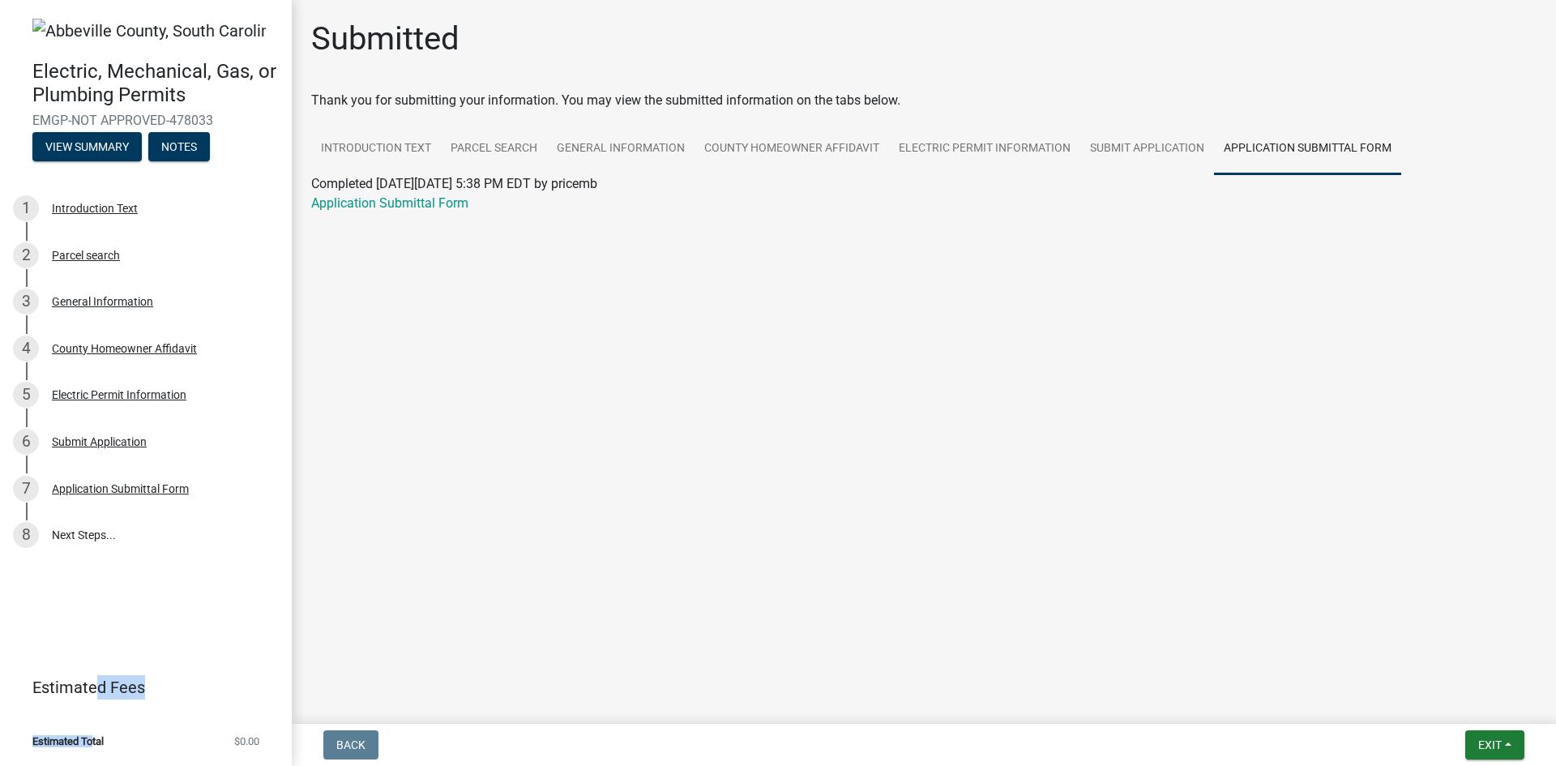
click at [94, 736] on wm-workflow-application-fee-summary "Estimated Fees Estimated Total $0.00" at bounding box center [146, 712] width 292 height 108
click at [94, 736] on span "Estimated Total" at bounding box center [67, 741] width 71 height 11
click at [1481, 749] on span "Exit" at bounding box center [1490, 744] width 24 height 13
click at [1458, 699] on button "Save & Exit" at bounding box center [1460, 702] width 130 height 39
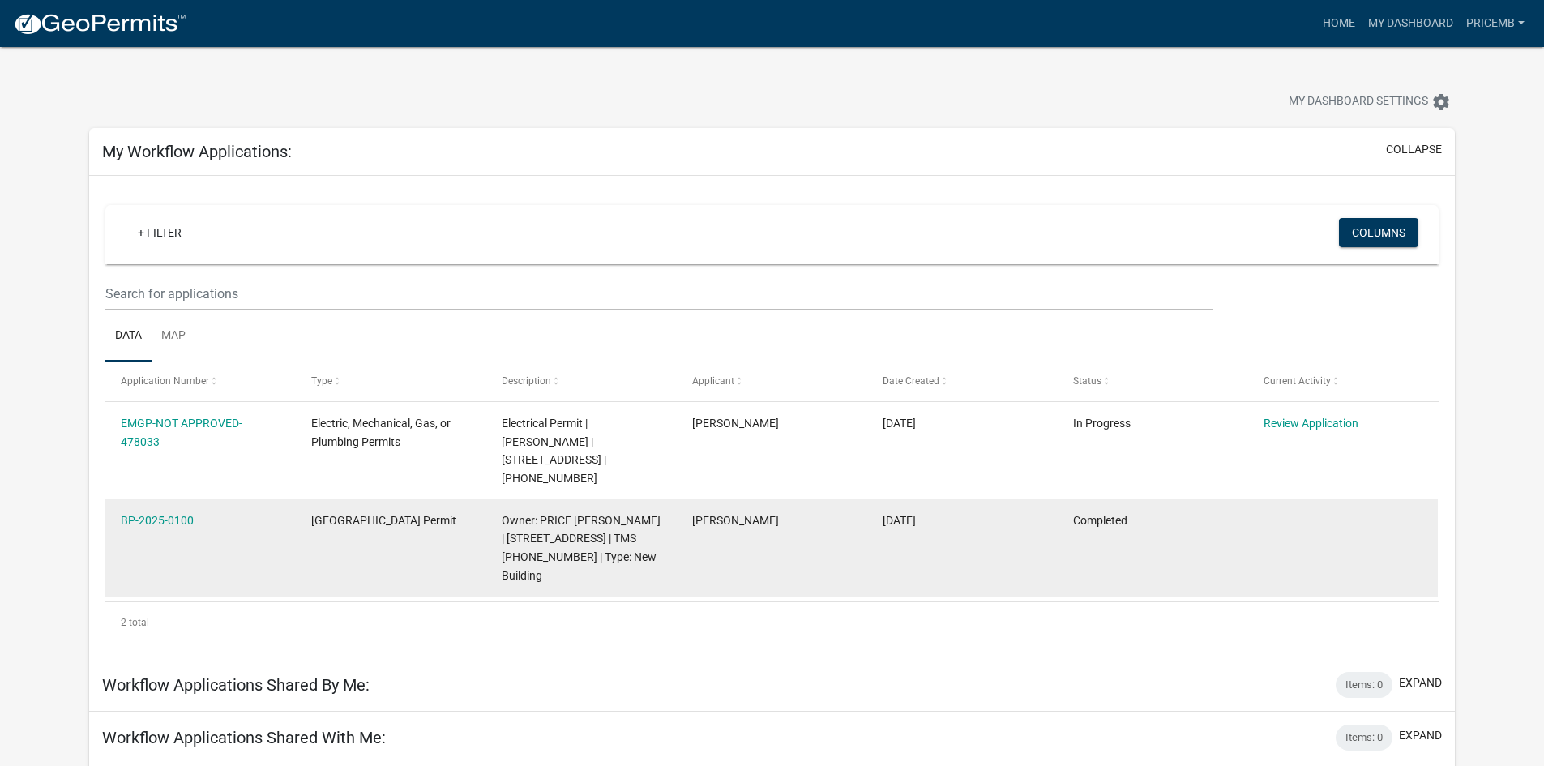
scroll to position [85, 0]
